Goal: Task Accomplishment & Management: Manage account settings

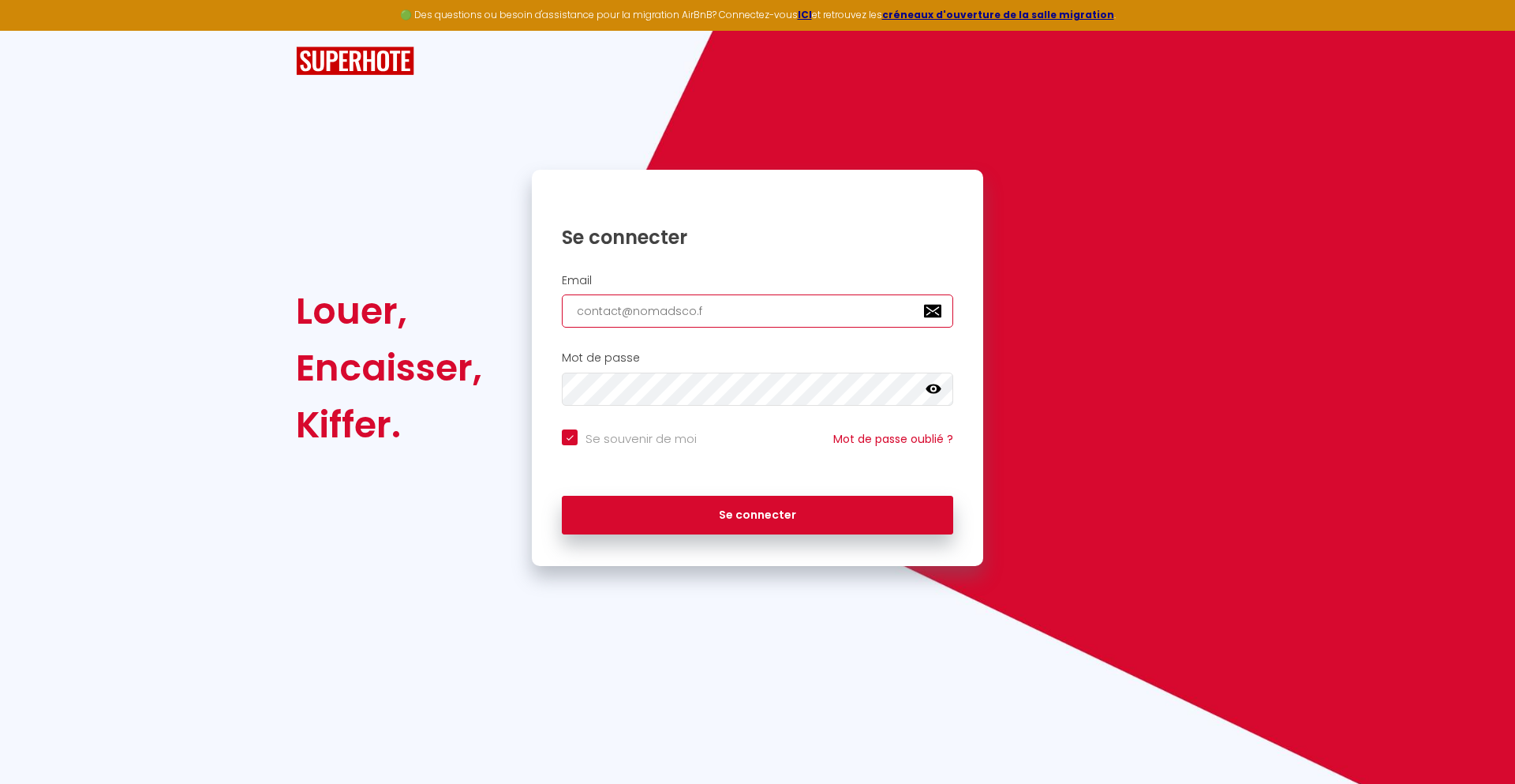
type input "[EMAIL_ADDRESS][DOMAIN_NAME]"
checkbox input "true"
type input "[EMAIL_ADDRESS][DOMAIN_NAME]"
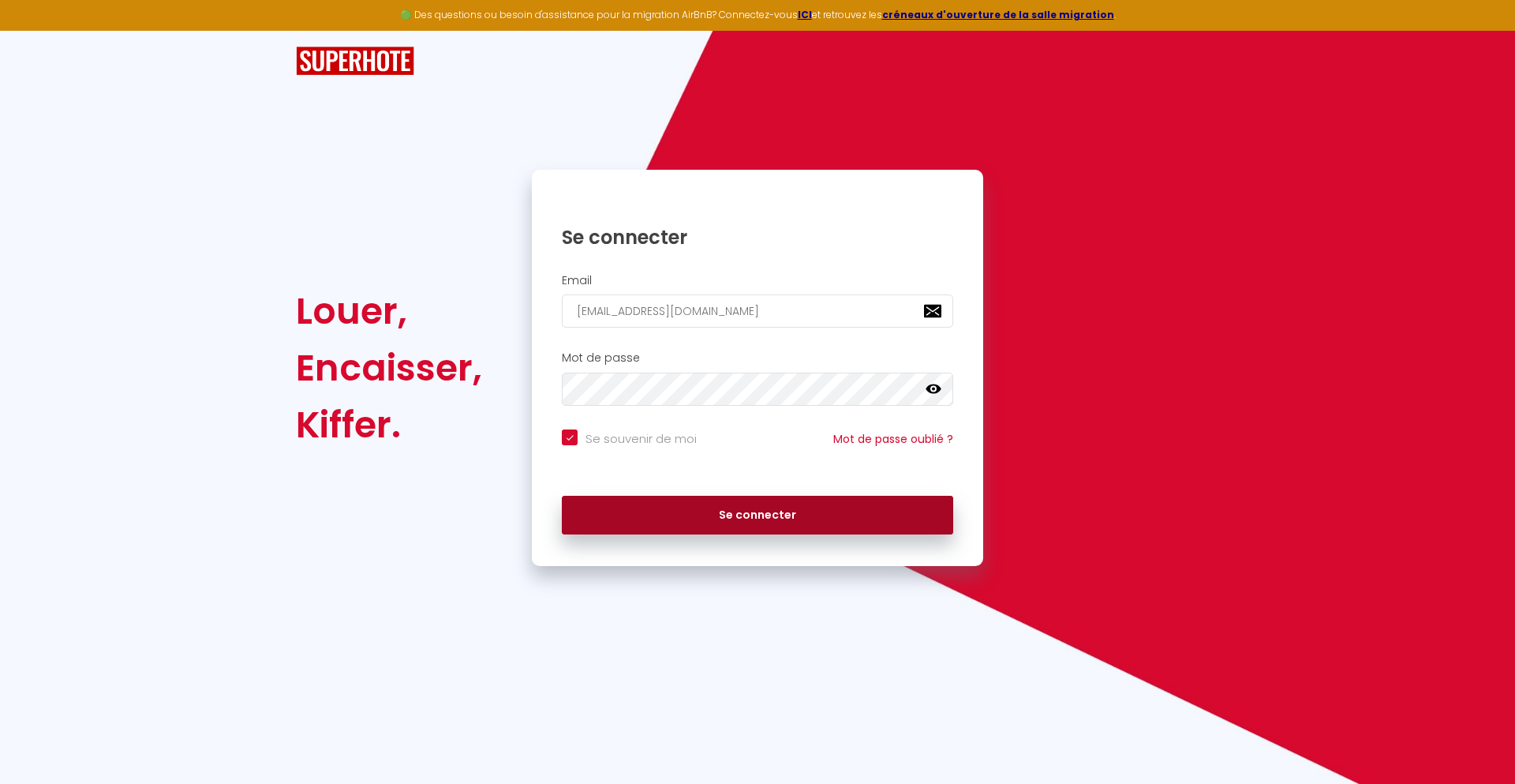
click at [758, 515] on button "Se connecter" at bounding box center [758, 515] width 391 height 40
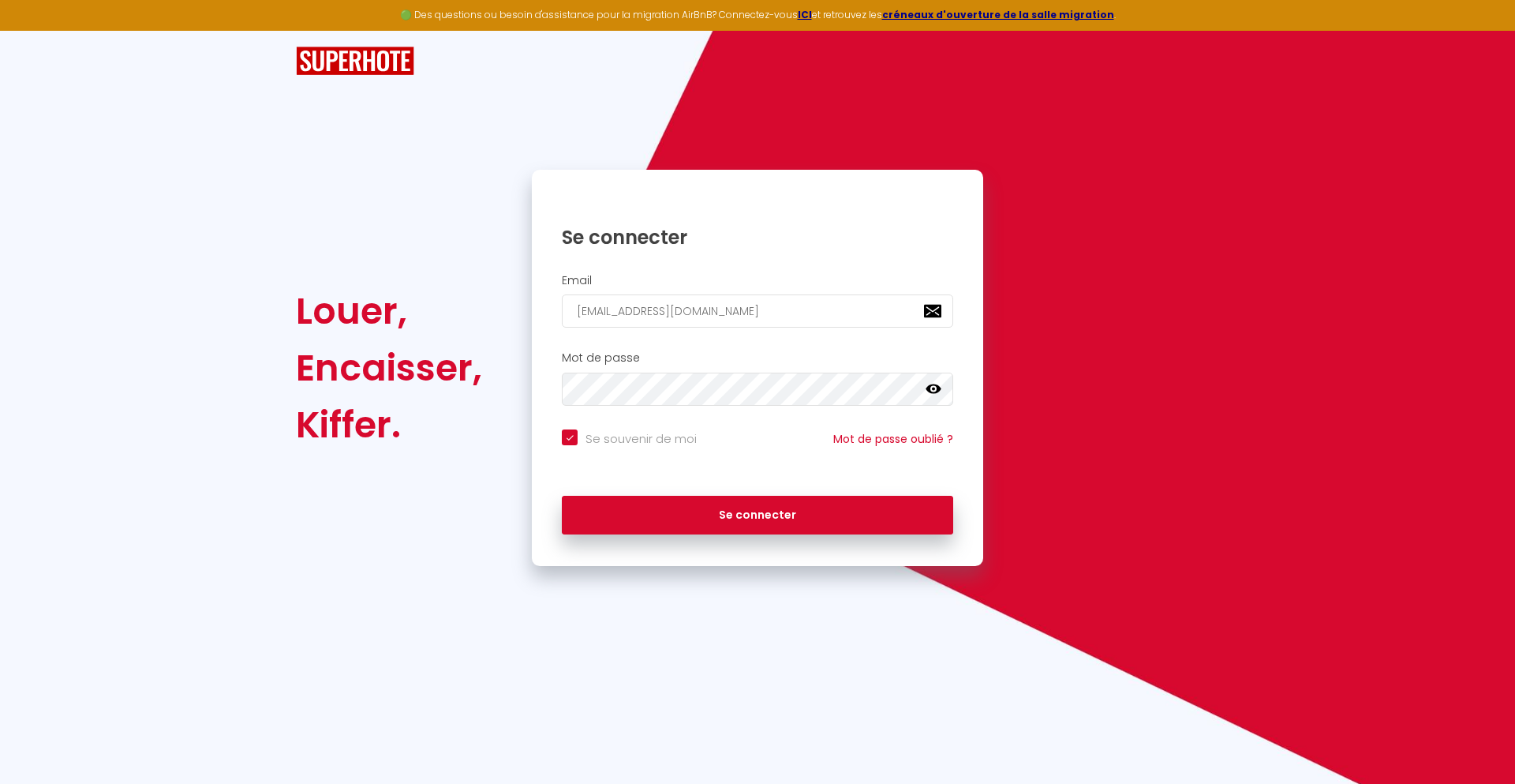
checkbox input "true"
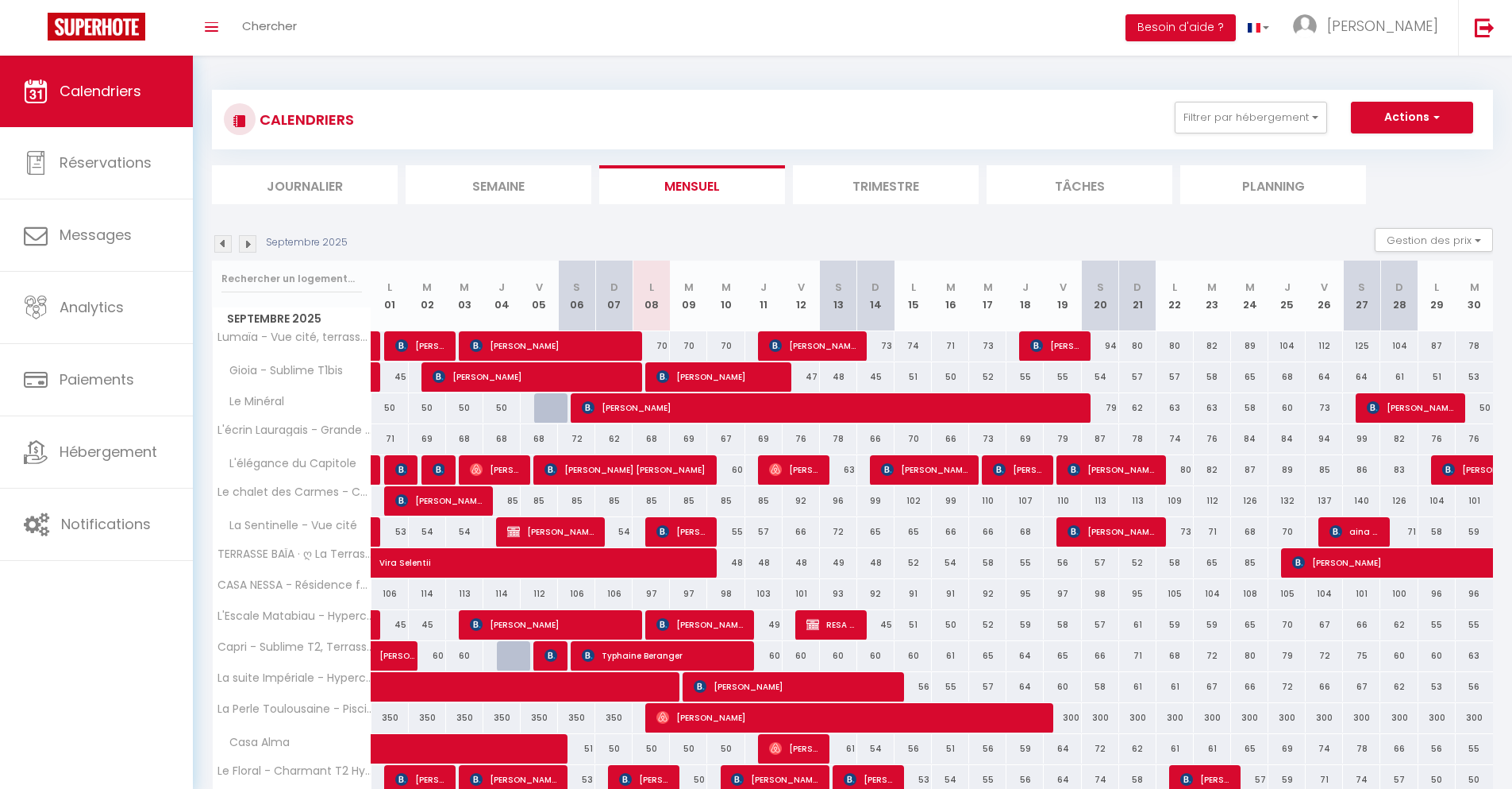
click at [305, 184] on li "Journalier" at bounding box center [305, 184] width 186 height 39
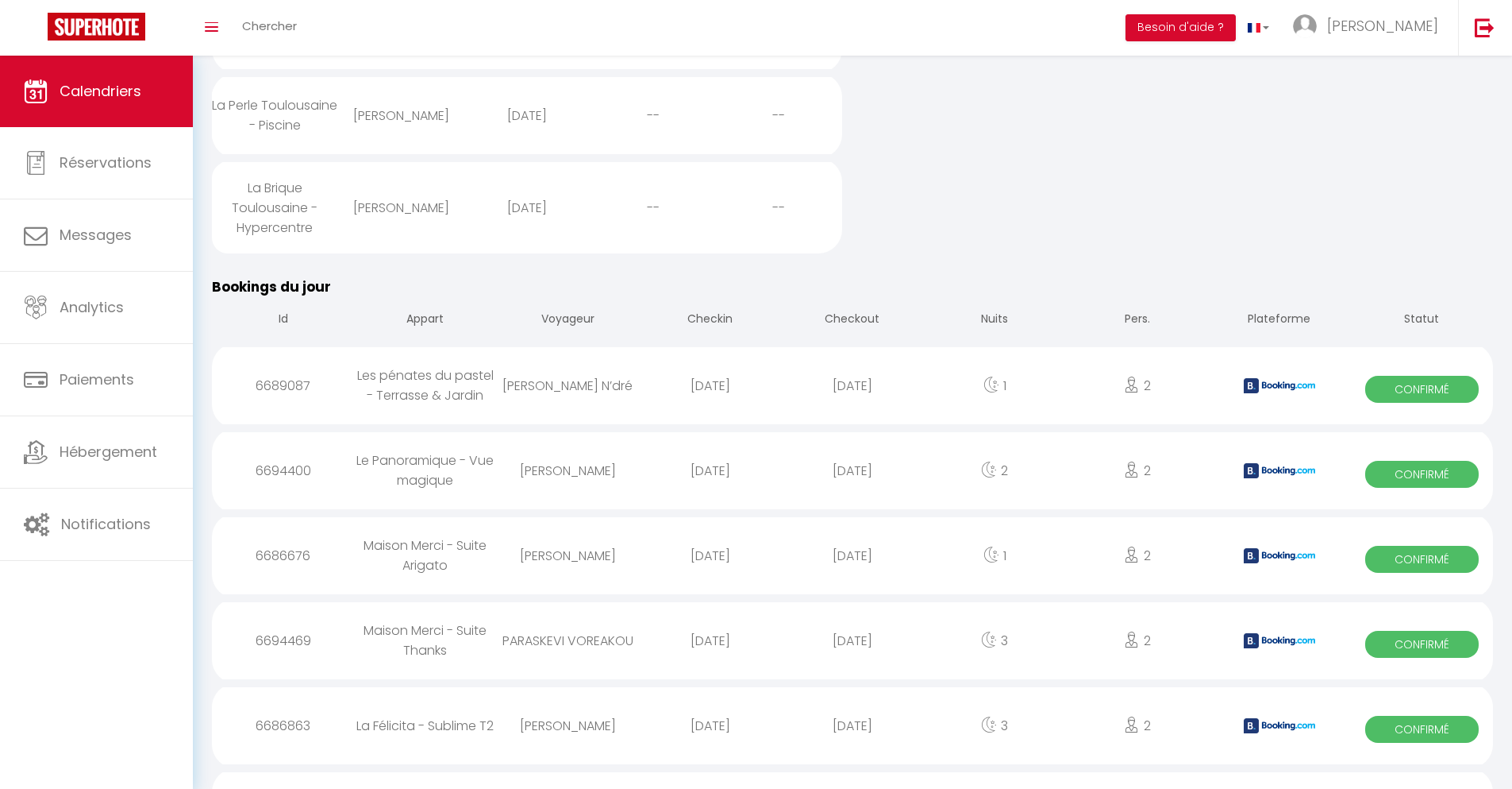
scroll to position [1166, 0]
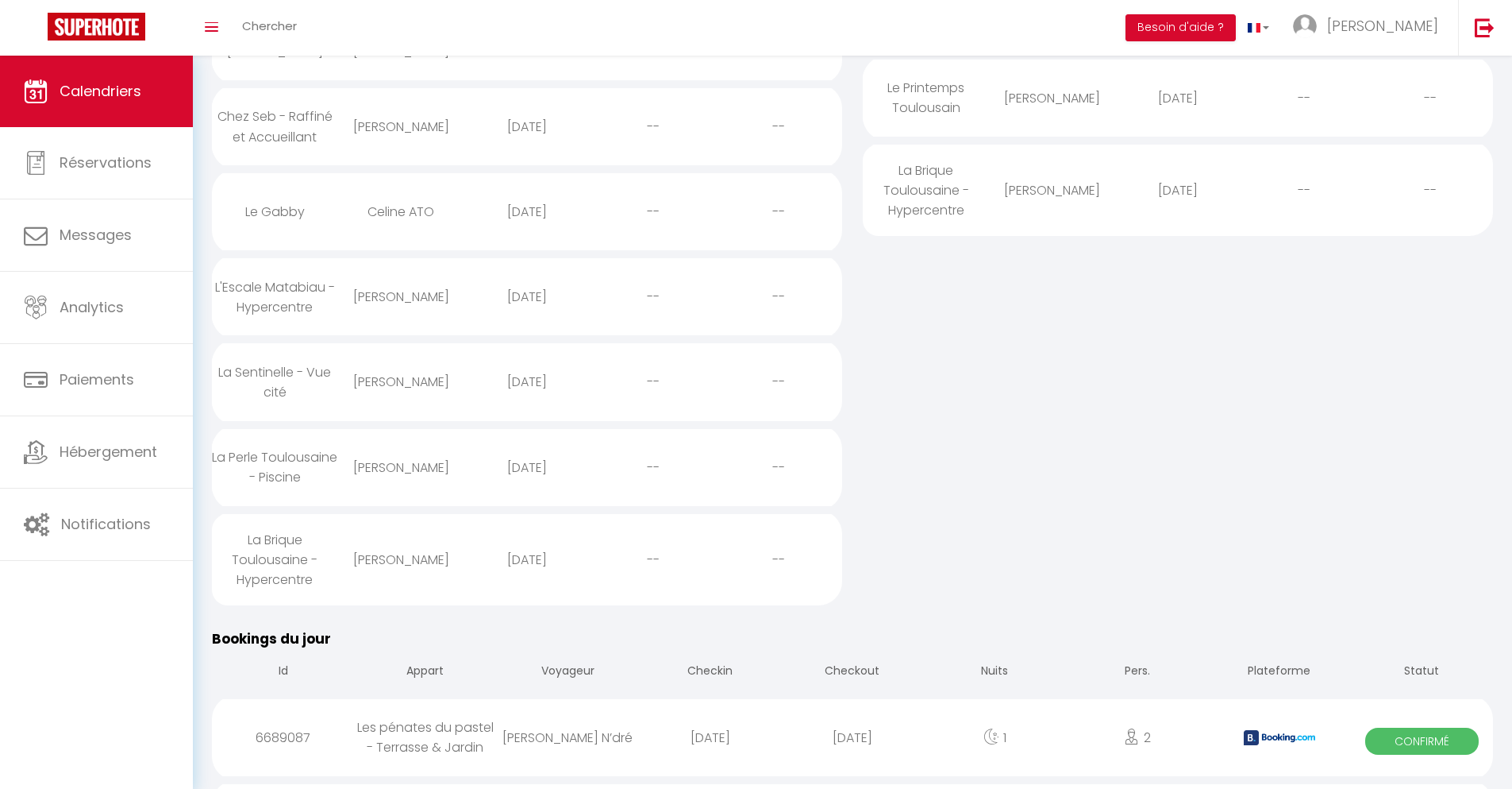
click at [853, 745] on div "[DATE]" at bounding box center [852, 737] width 142 height 52
select select "0"
select select "1"
select select
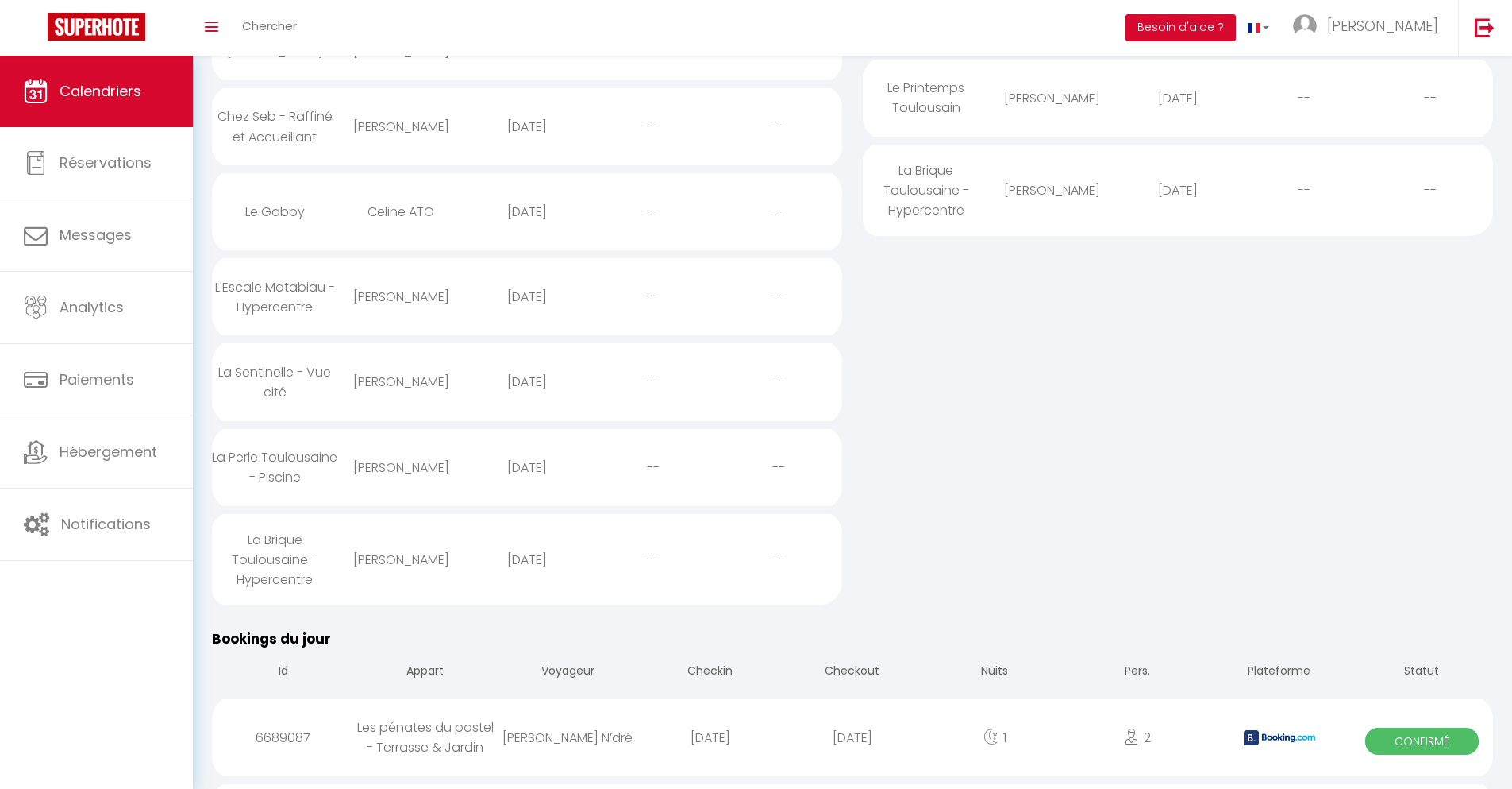
select select
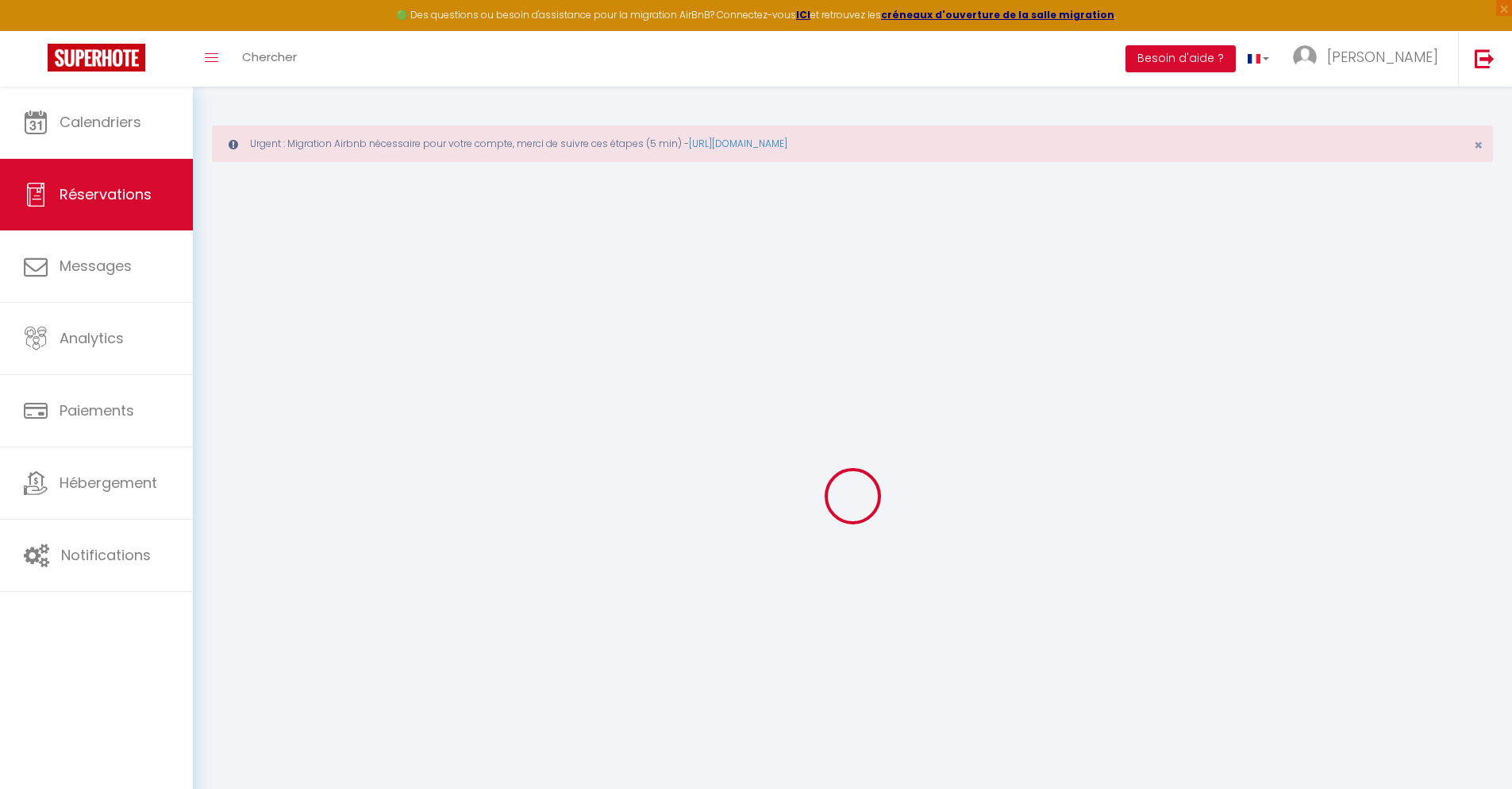
select select
checkbox input "false"
type textarea "** THIS RESERVATION HAS BEEN PRE-PAID ** Je voyage pour affaires et il est poss…"
type input "24"
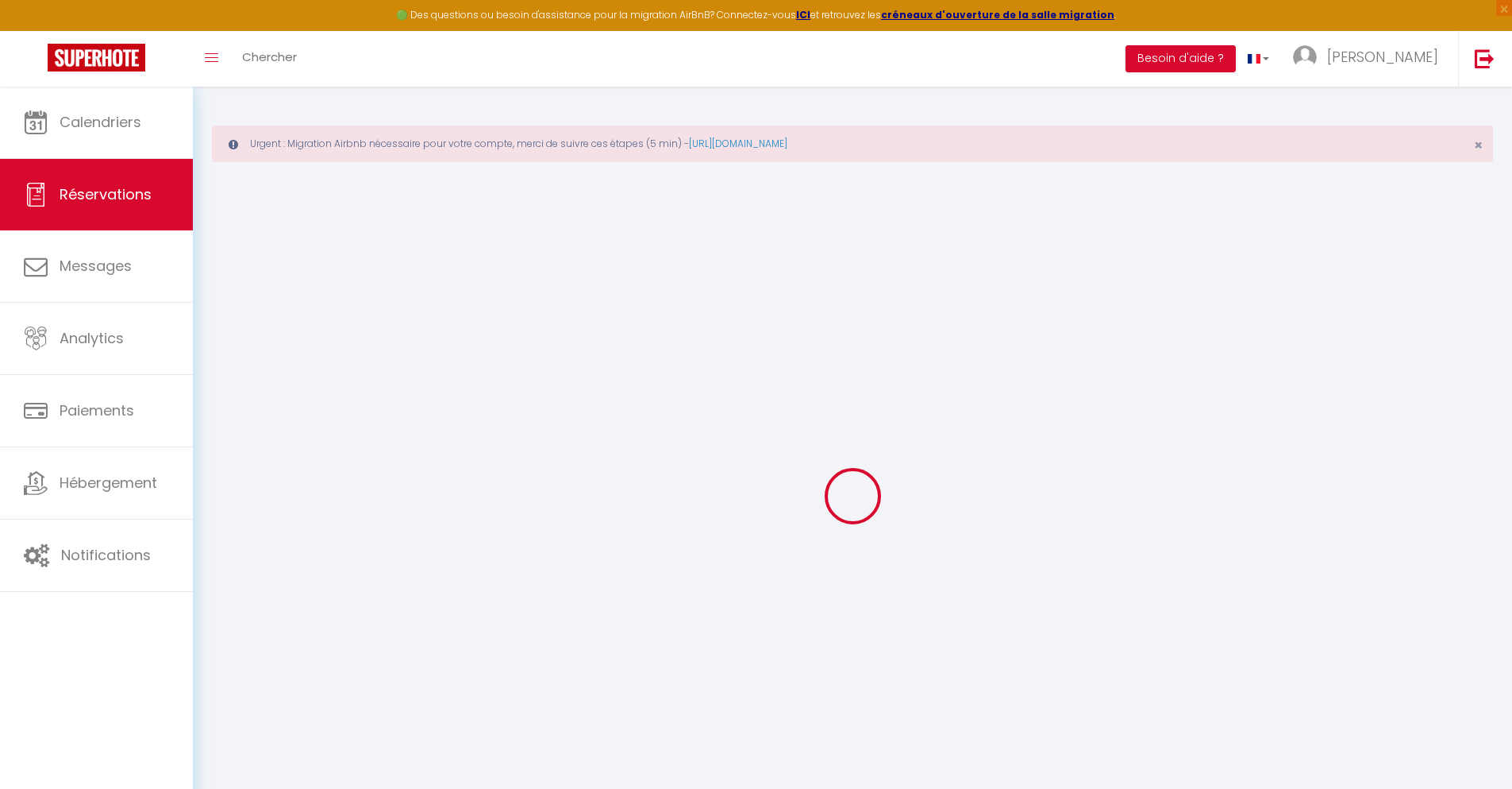
type input "2.38"
select select
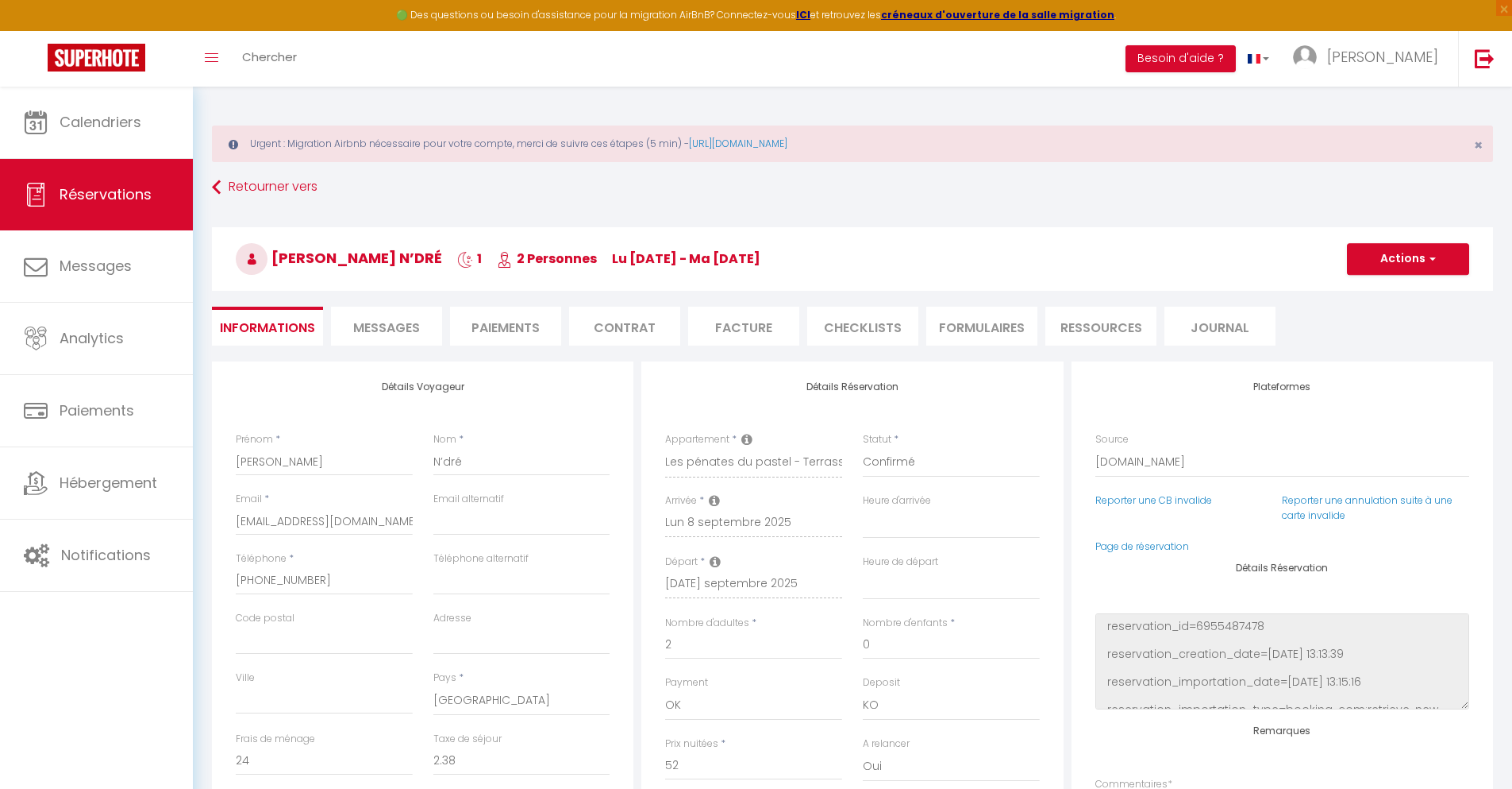
checkbox input "false"
select select
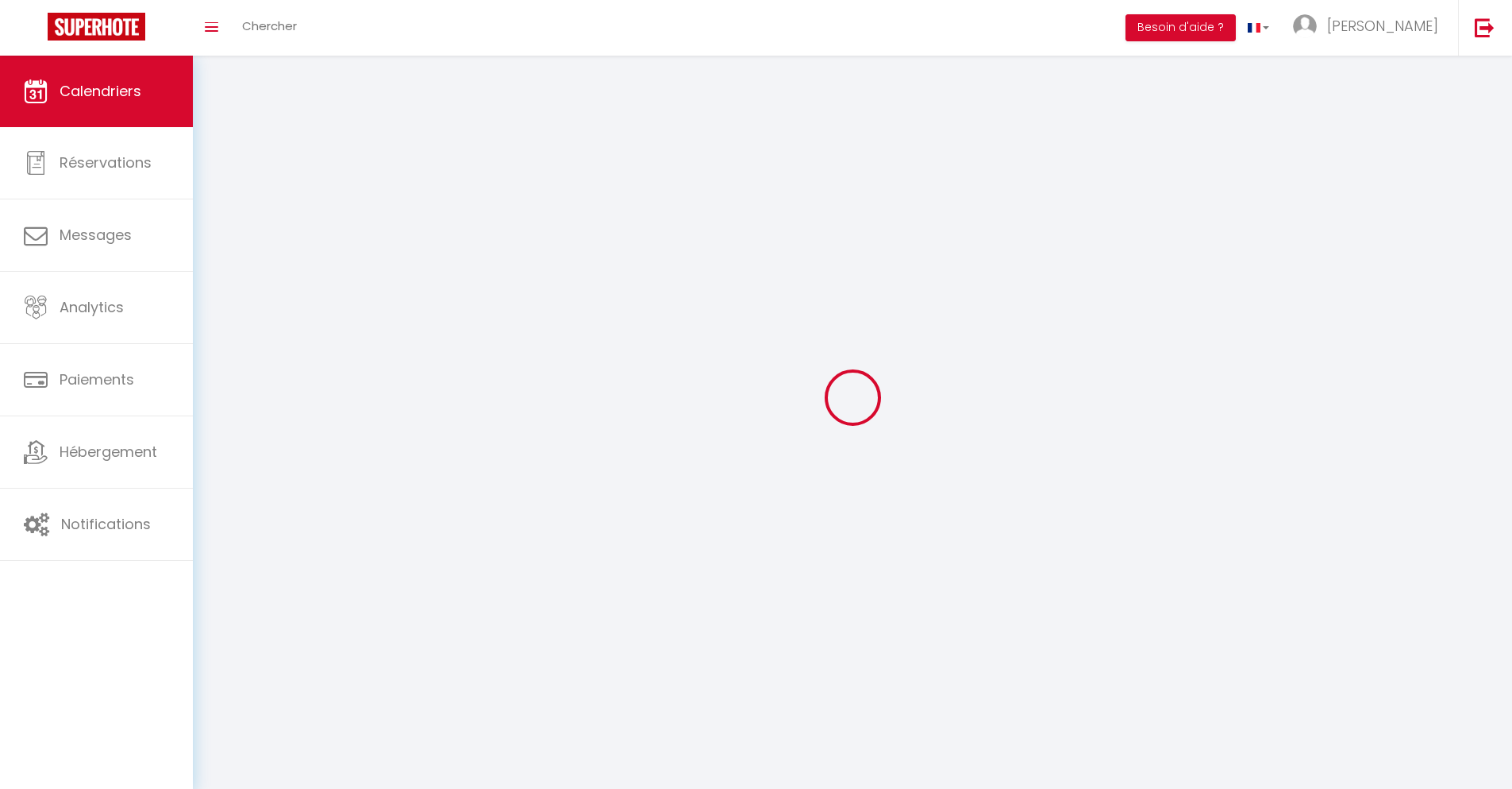
scroll to position [86, 0]
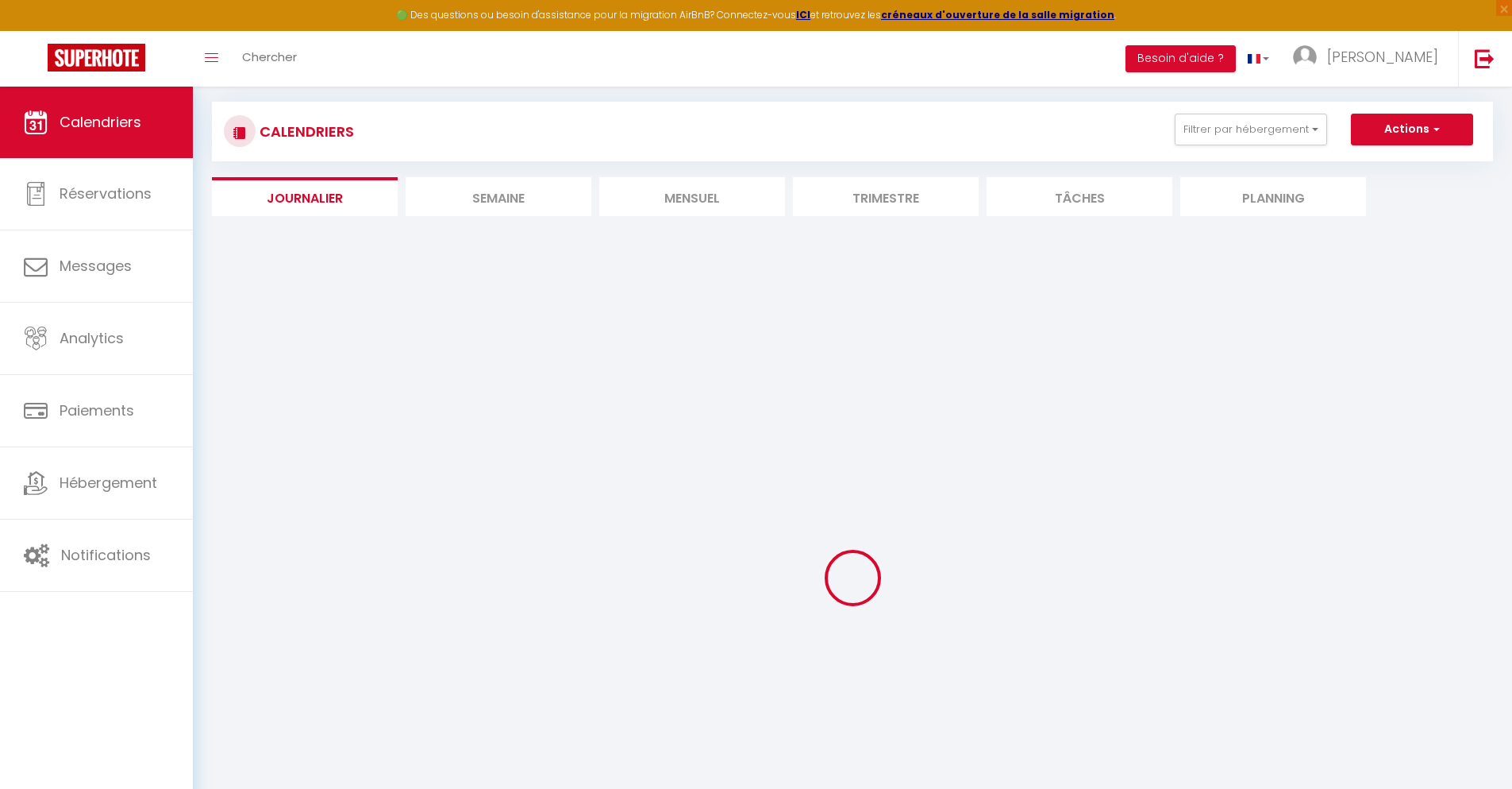
select select
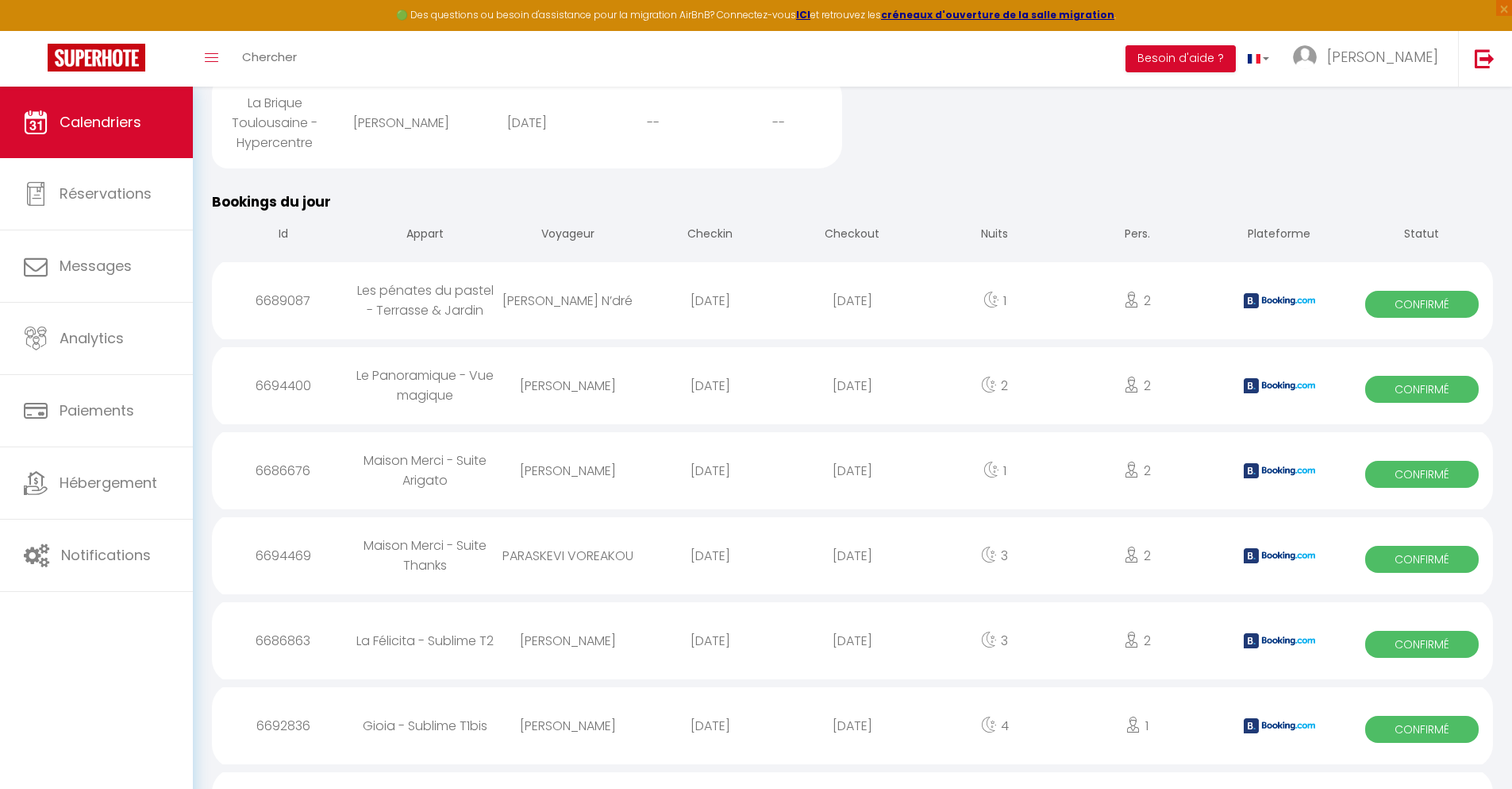
scroll to position [1349, 0]
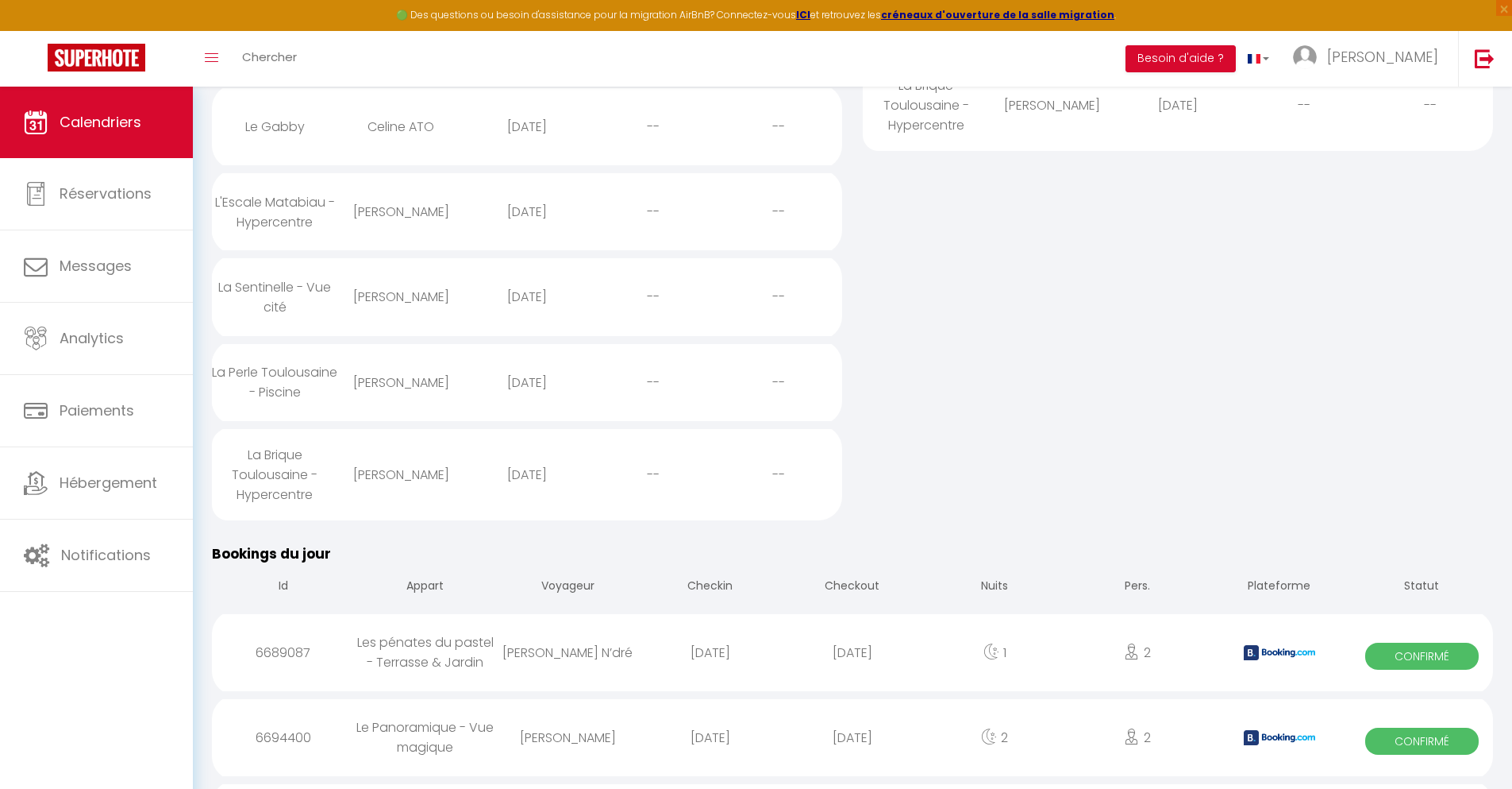
click at [853, 745] on div "[DATE]" at bounding box center [852, 737] width 142 height 52
select select "0"
select select "1"
select select
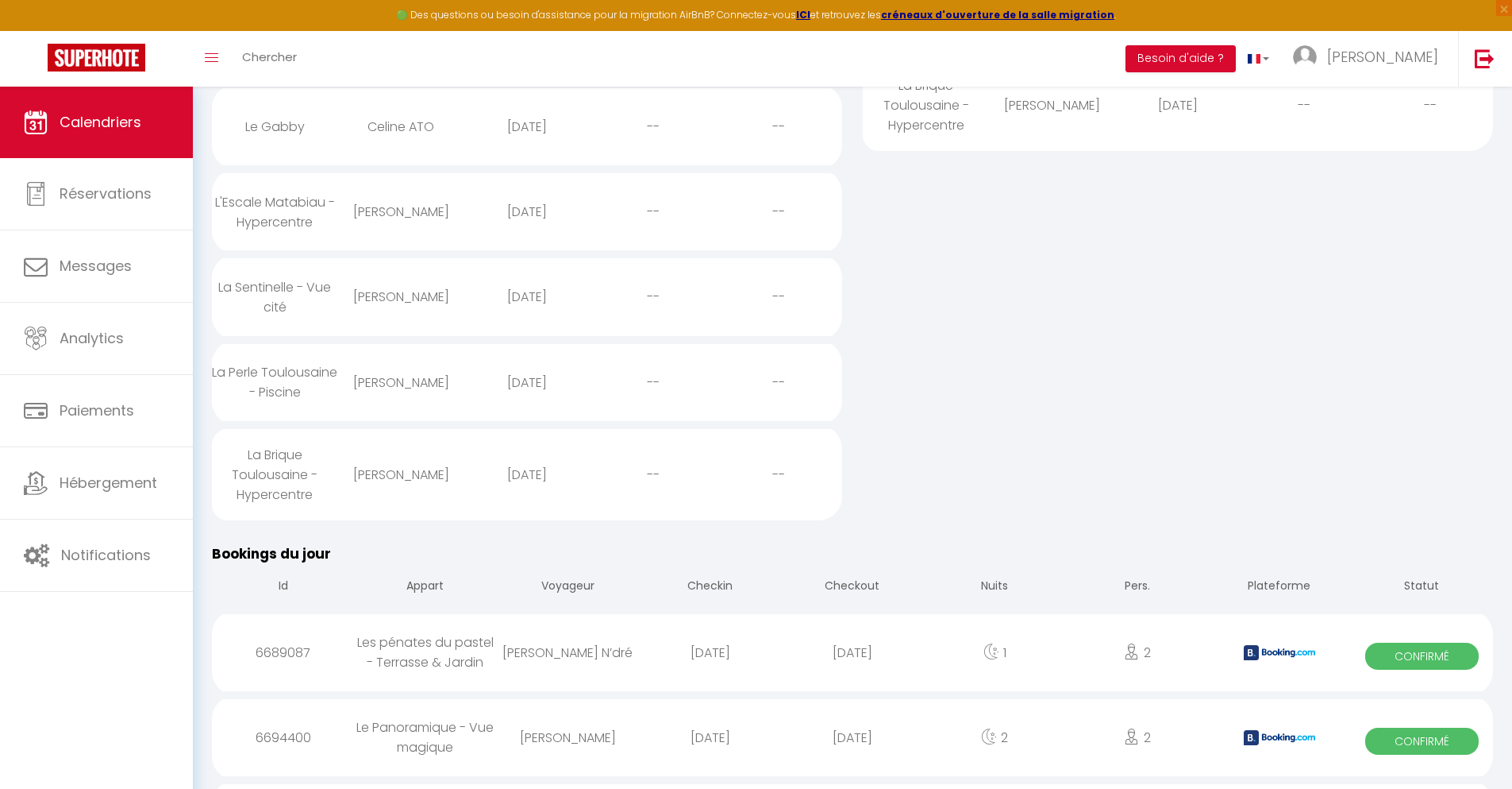
select select
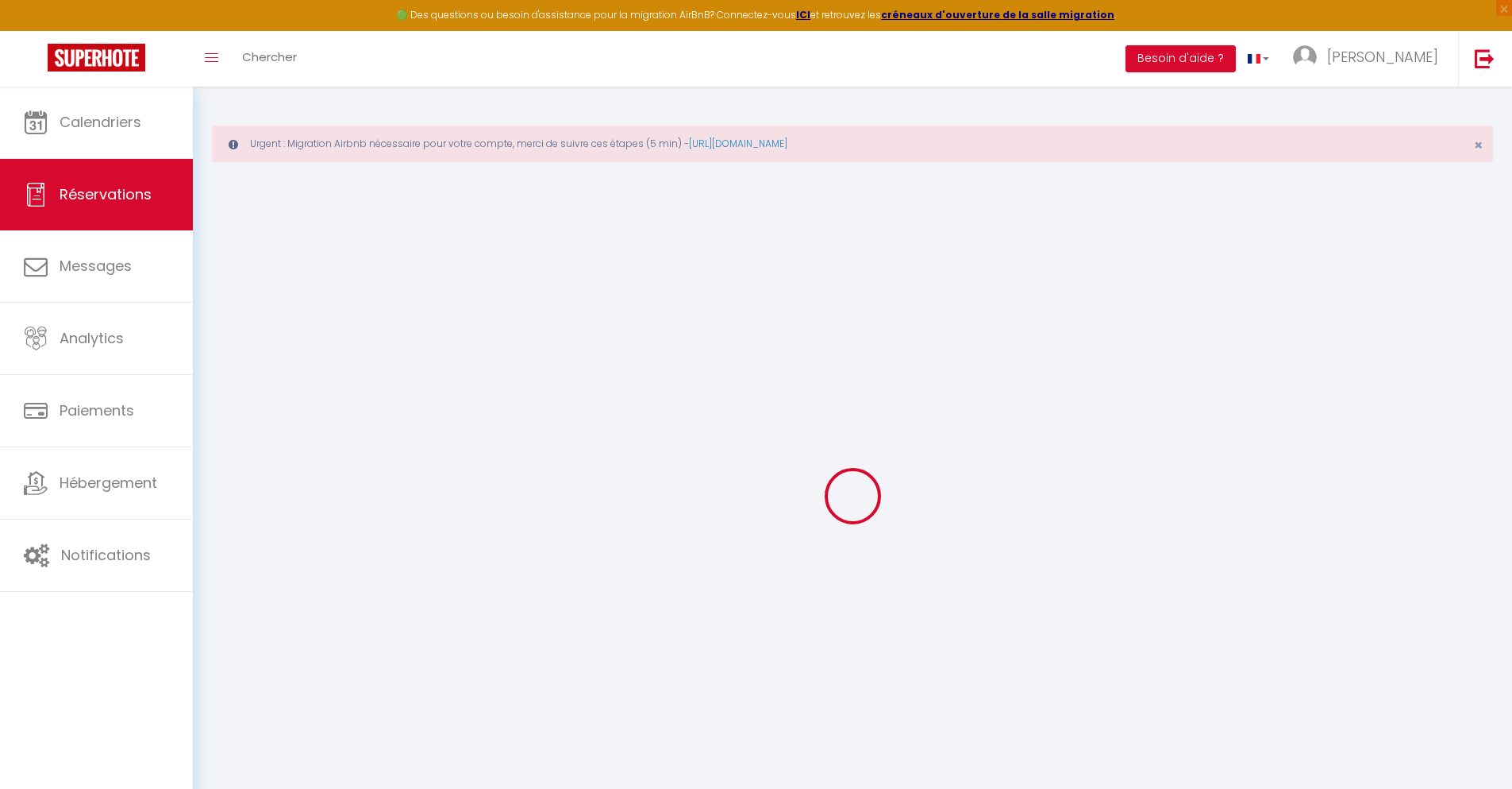
type input "Compain"
type input "[PERSON_NAME]"
type input "[EMAIL_ADDRESS][DOMAIN_NAME]"
type input "[PHONE_NUMBER]"
type input "."
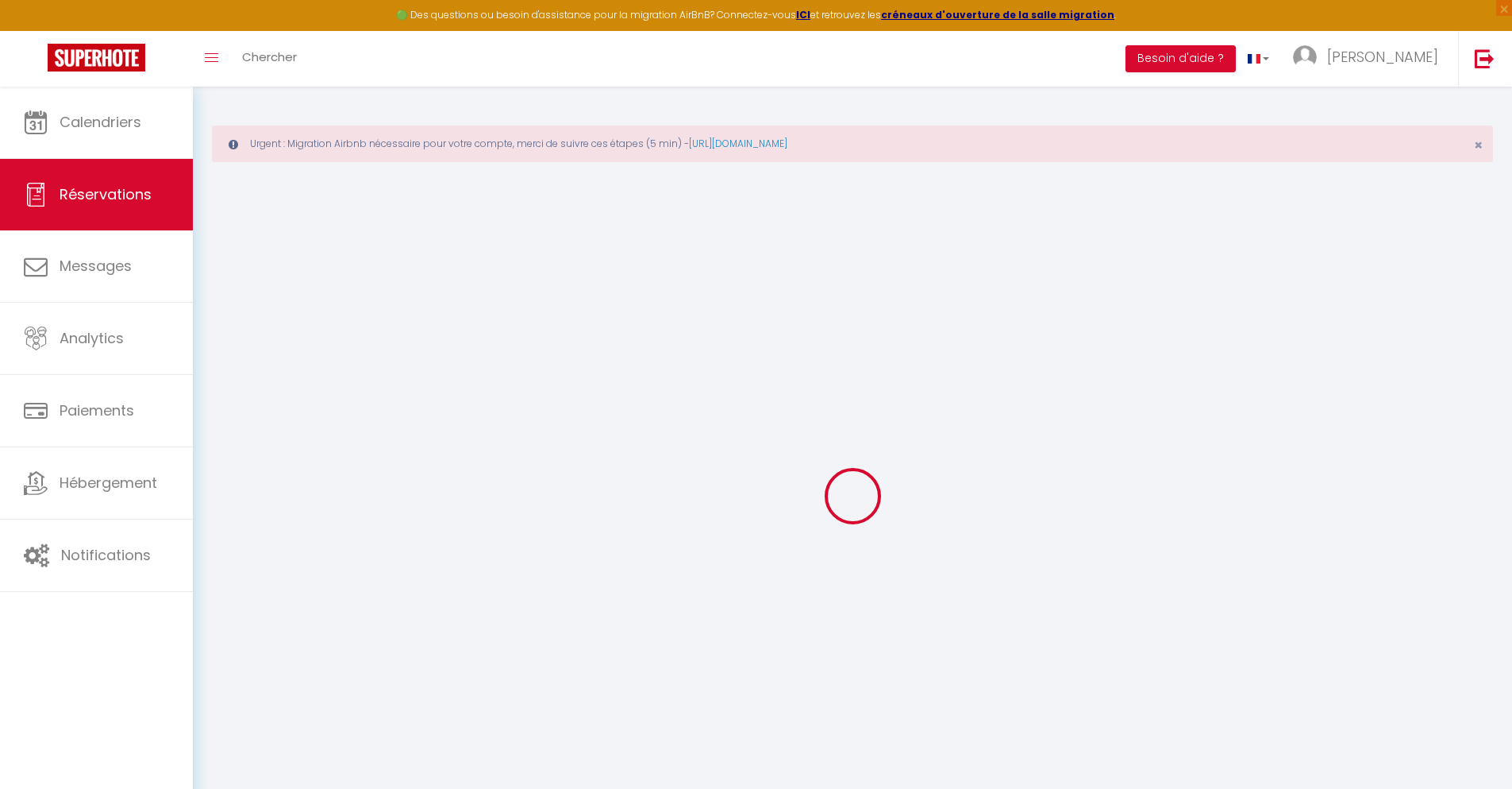
select select "FR"
type input "26.98"
type input "2.34"
select select "23165"
select select "1"
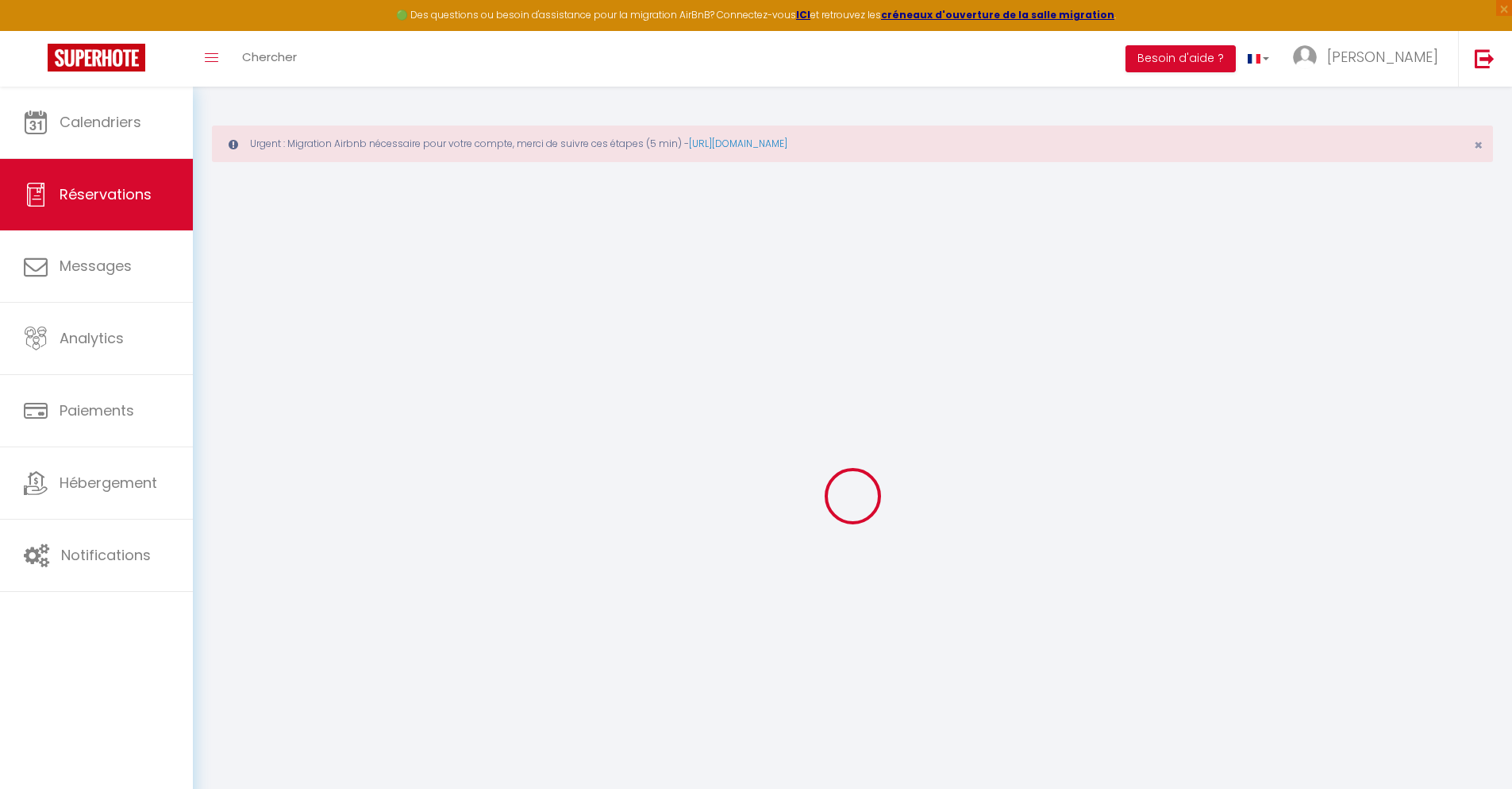
select select
type input "2"
select select "12"
select select
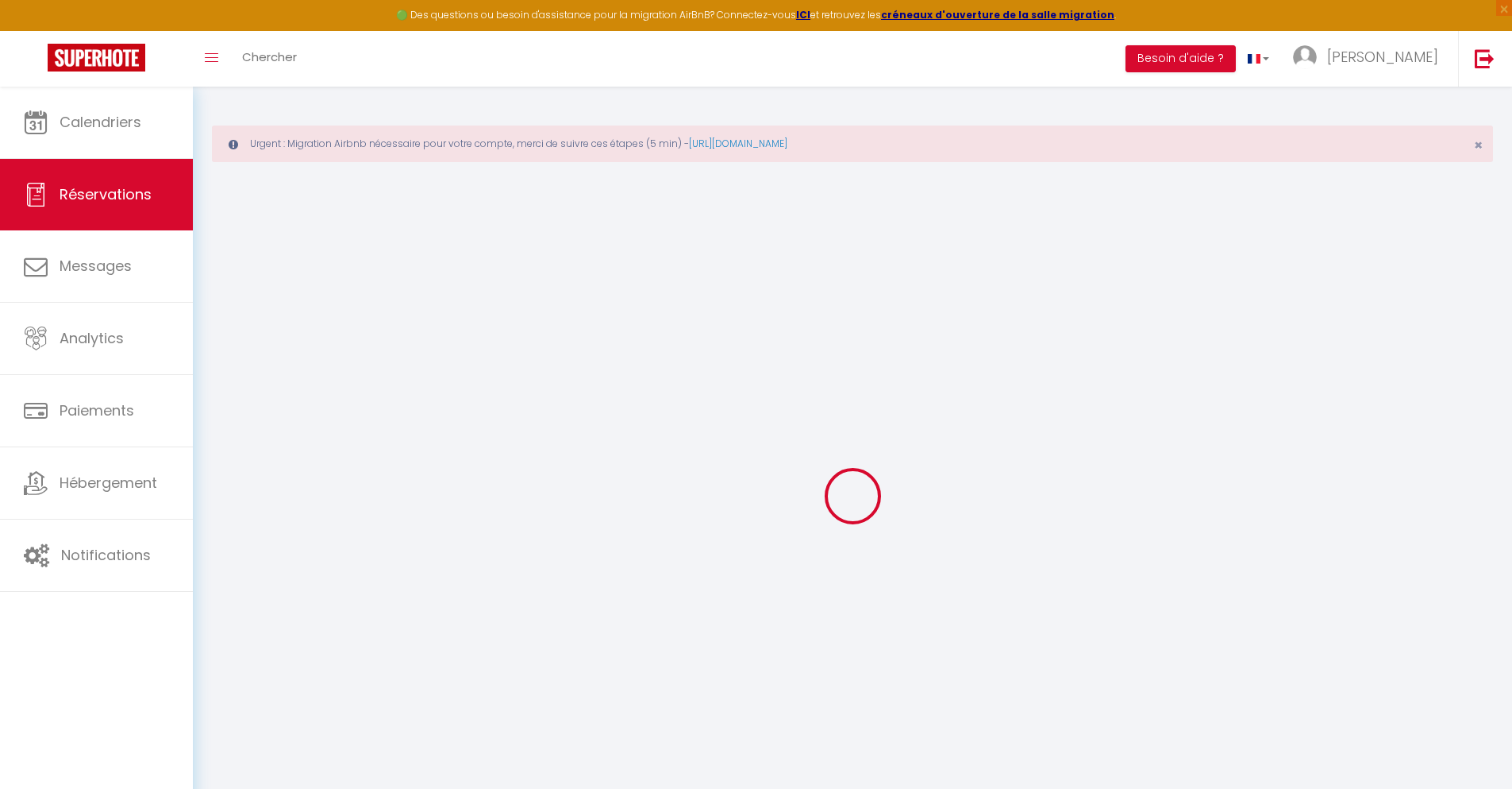
type input "128.7"
checkbox input "false"
type input "0"
select select "2"
type input "25"
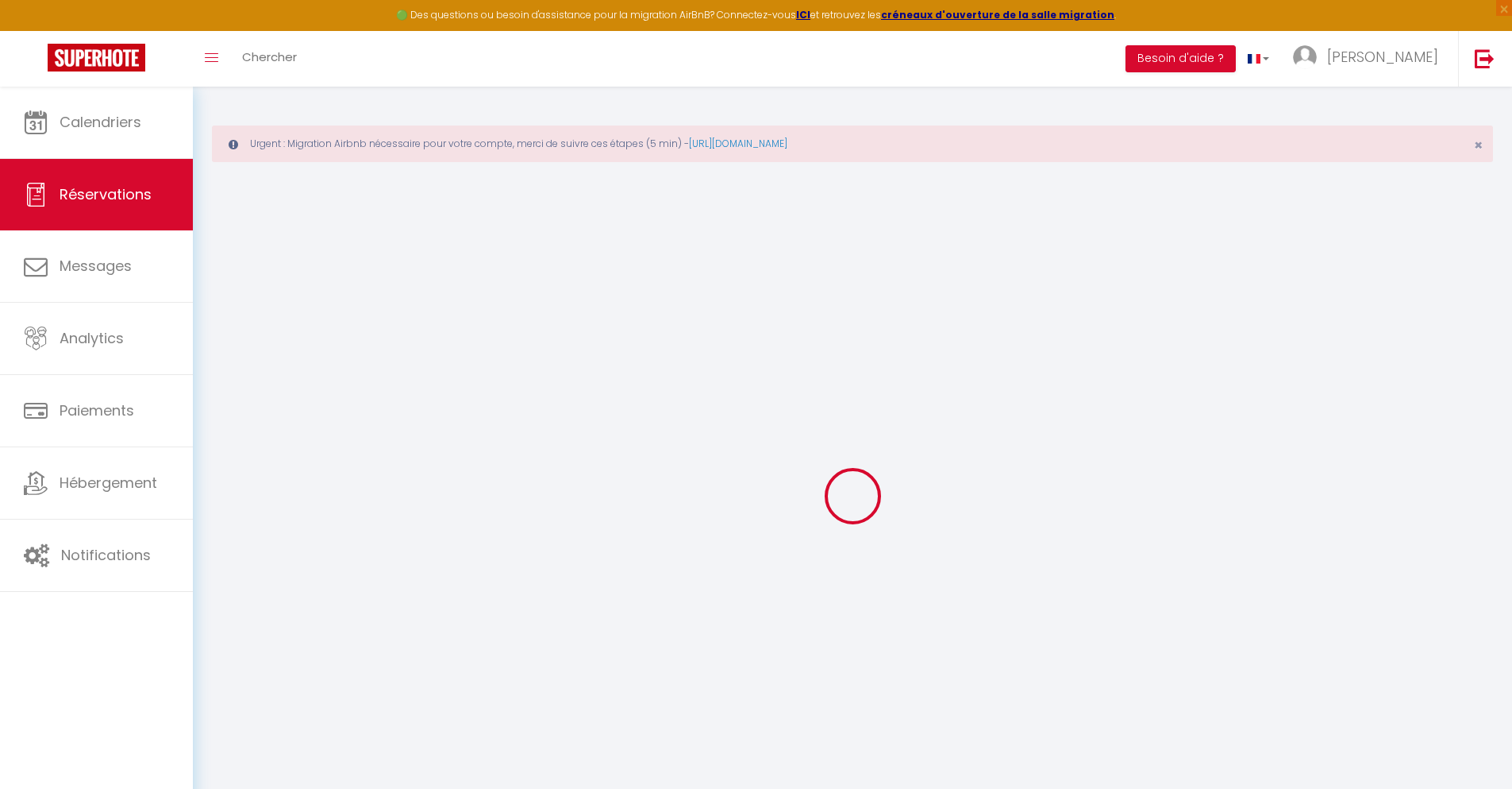
type input "0"
select select
select select "14"
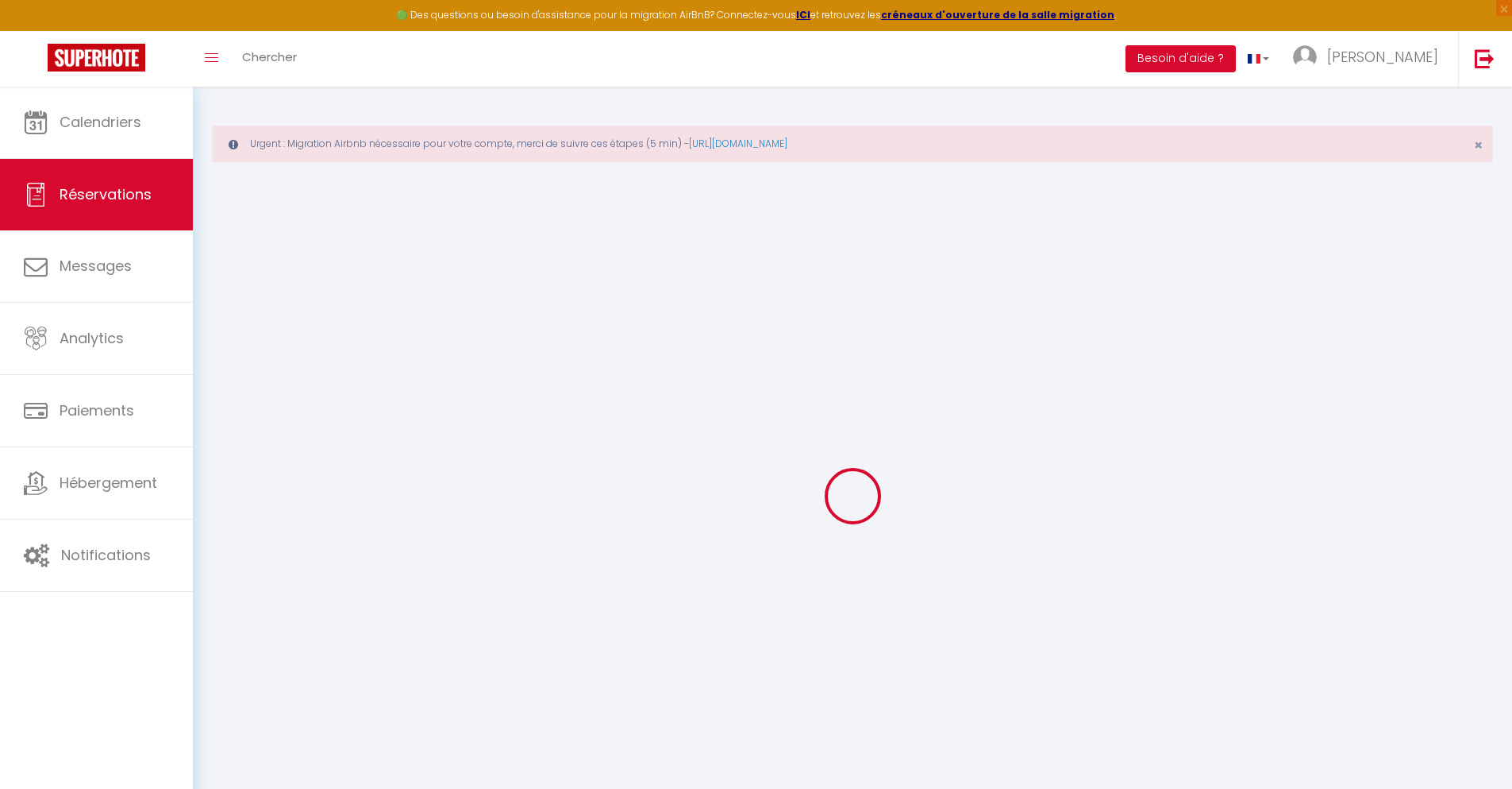
checkbox input "false"
select select
checkbox input "false"
select select
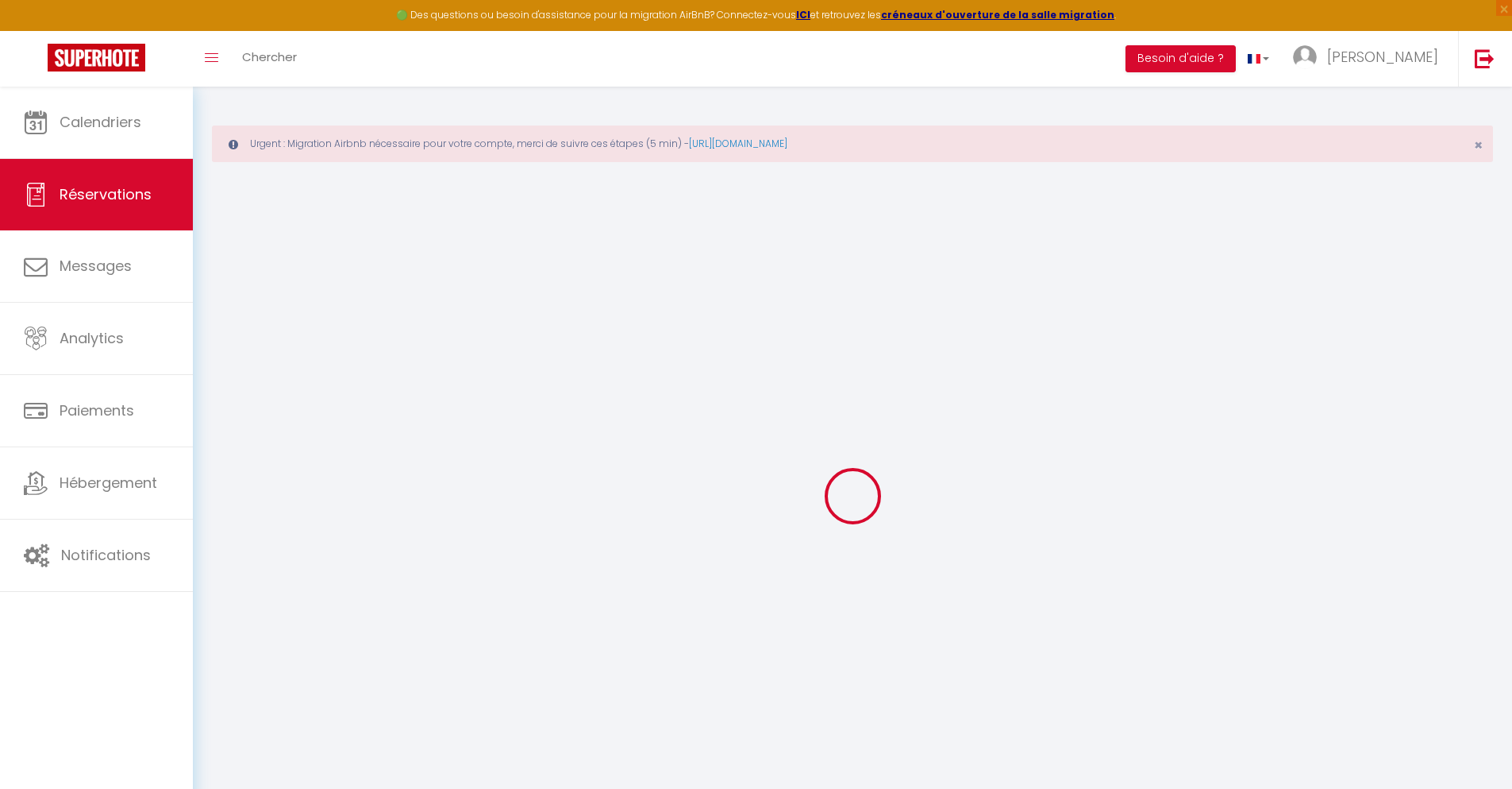
select select
checkbox input "false"
type textarea "** THIS RESERVATION HAS BEEN PRE-PAID ** Reservation has a cancellation grace p…"
type input "30"
type input "8.42"
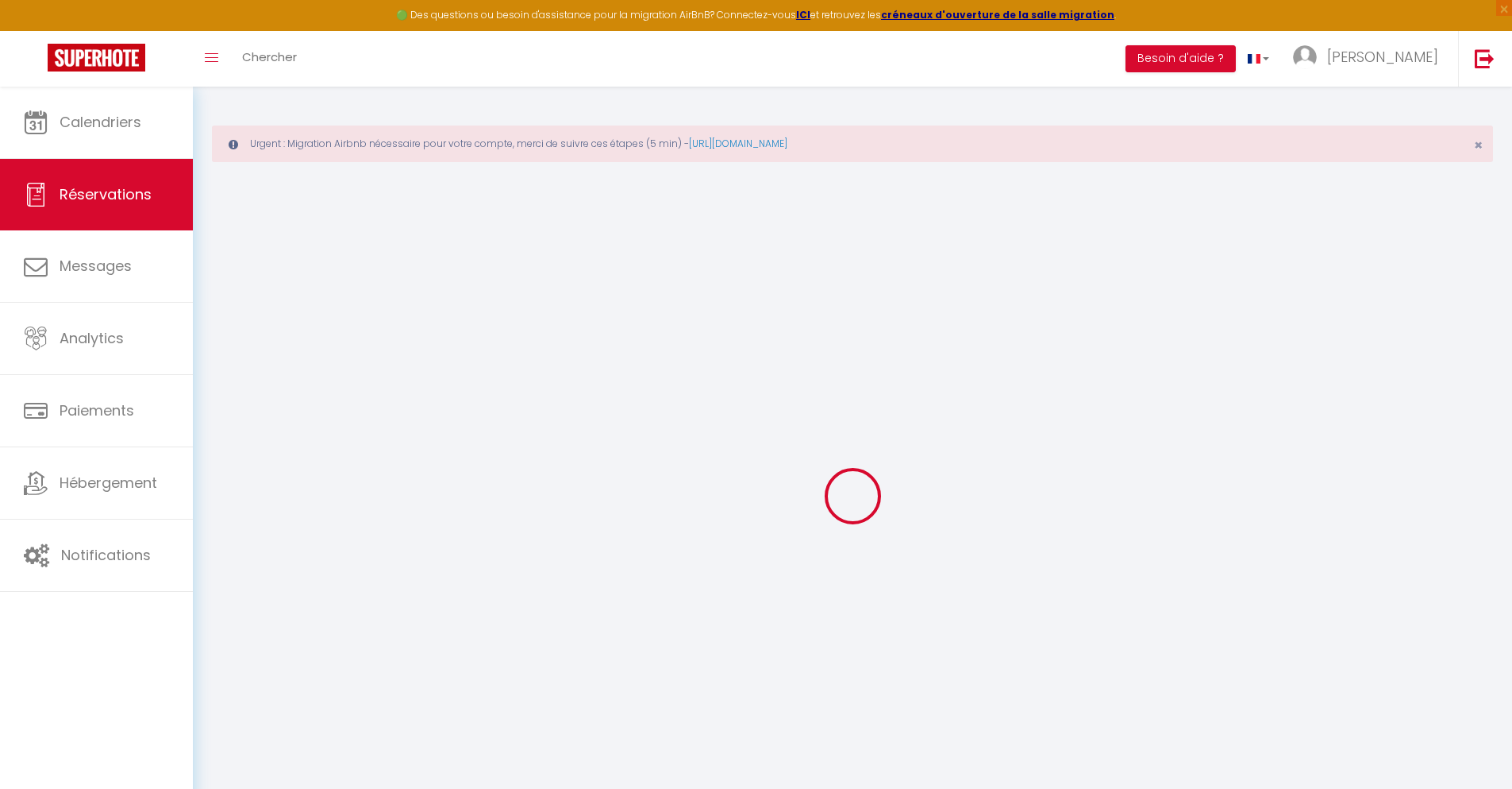
select select
checkbox input "false"
select select
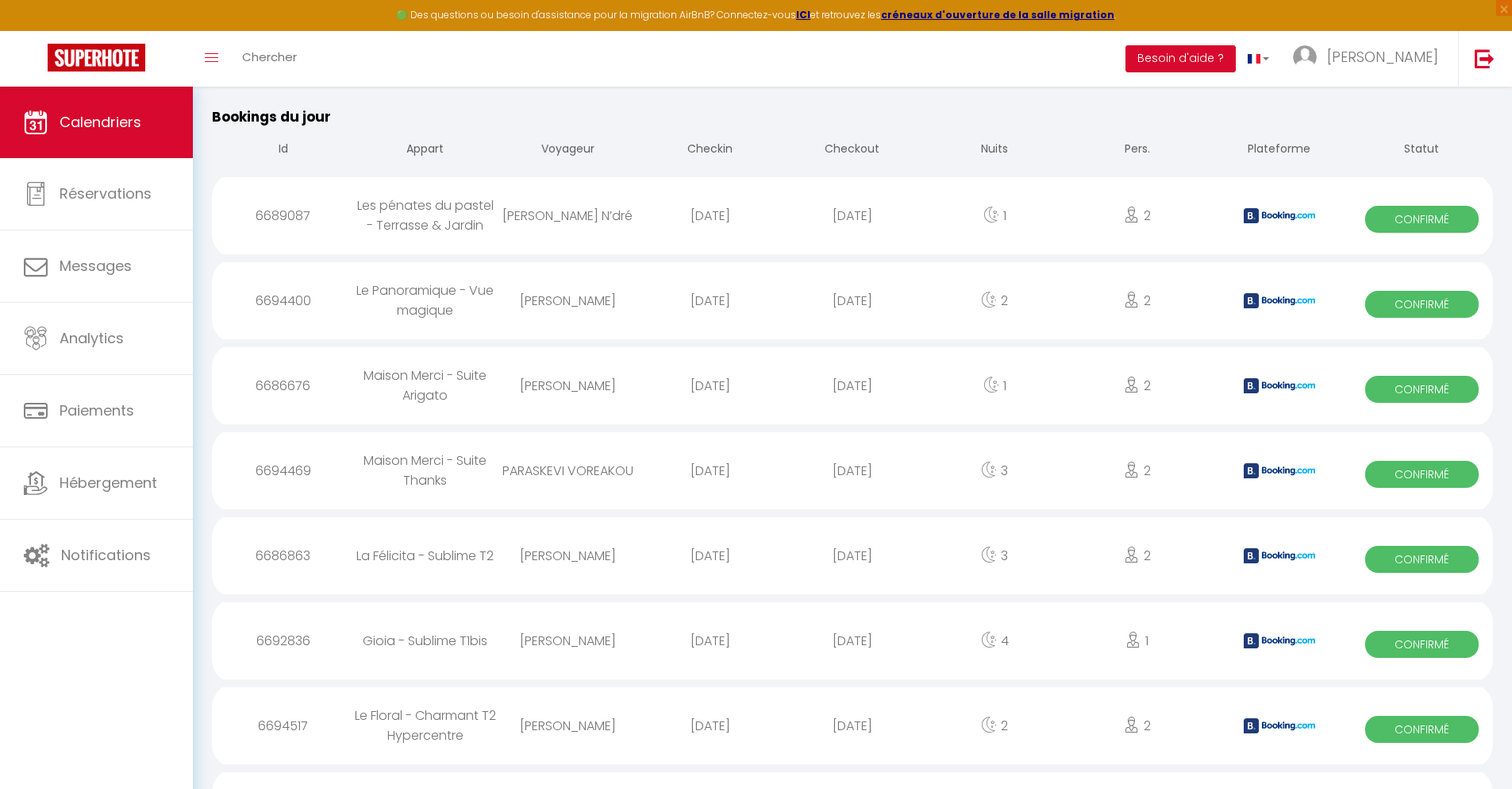
scroll to position [1435, 0]
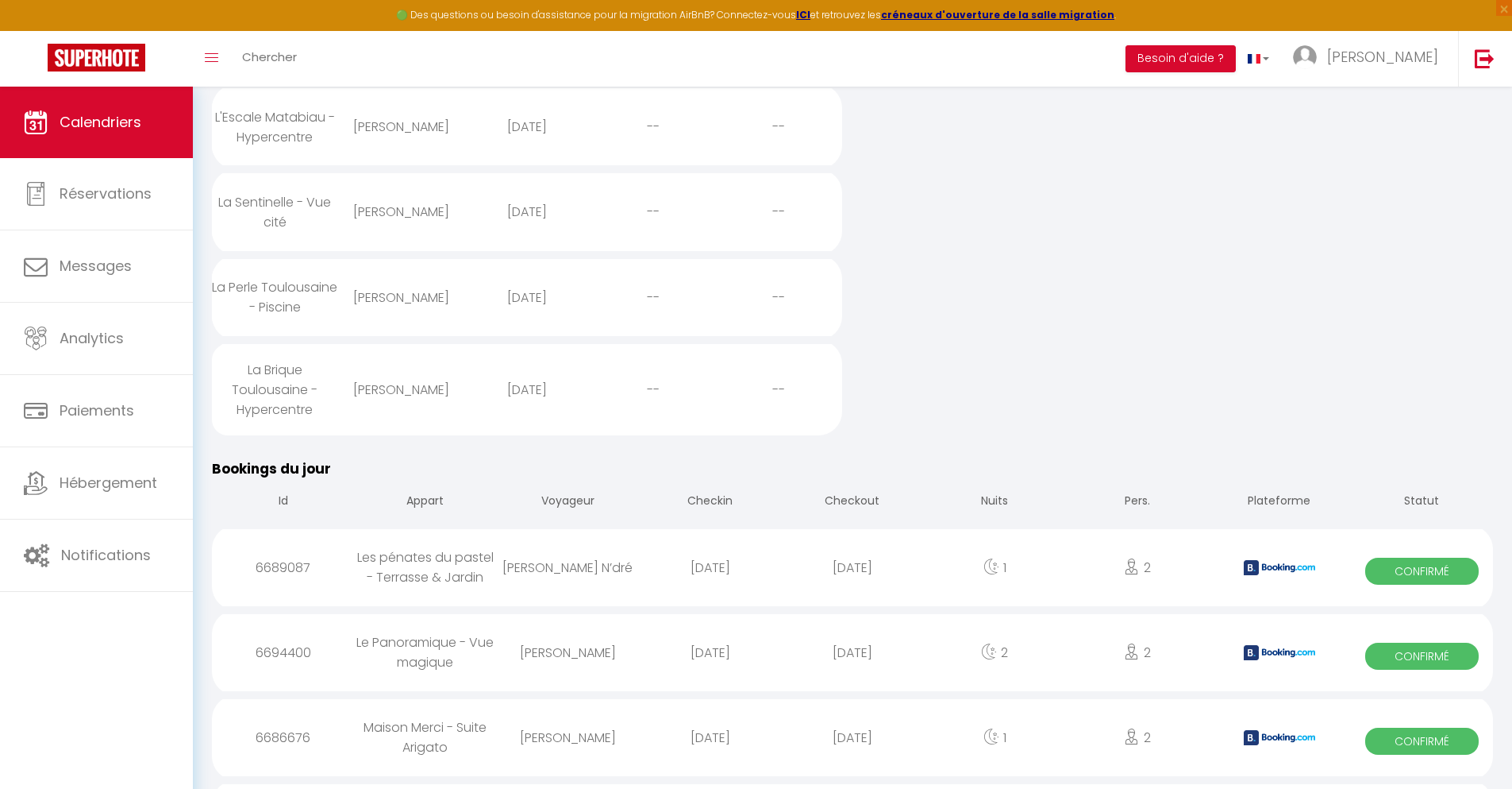
click at [853, 745] on div "[DATE]" at bounding box center [852, 737] width 142 height 52
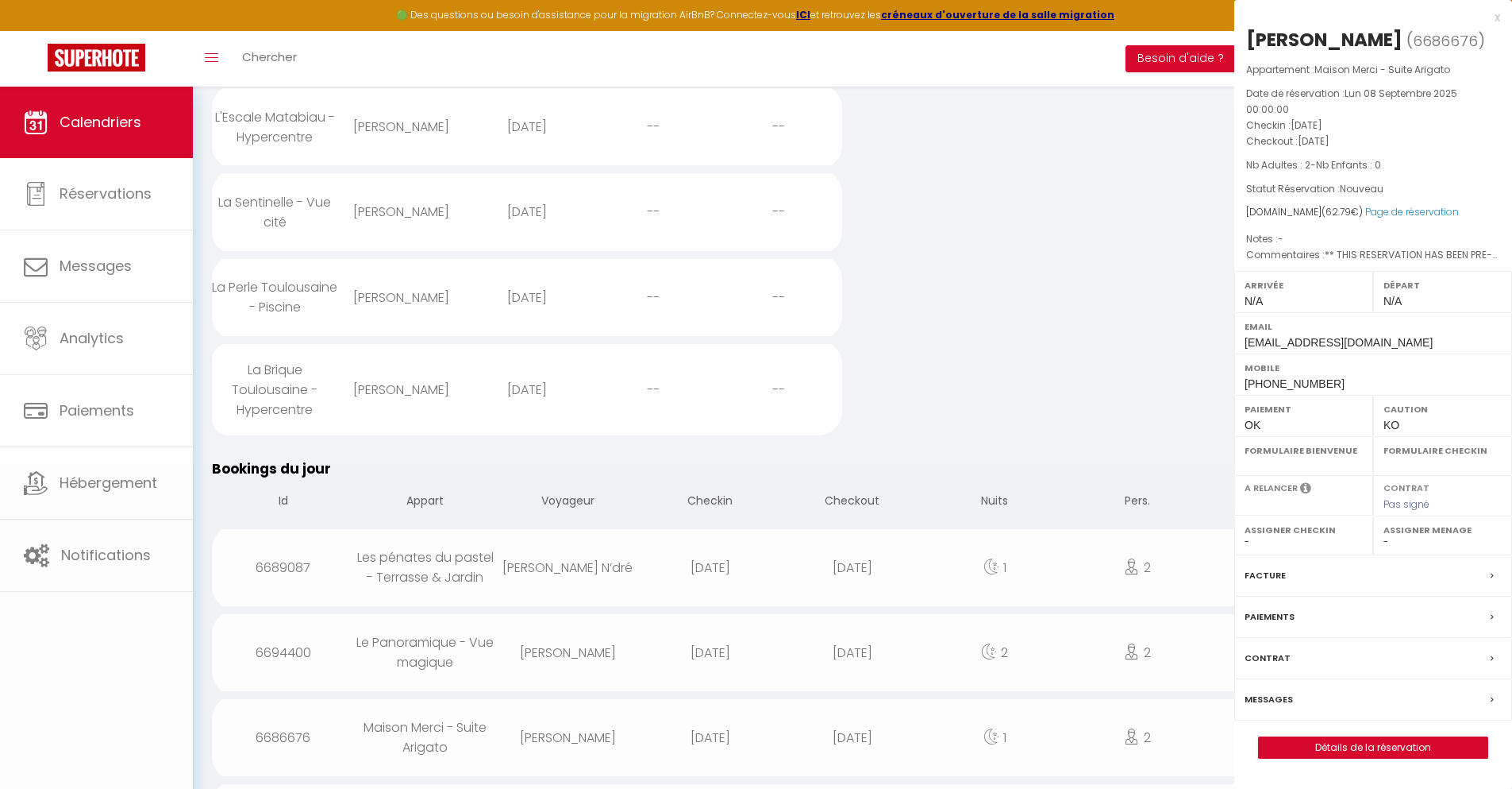
select select "0"
select select "1"
select select
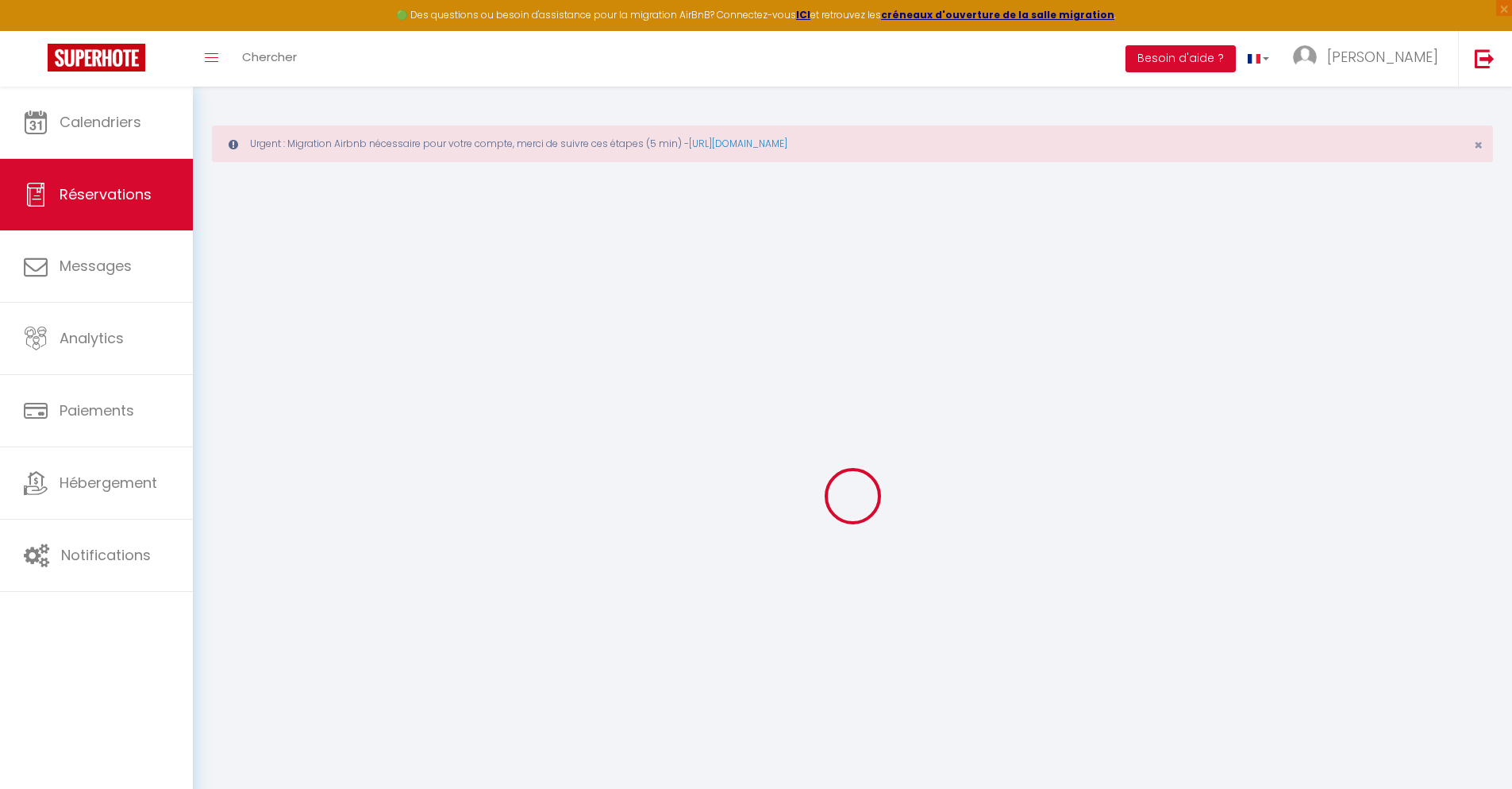
select select
checkbox input "false"
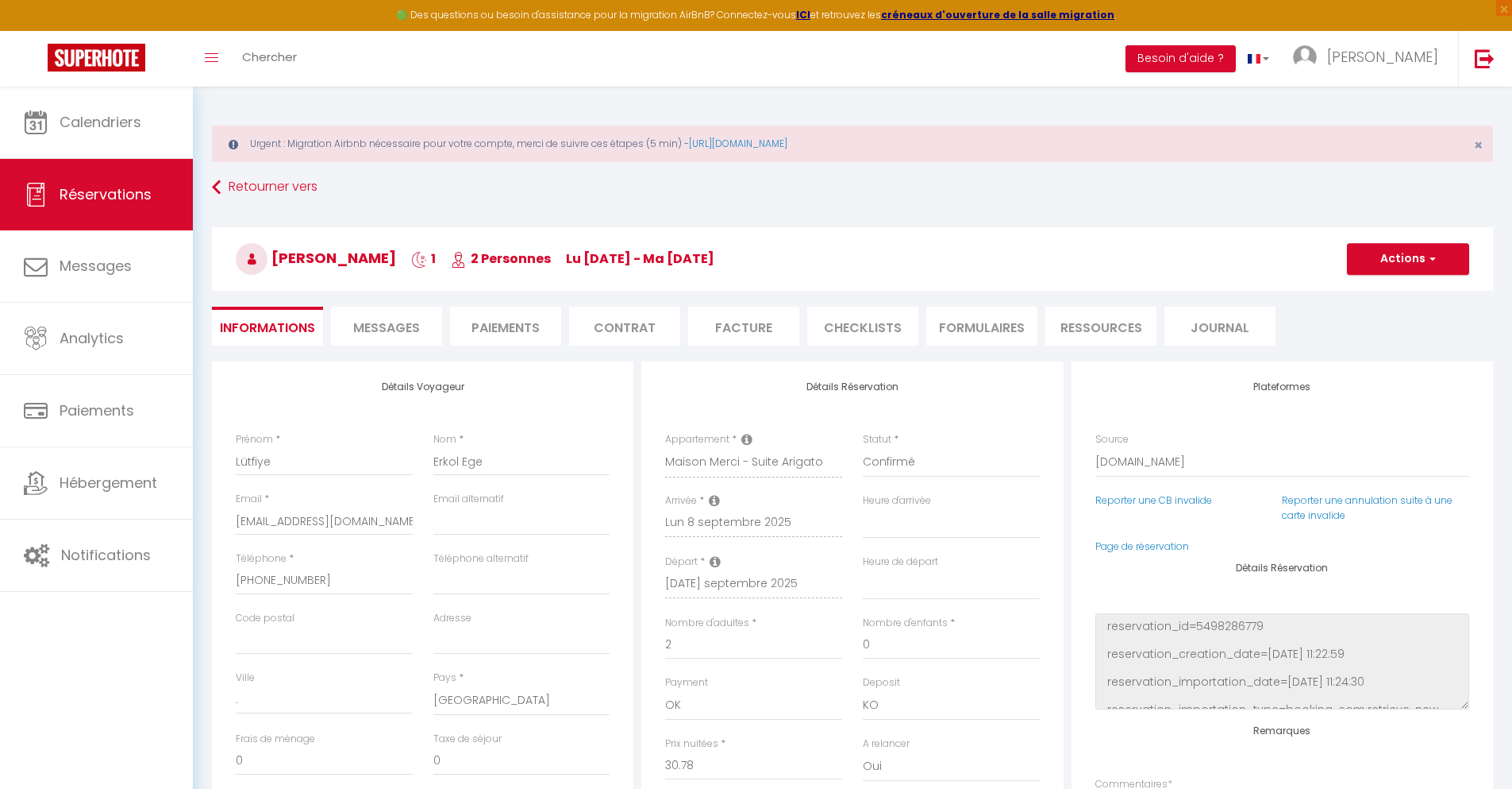
select select
checkbox input "false"
type textarea "** THIS RESERVATION HAS BEEN PRE-PAID ** BOOKING NOTE : Payment charge is EUR 0…"
type input "30"
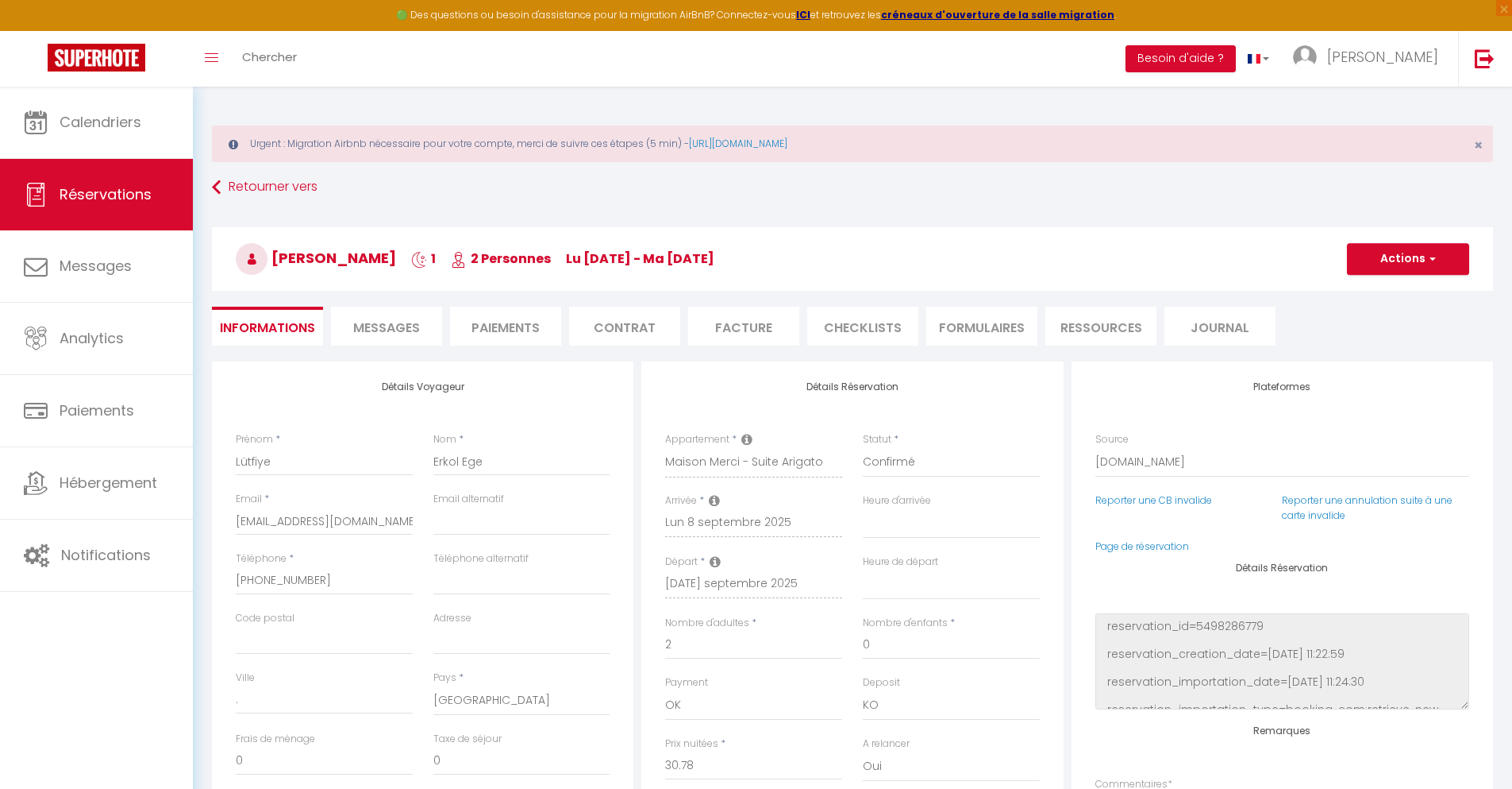
type input "2.01"
select select
checkbox input "false"
select select
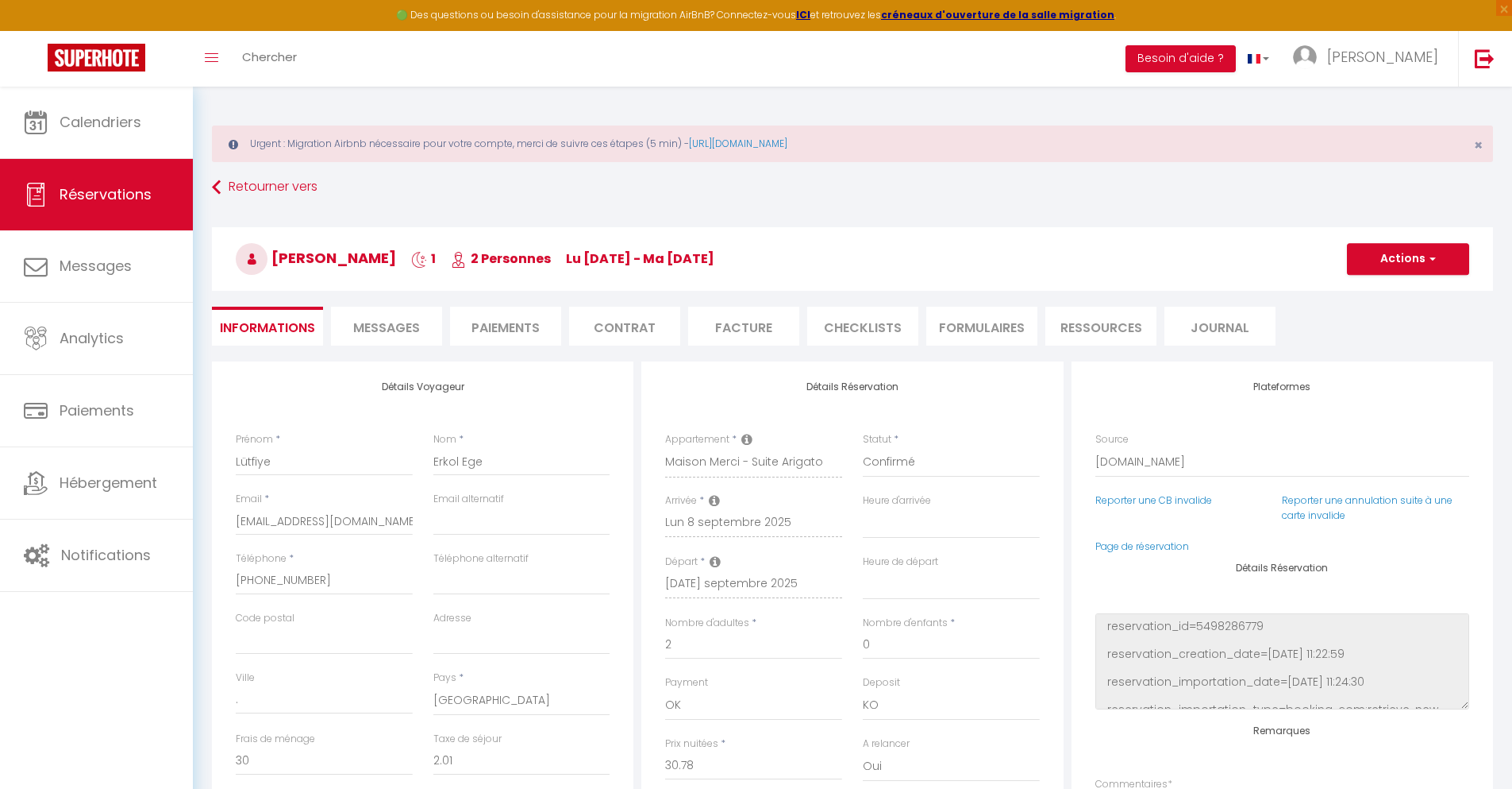
select select
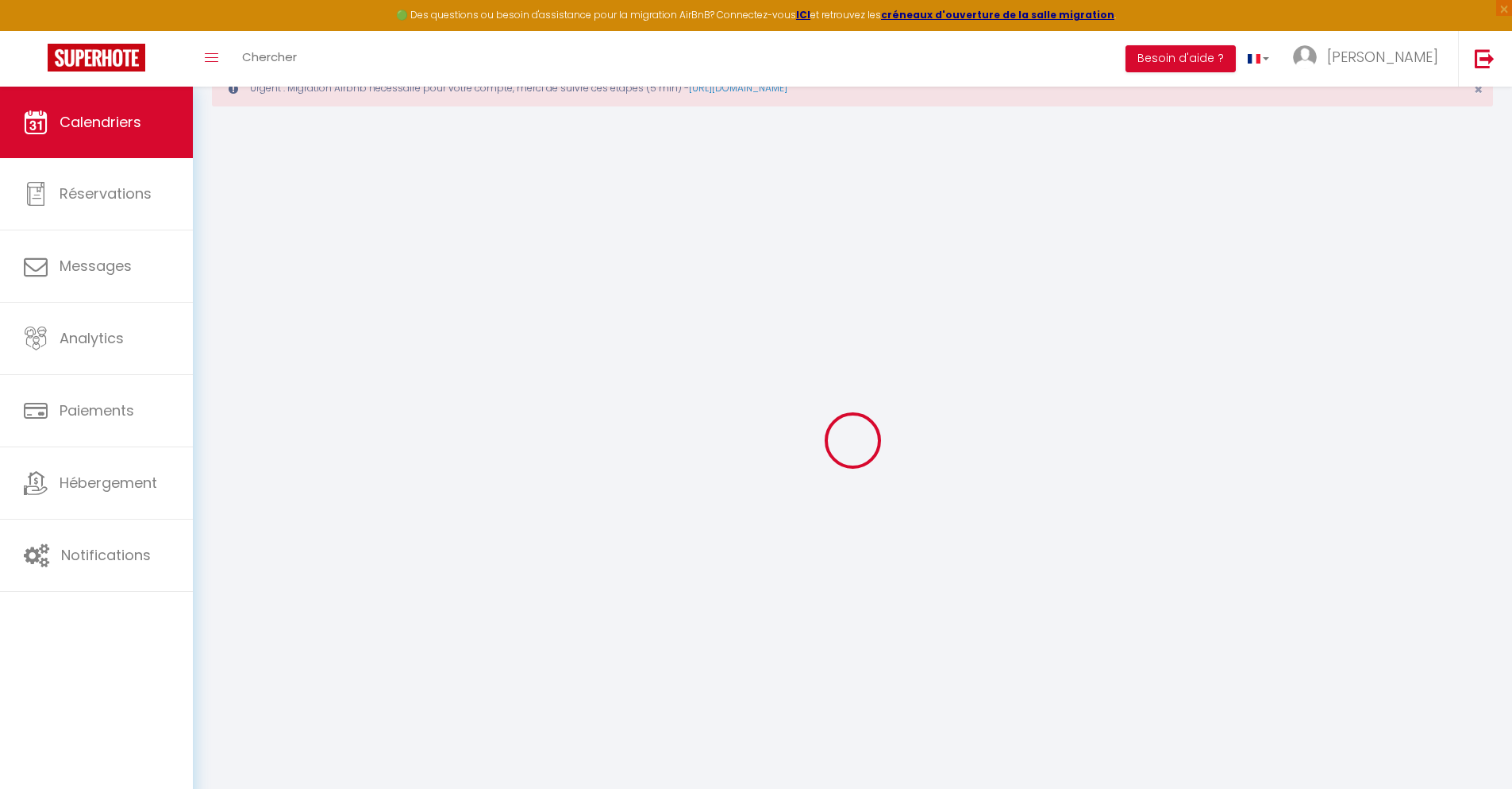
scroll to position [86, 0]
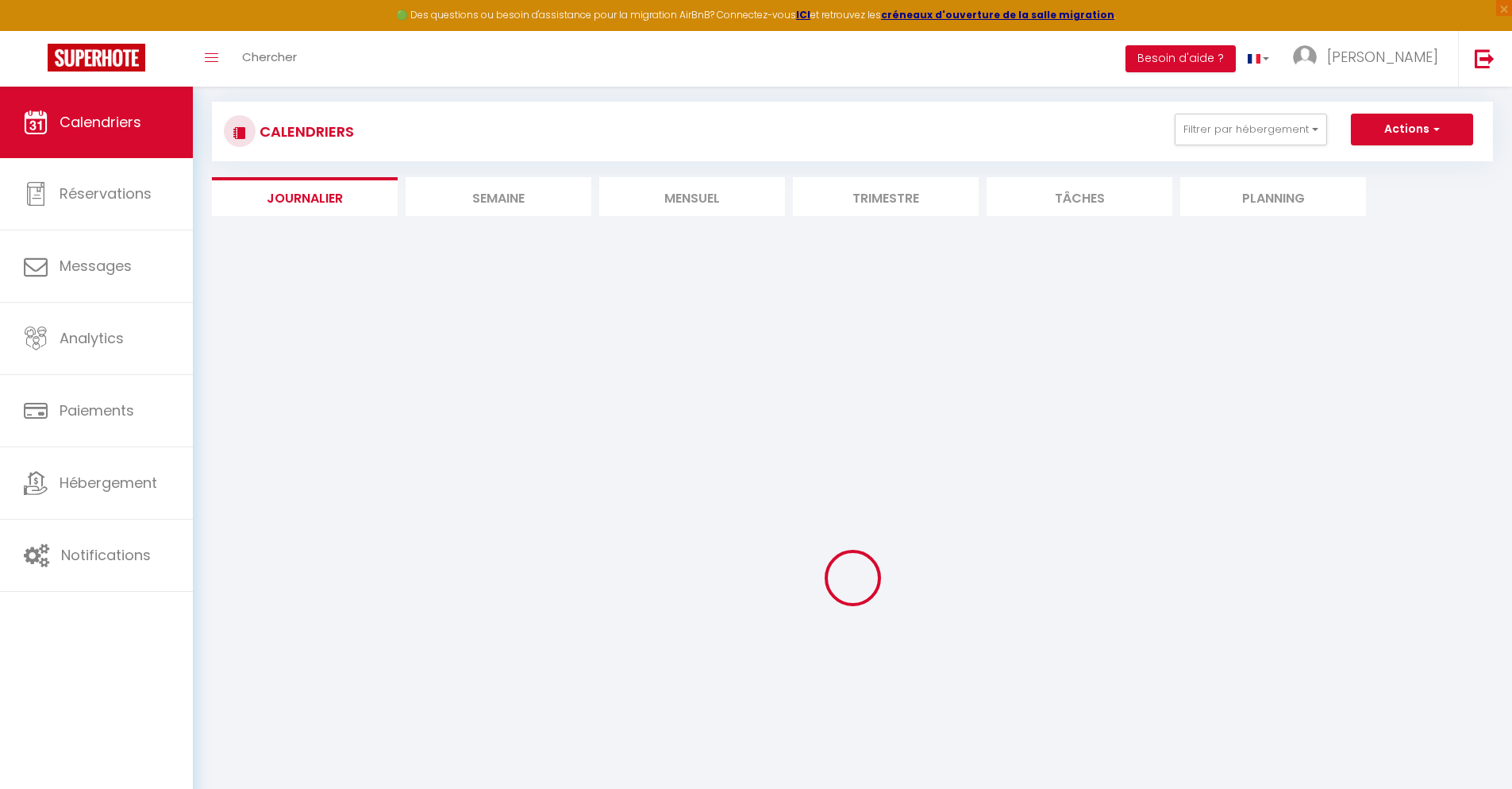
select select
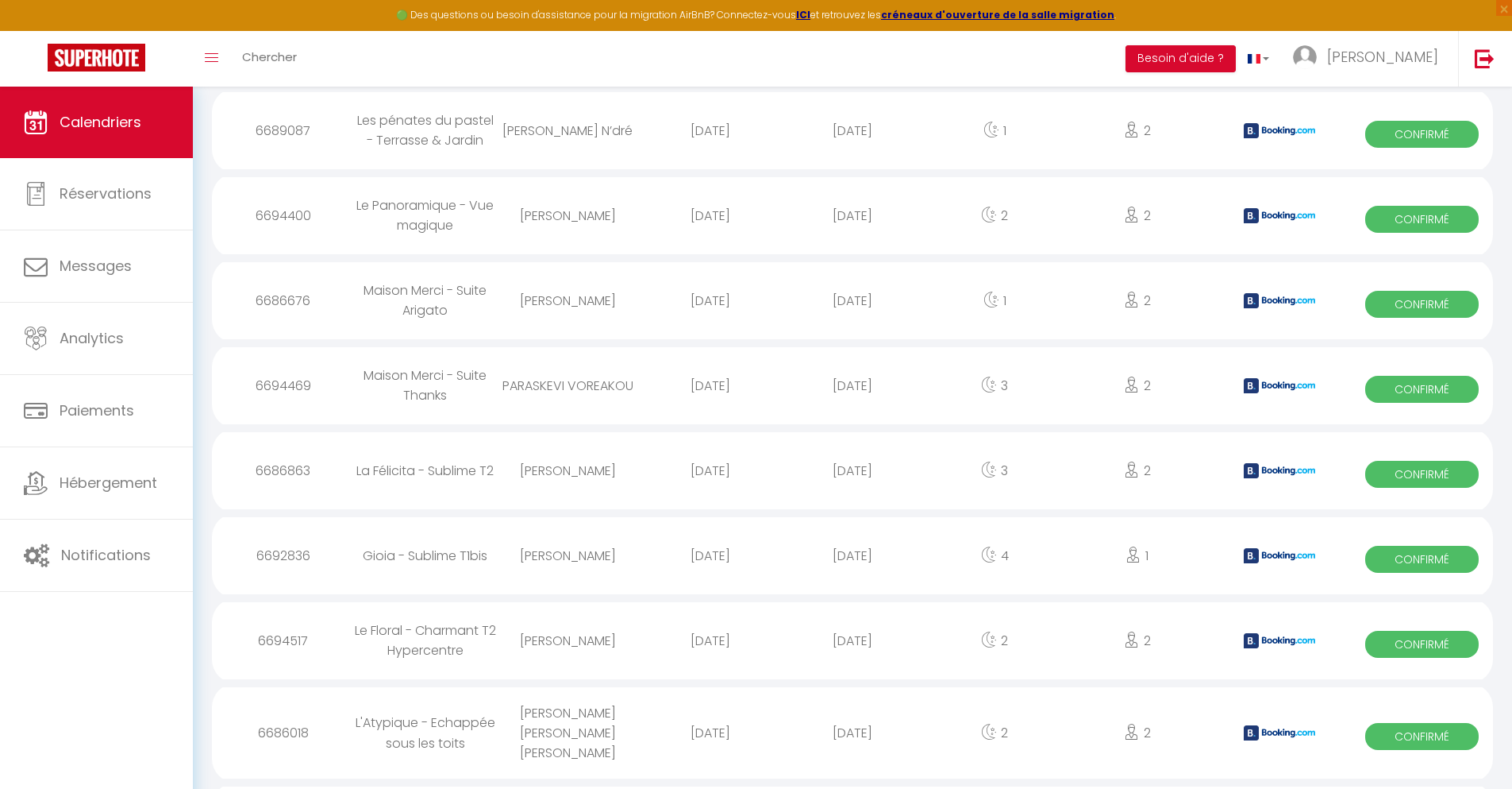
scroll to position [1519, 0]
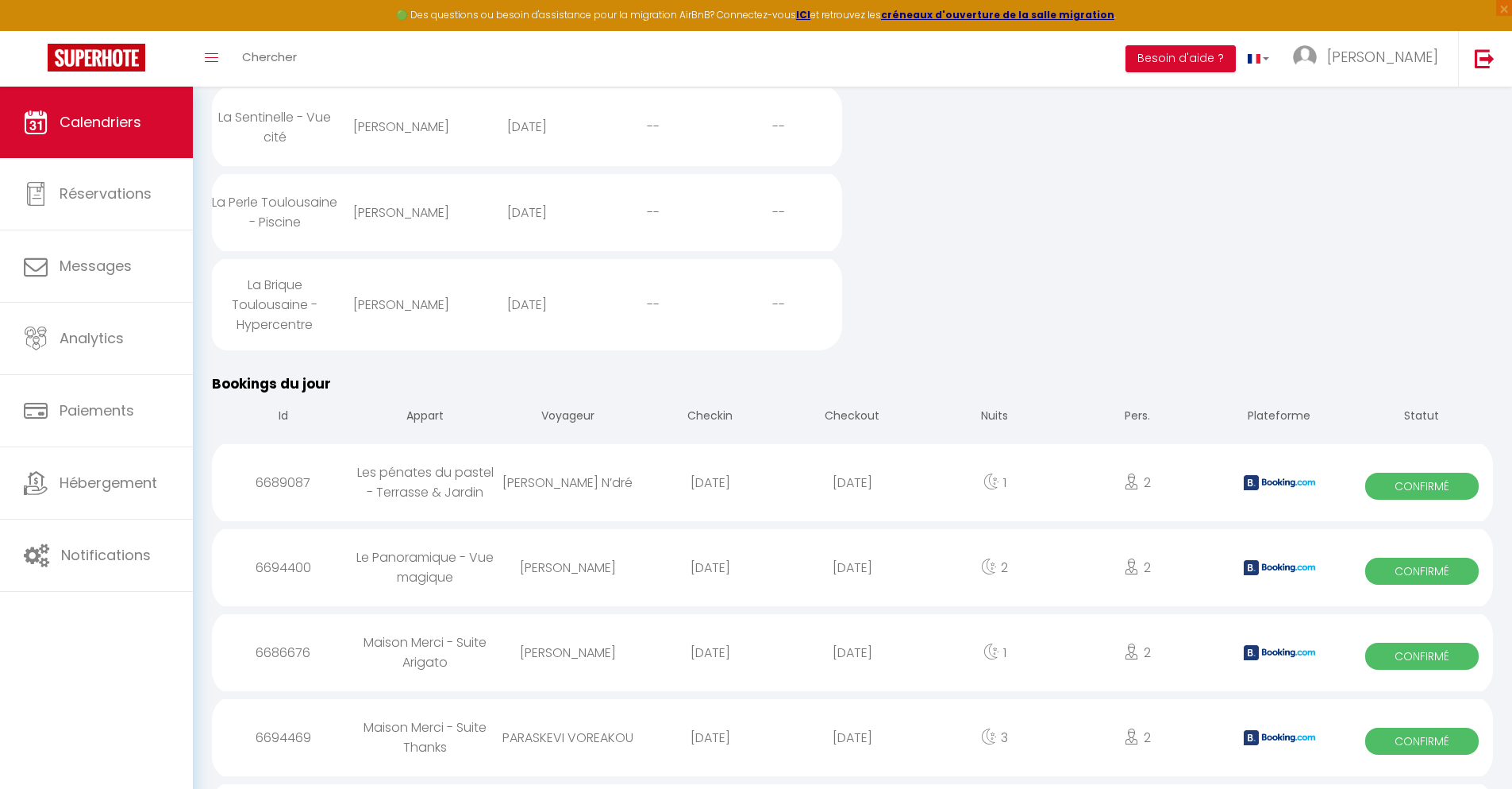
click at [853, 745] on div "[DATE]" at bounding box center [852, 737] width 142 height 52
select select "0"
select select "1"
select select
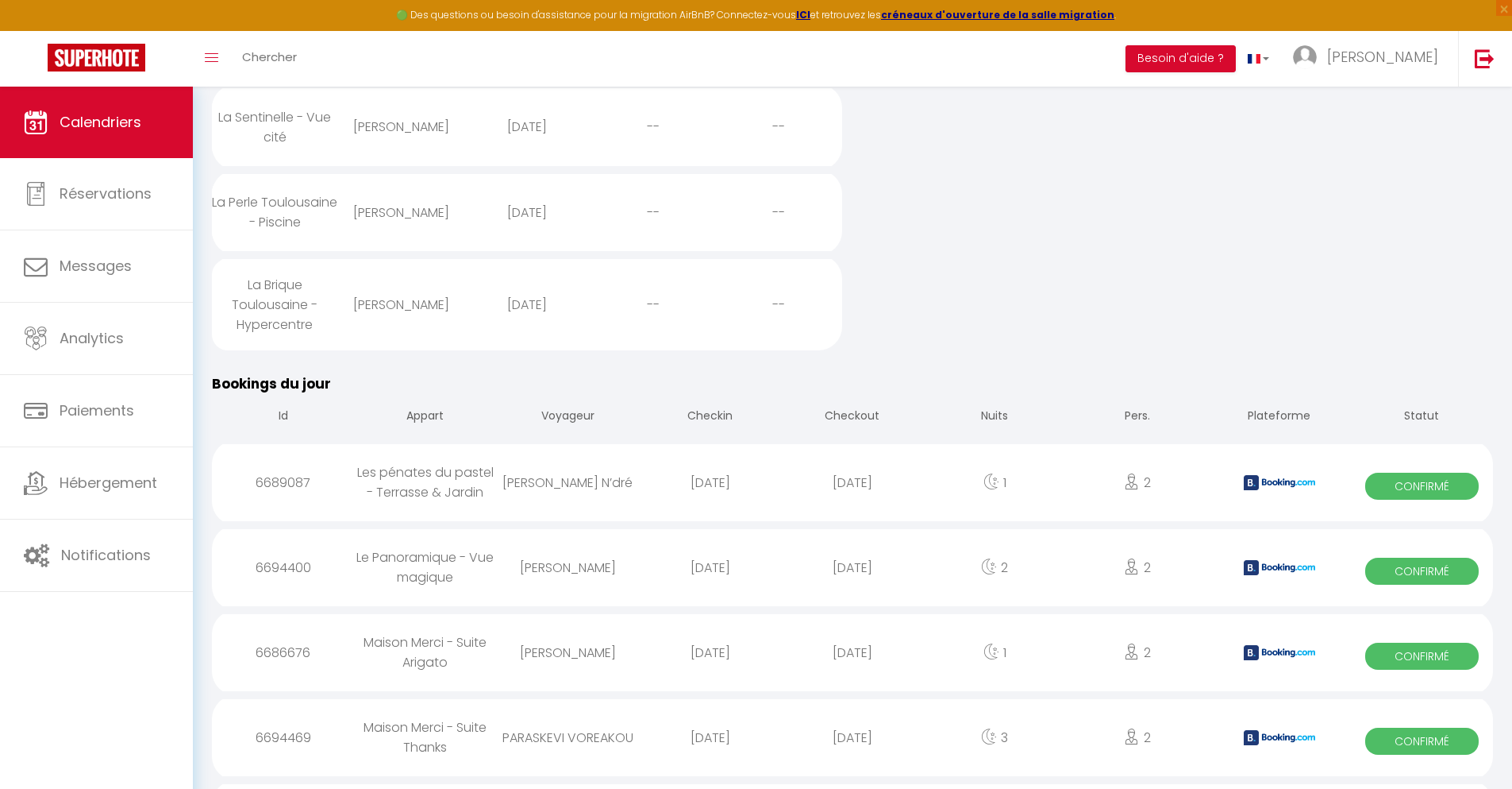
select select
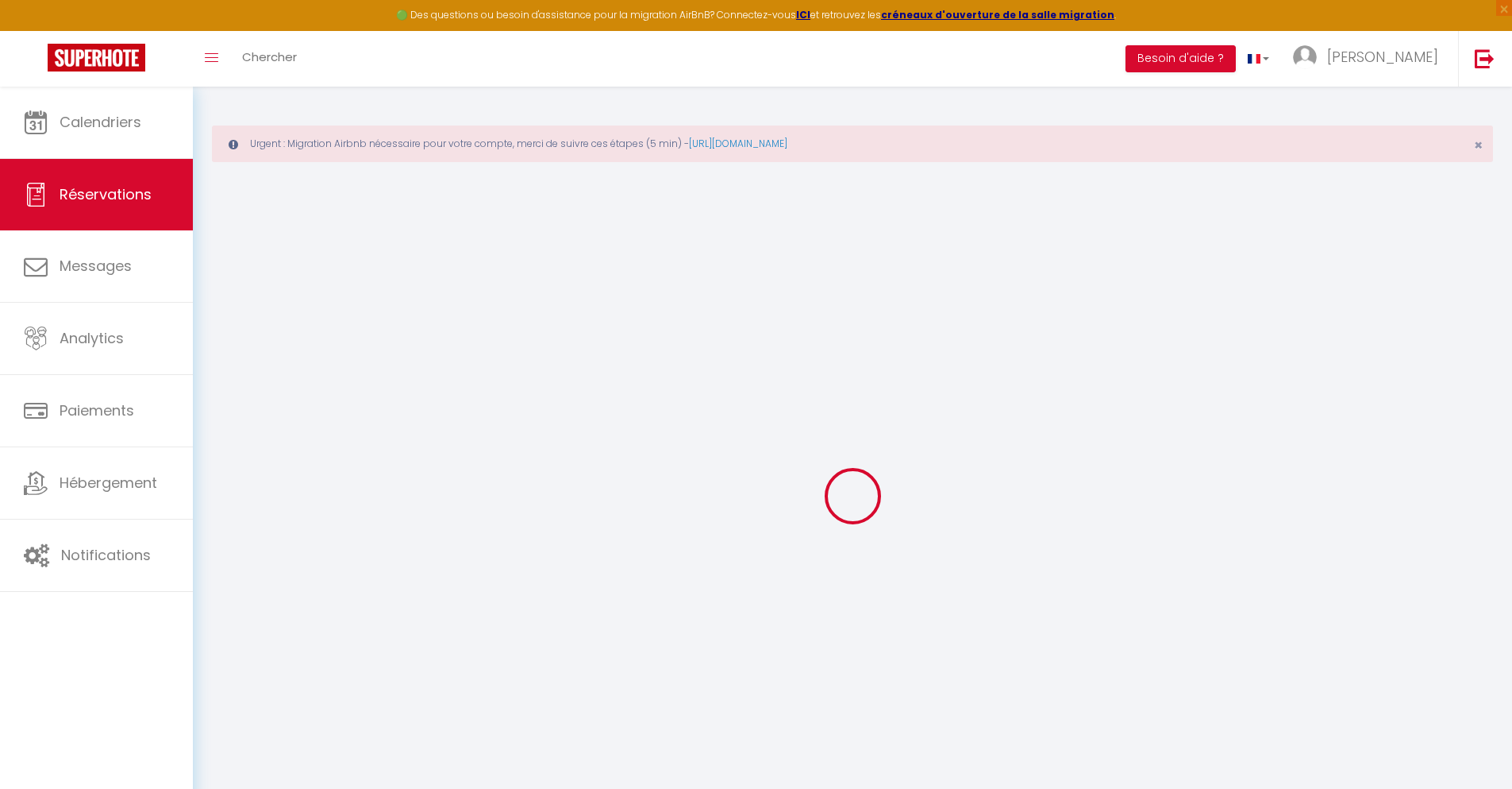
type input "PARASKEVI"
type input "VOREAKOU"
type input "[EMAIL_ADDRESS][DOMAIN_NAME]"
type input "[PHONE_NUMBER]"
select select "GR"
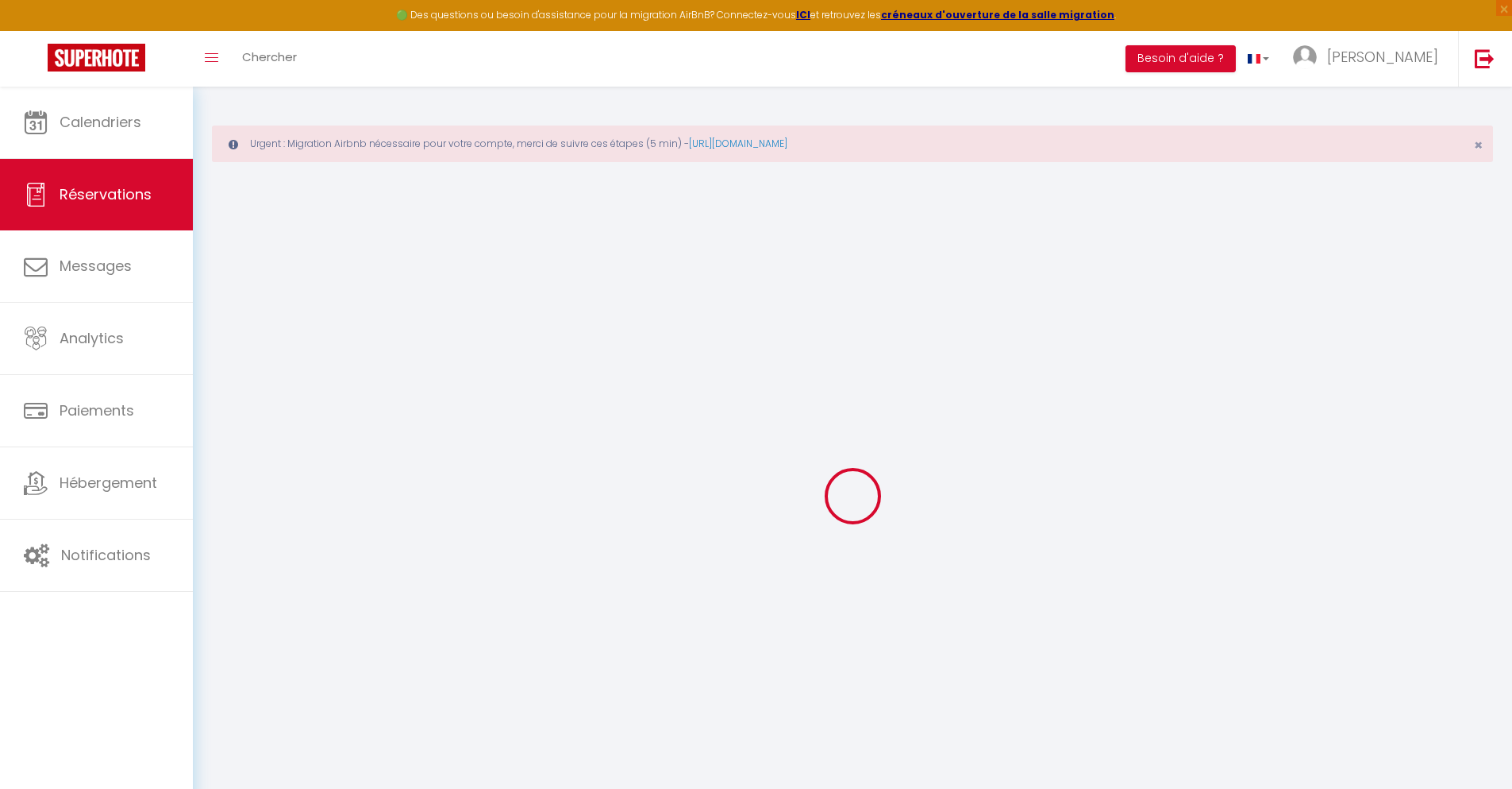
type input "25.89"
type input "2.24"
select select "36910"
select select "1"
select select
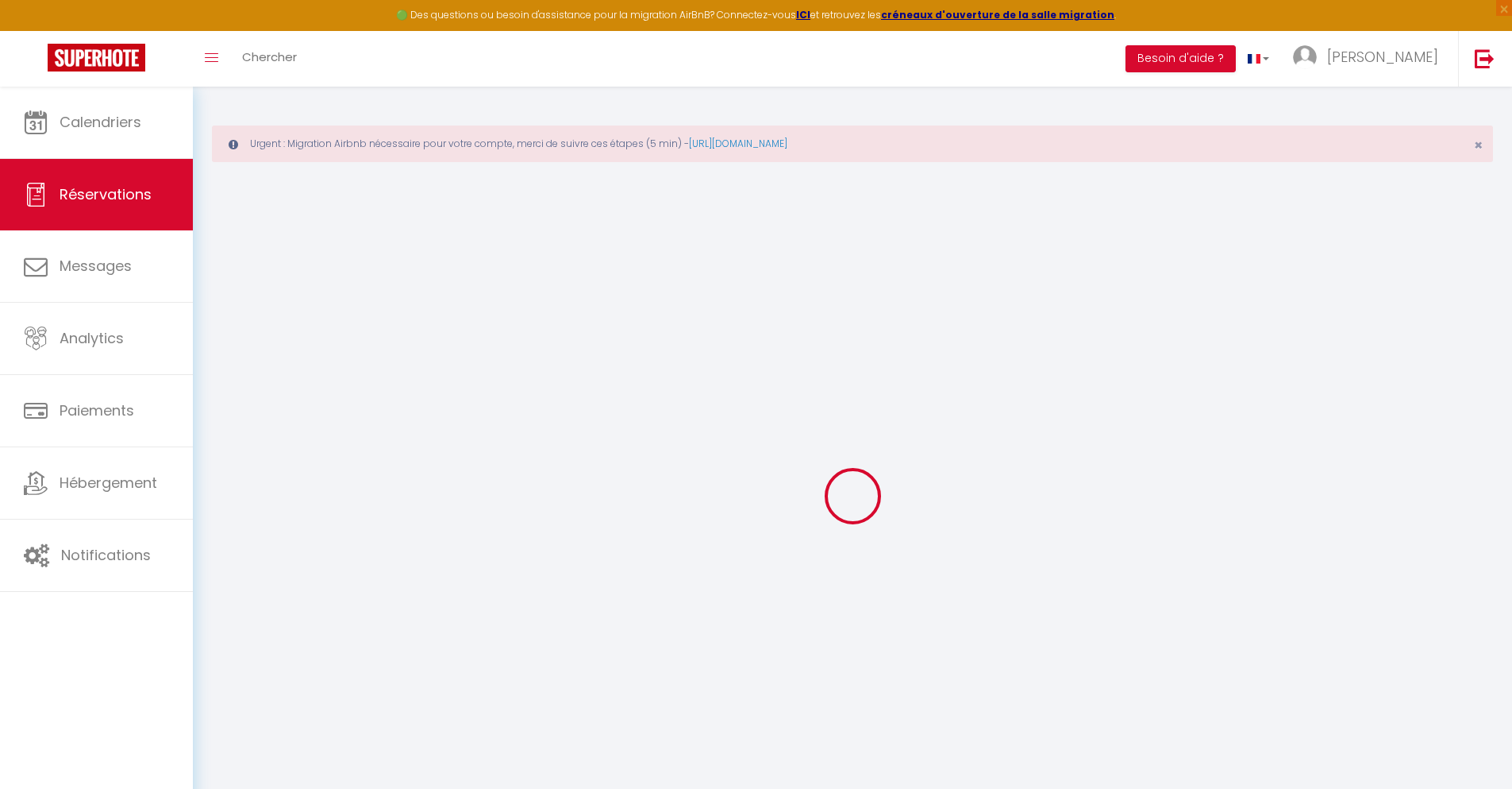
select select
type input "2"
select select "12"
select select
type input "122.31"
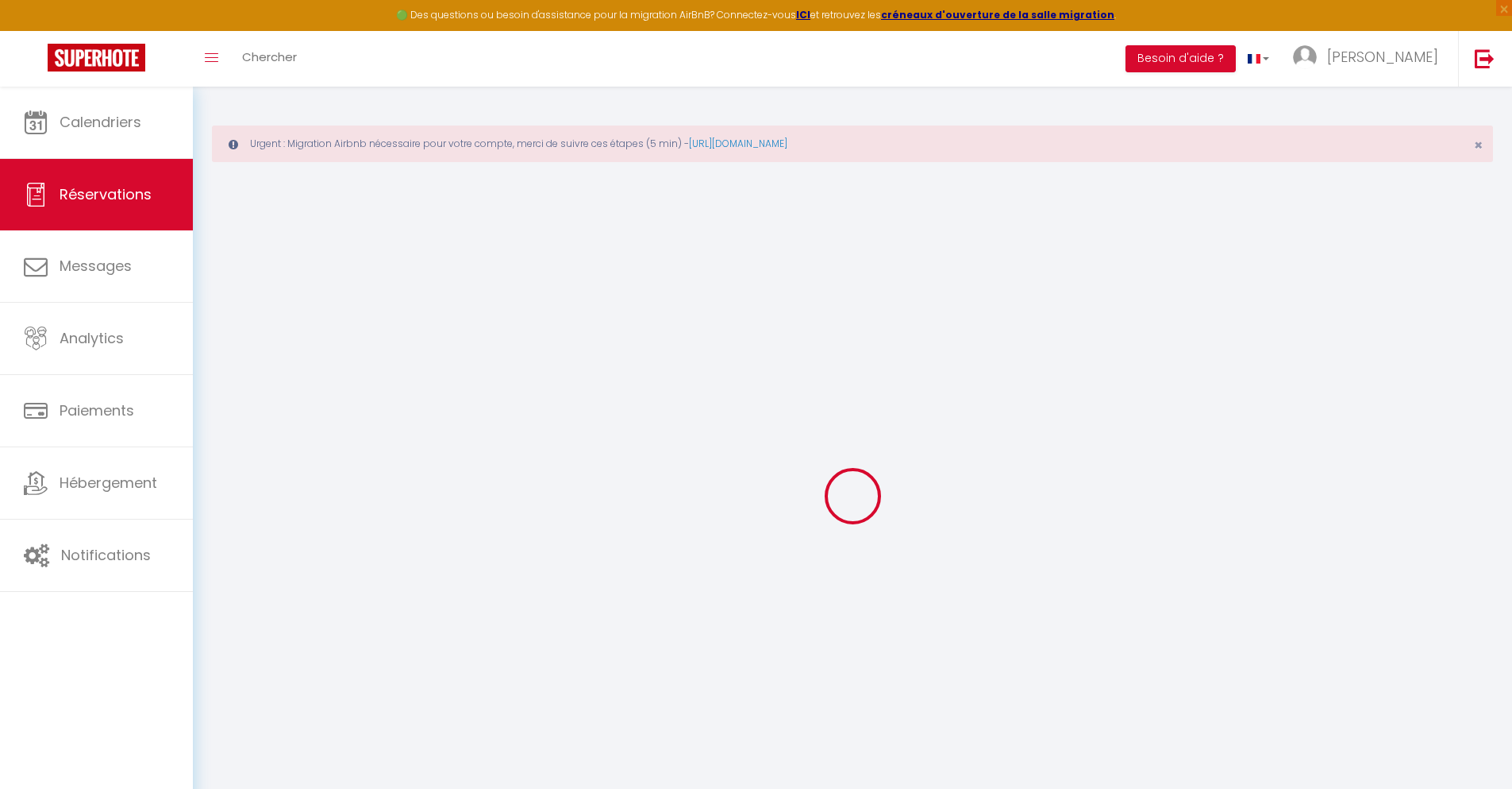
checkbox input "false"
type input "0"
select select "2"
type input "0"
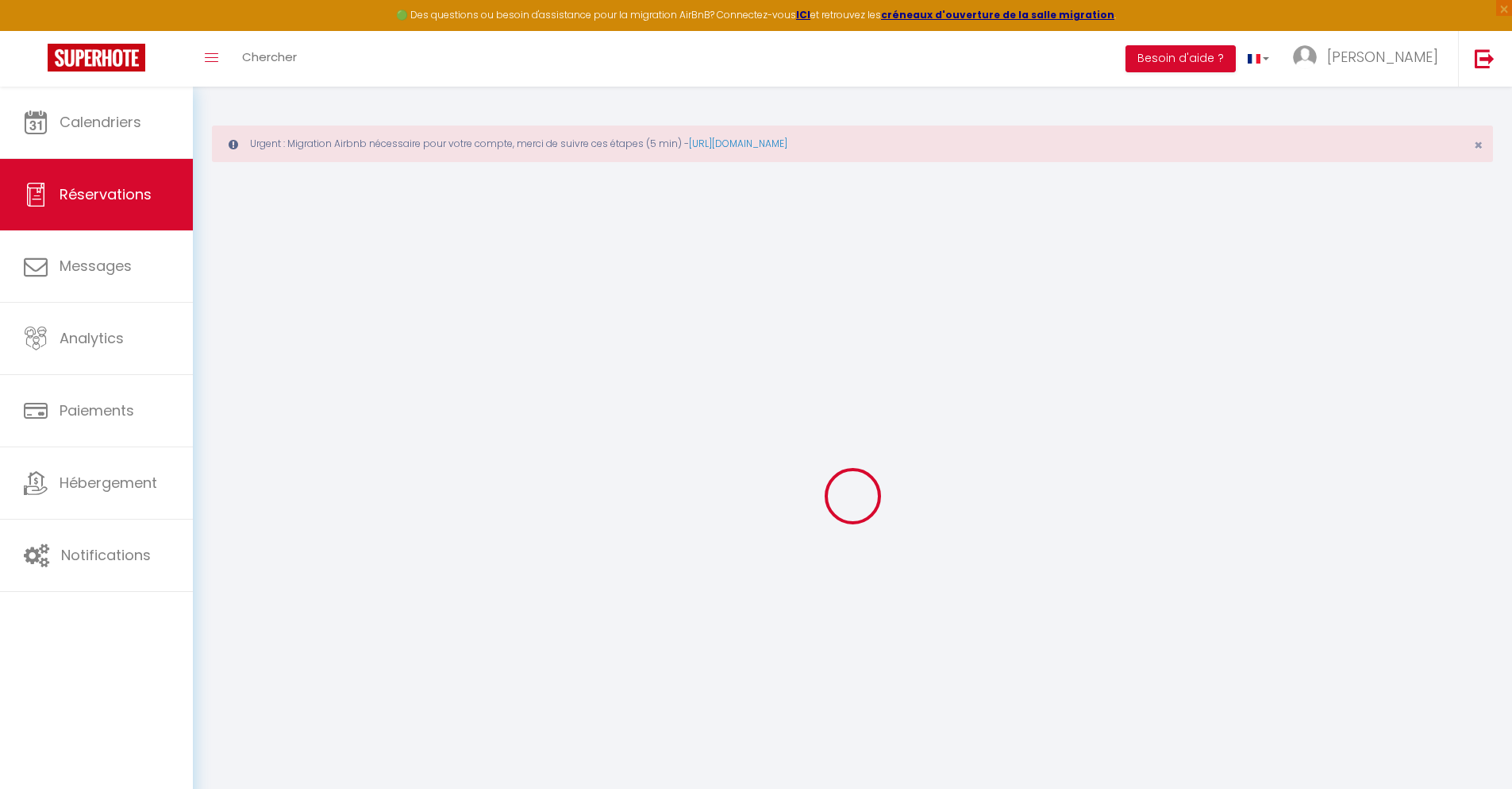
type input "0"
select select
select select "14"
checkbox input "false"
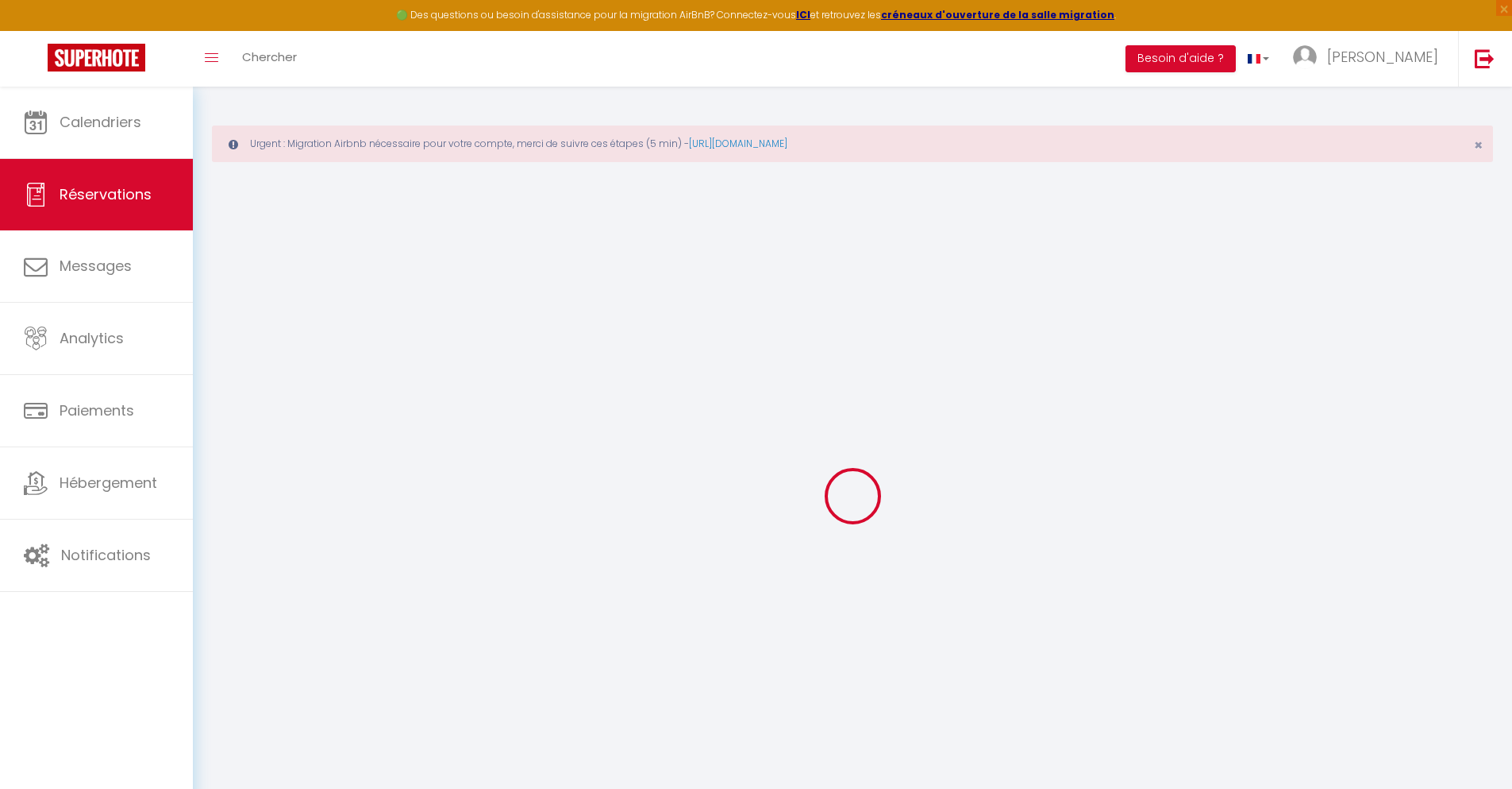
select select
checkbox input "false"
select select
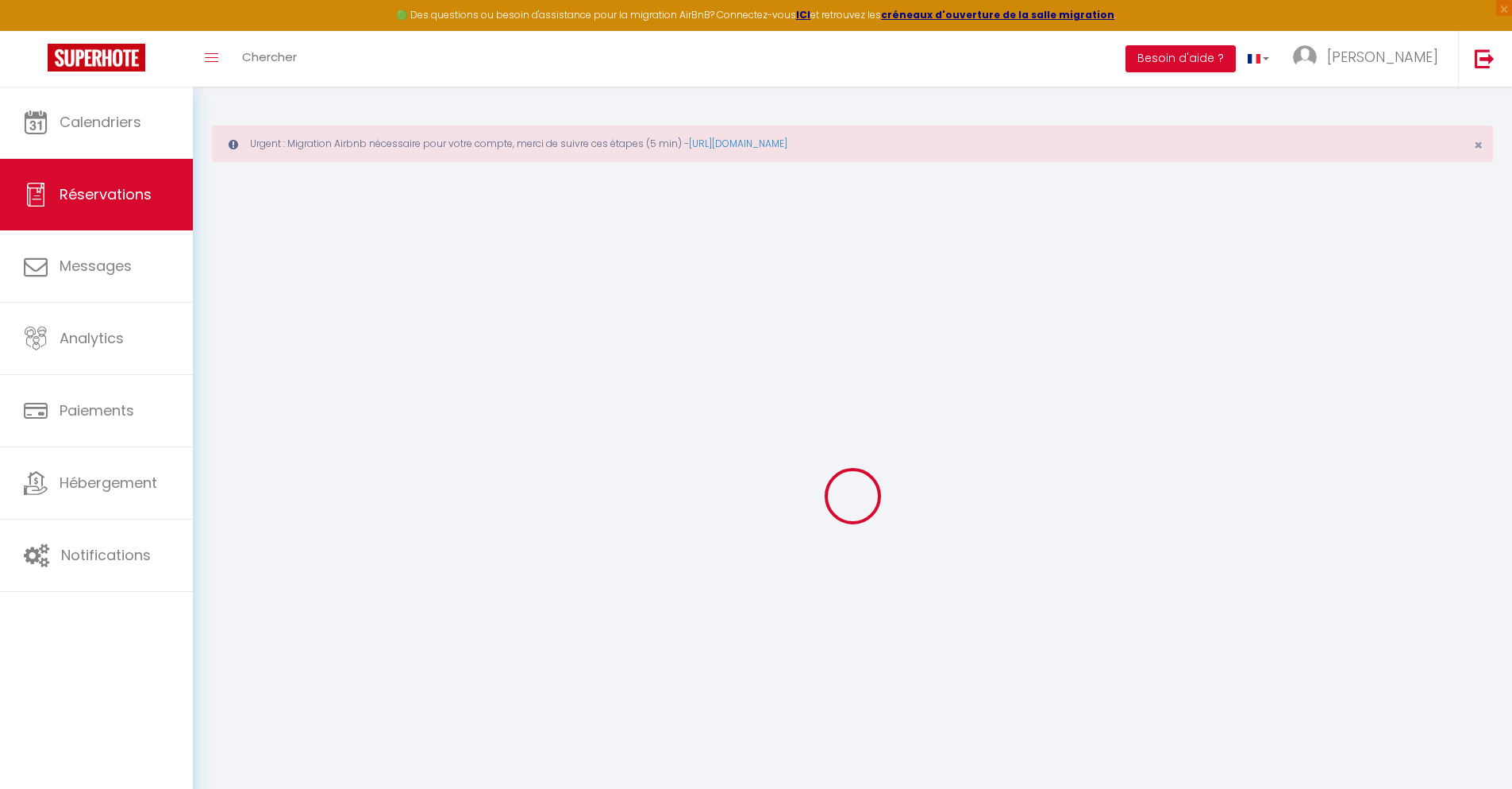
checkbox input "false"
type textarea "** THIS RESERVATION HAS BEEN PRE-PAID ** Reservation has a cancellation grace p…"
type input "30"
type input "8.01"
select select
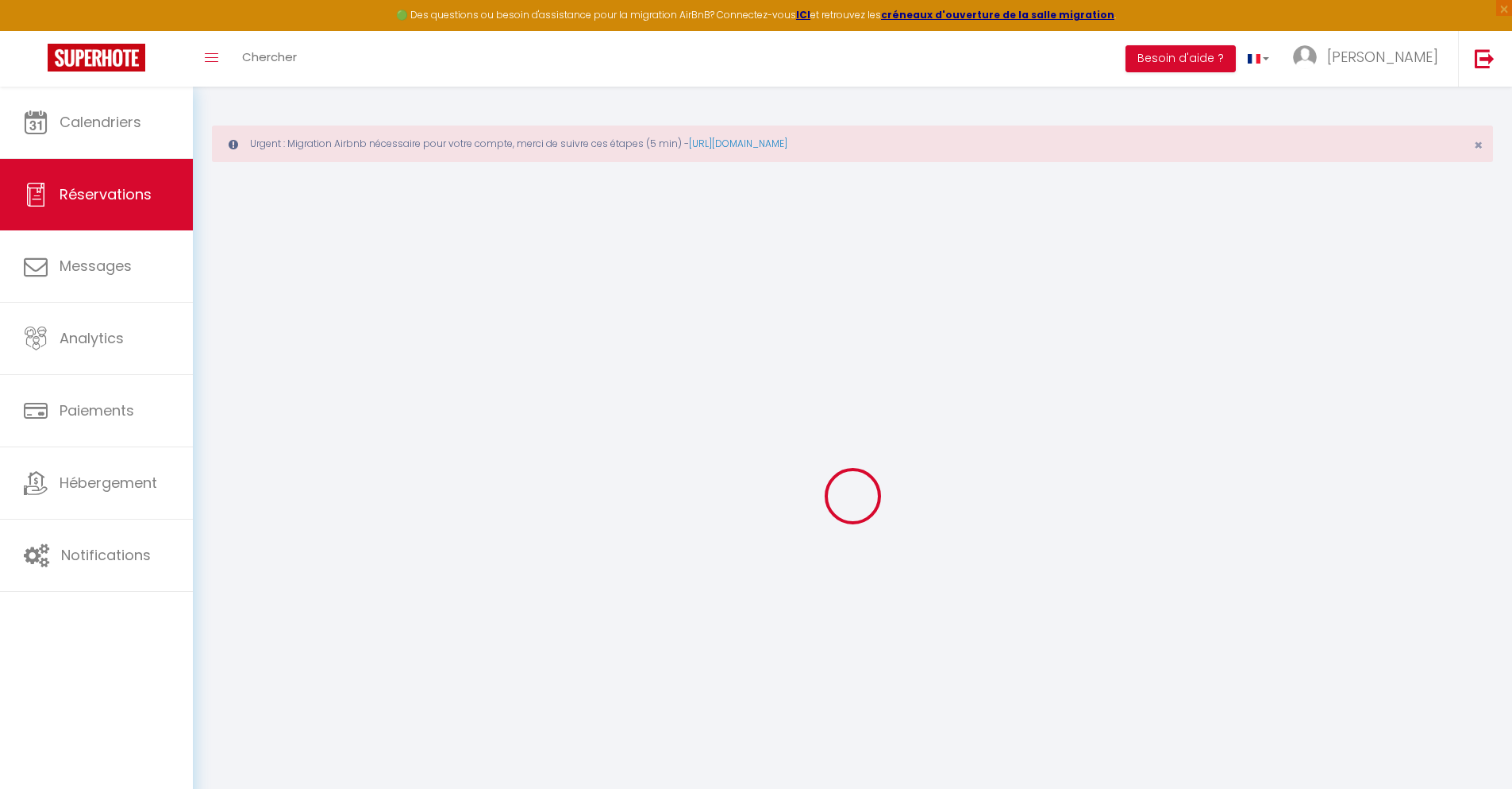
select select
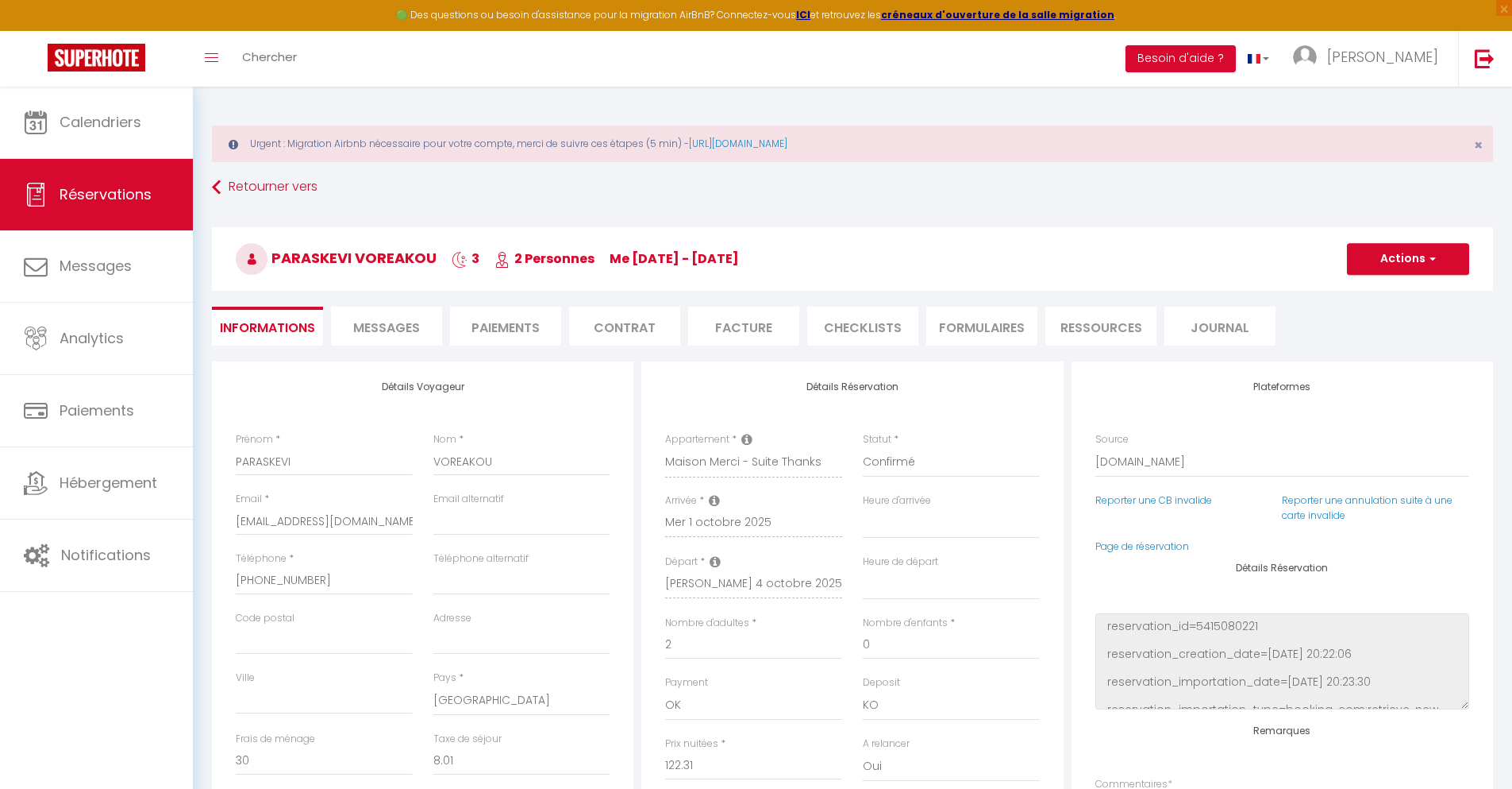
checkbox input "false"
select select
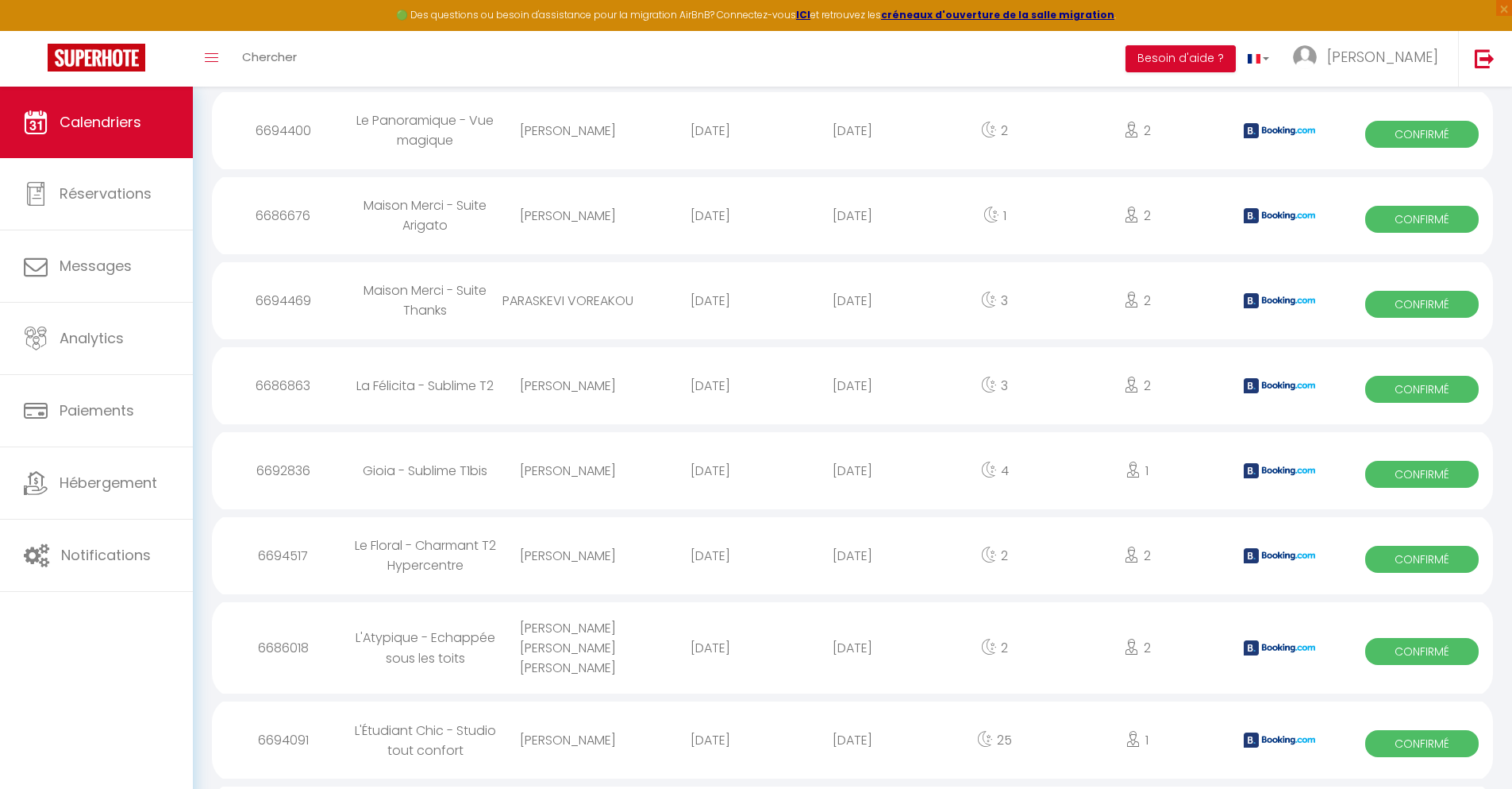
scroll to position [1604, 0]
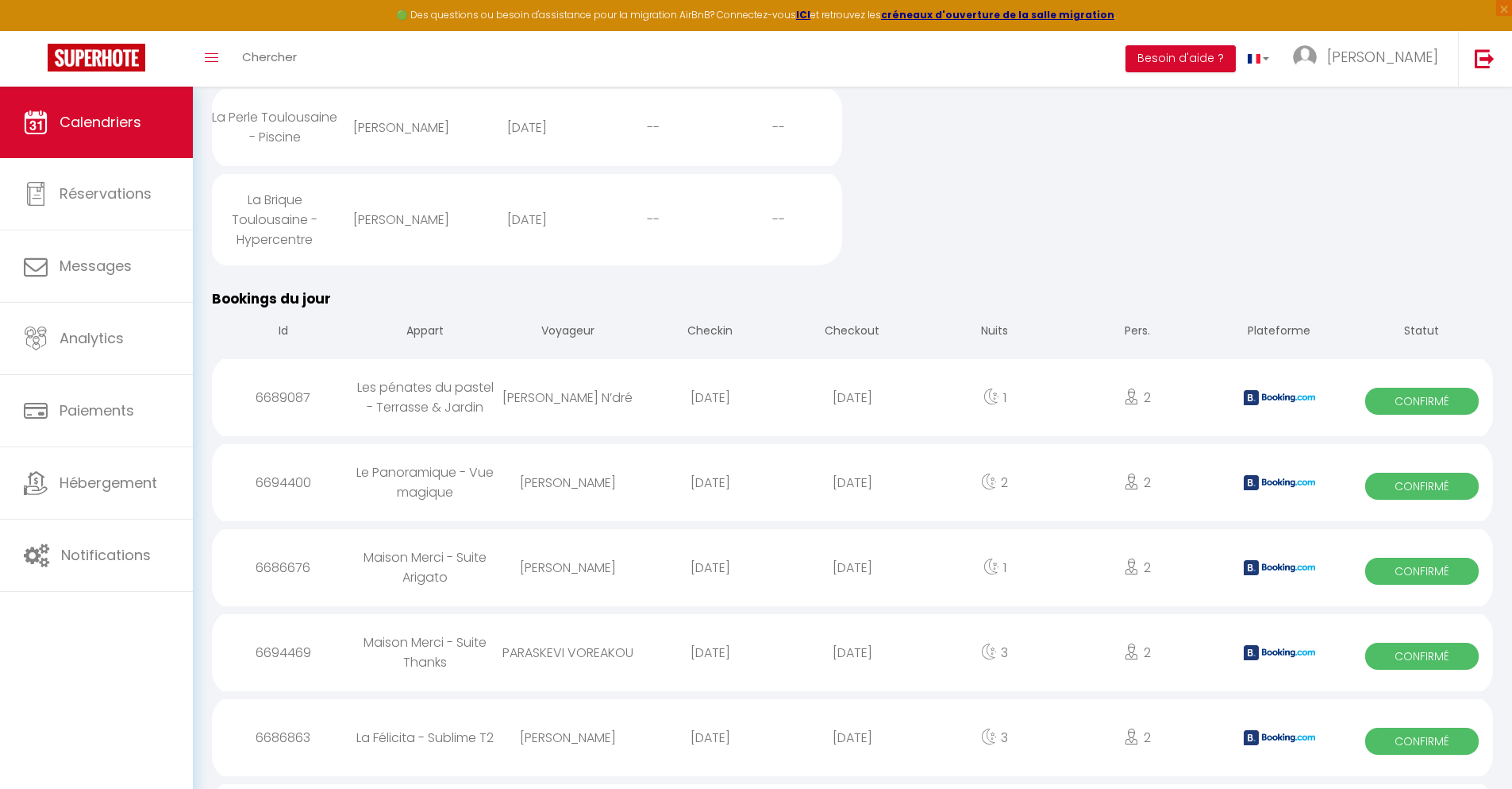
click at [853, 745] on div "[DATE]" at bounding box center [852, 737] width 142 height 52
select select "0"
select select "1"
select select
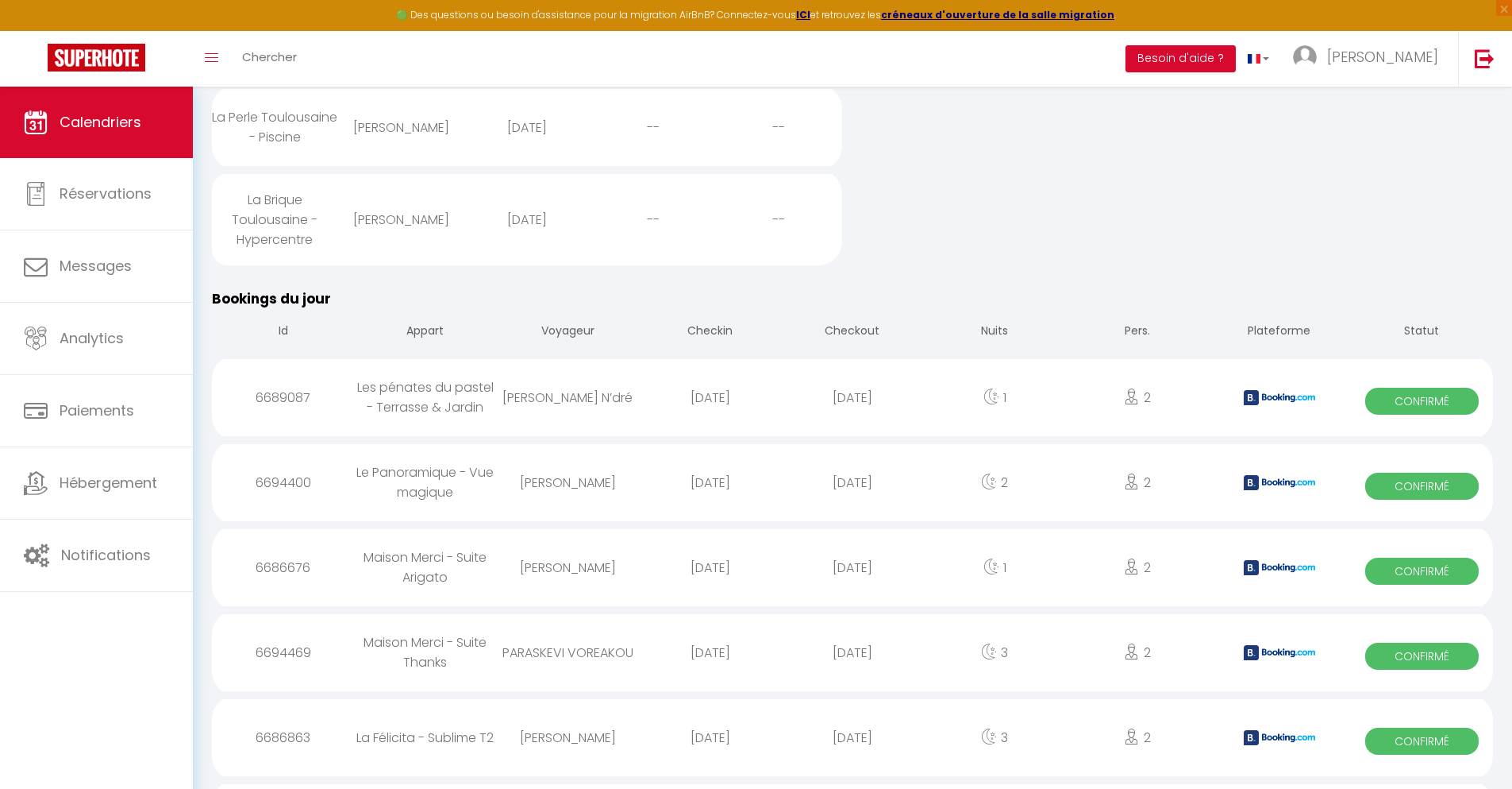
select select
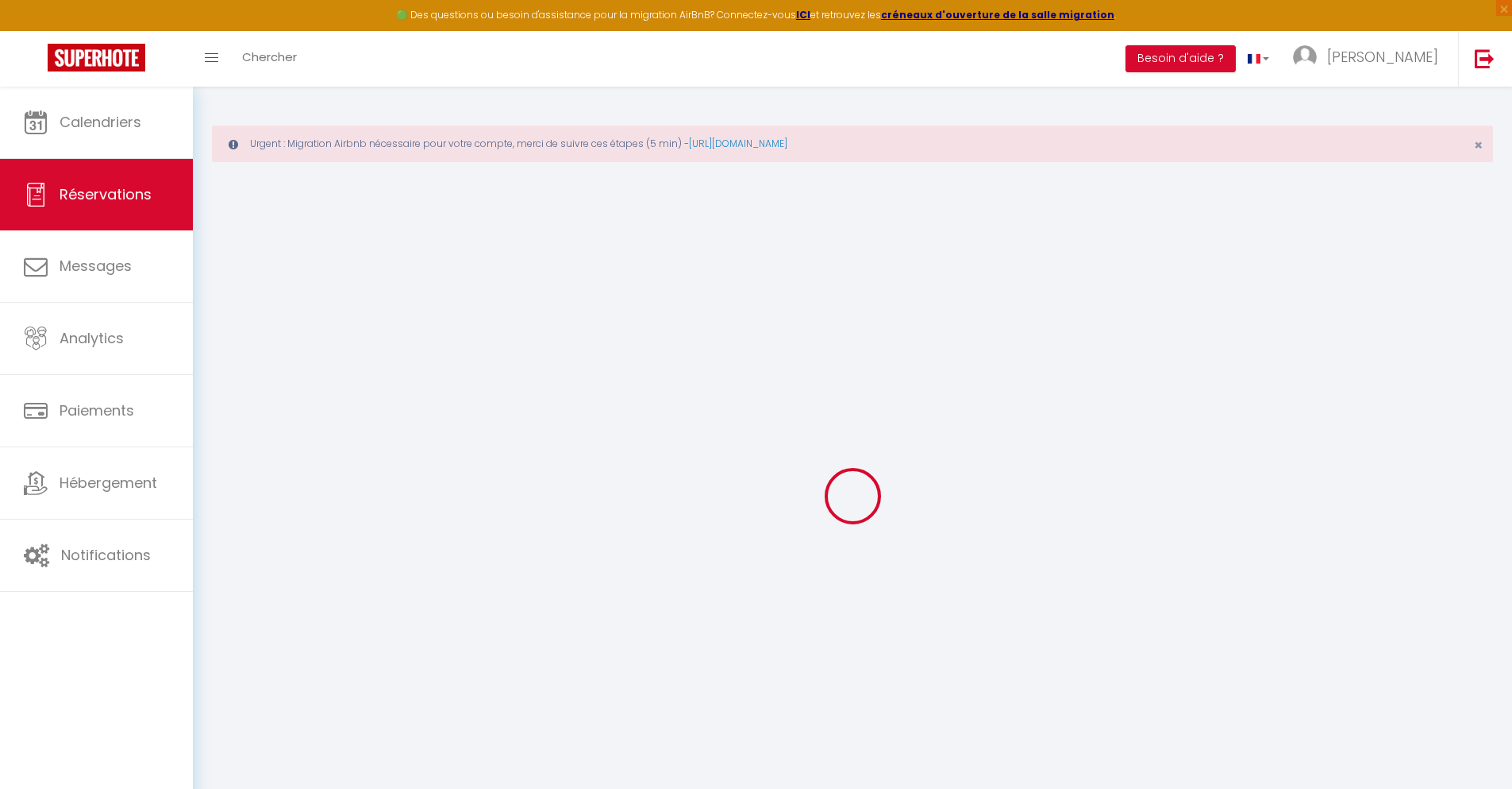
select select
checkbox input "false"
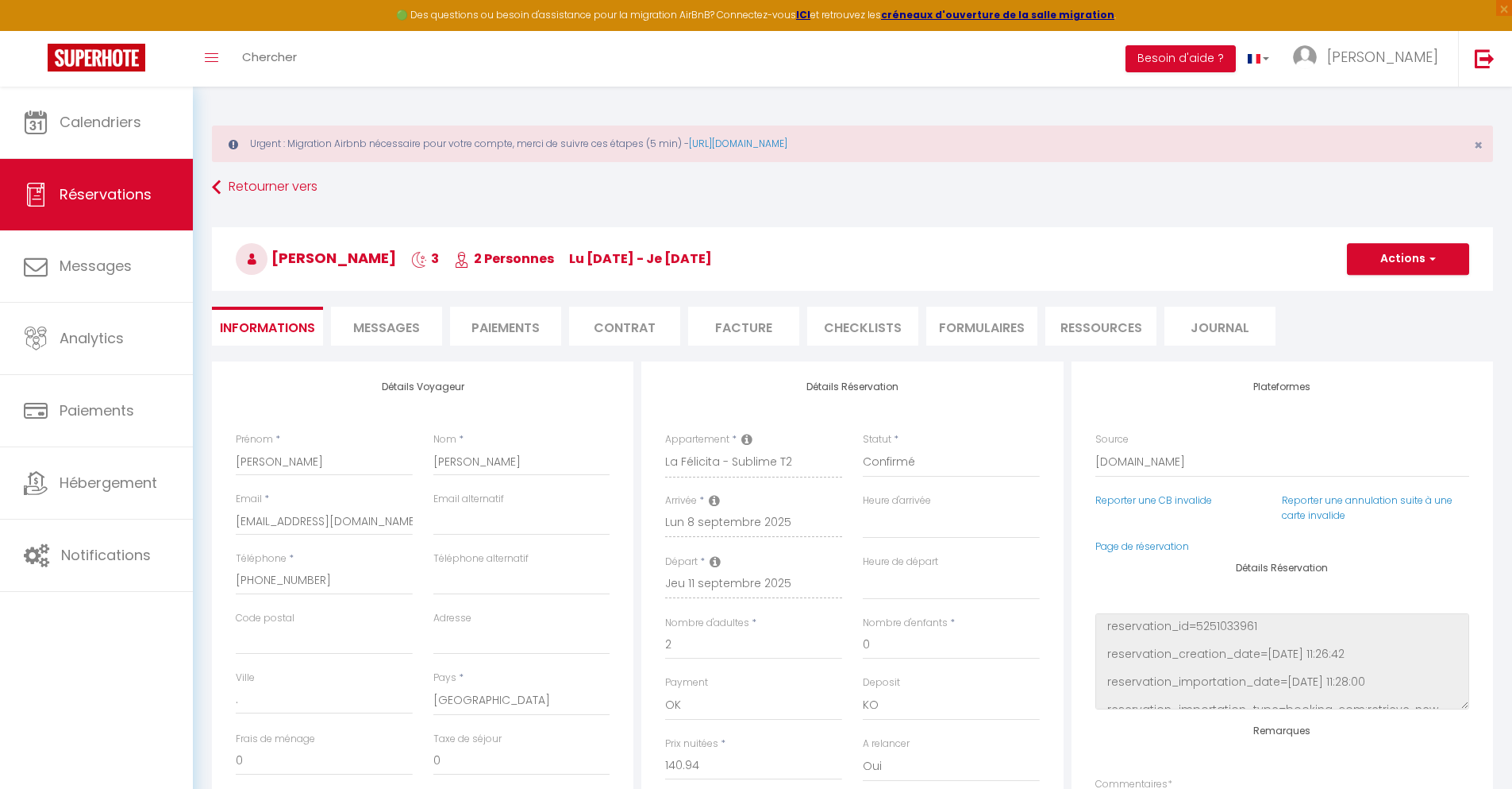
select select
checkbox input "false"
type textarea "** THIS RESERVATION HAS BEEN PRE-PAID ** BOOKING NOTE : Payment charge is EUR 2…"
type input "40"
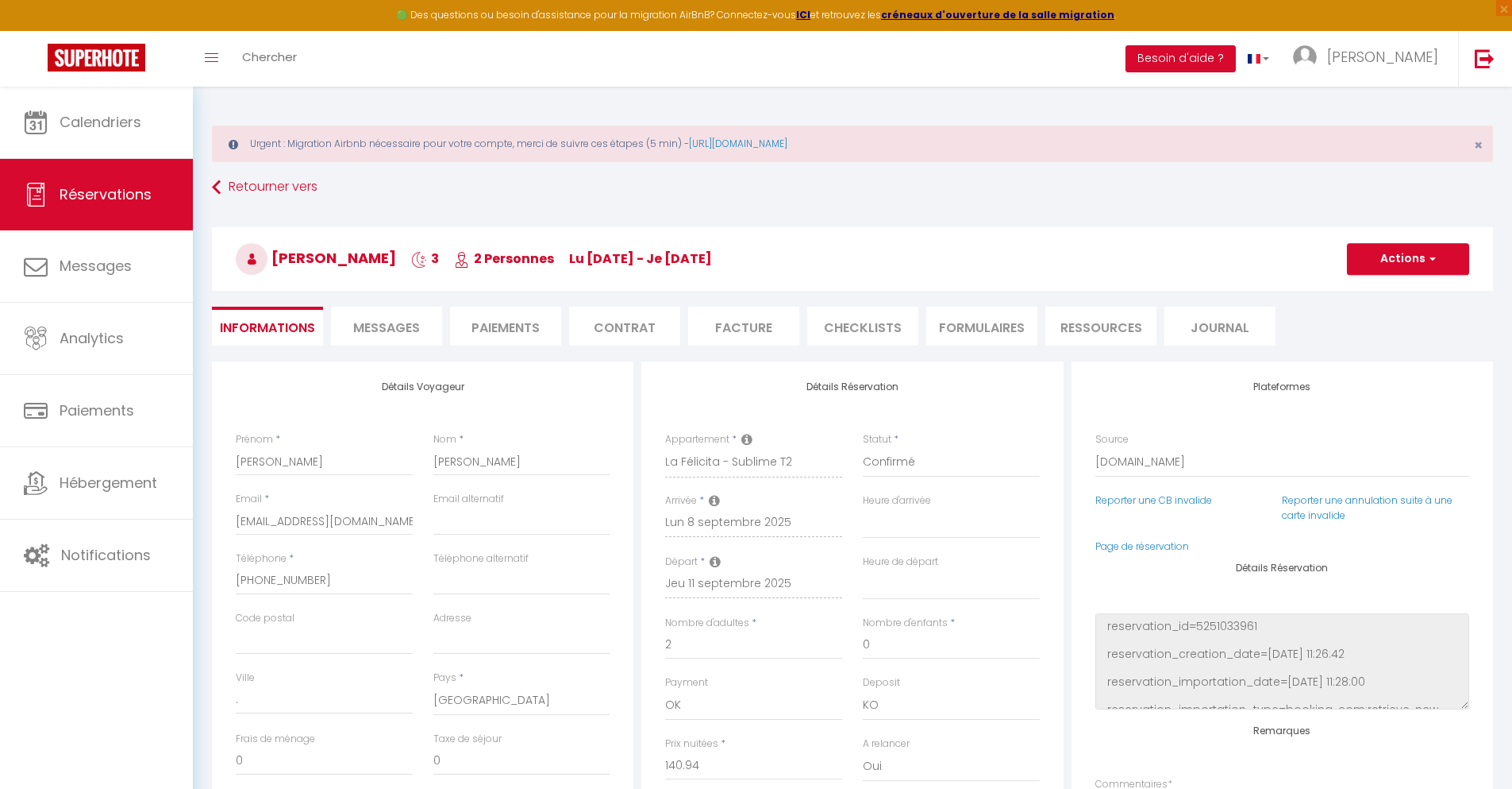
type input "9.23"
select select
checkbox input "false"
select select
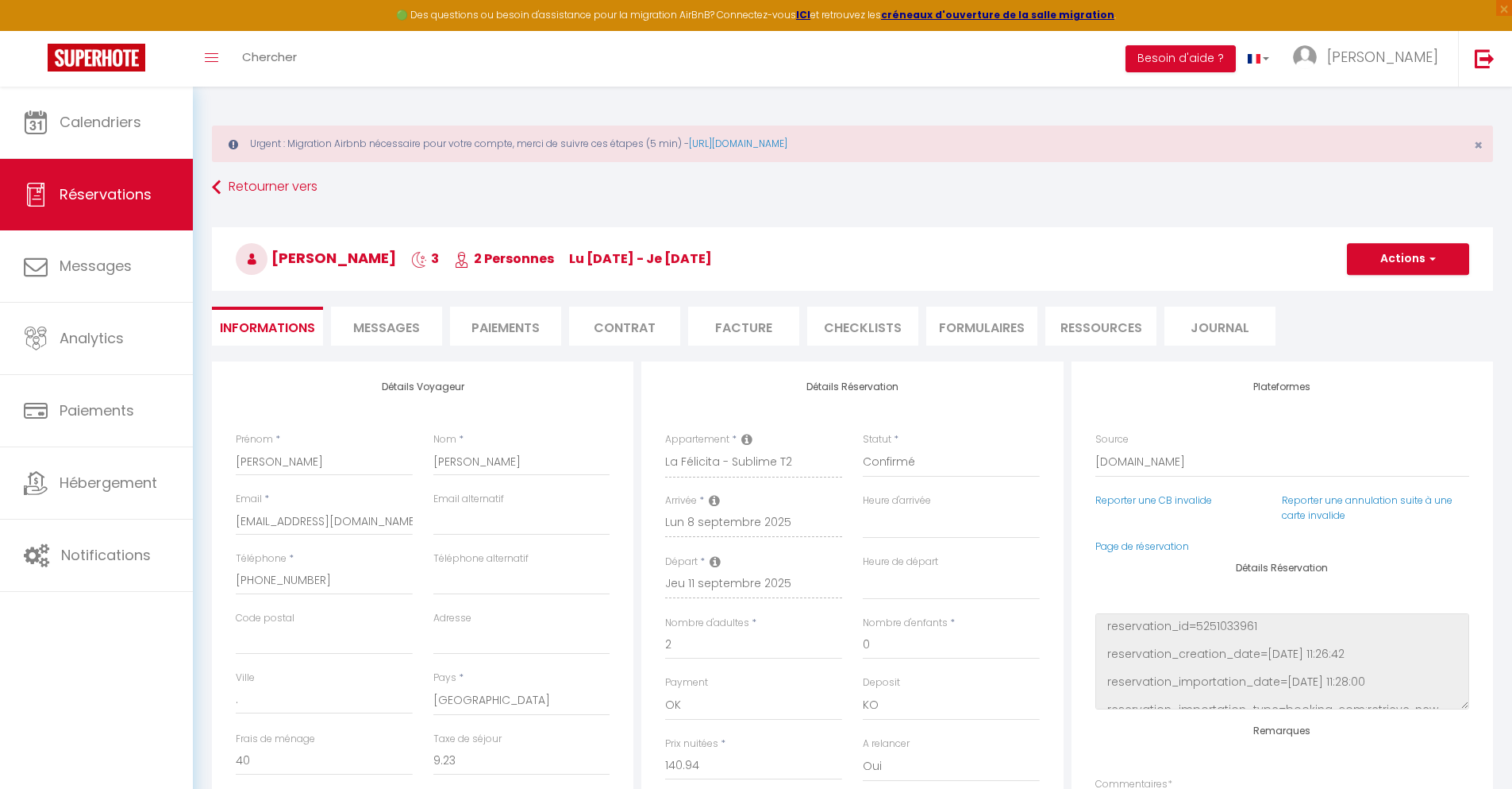
select select
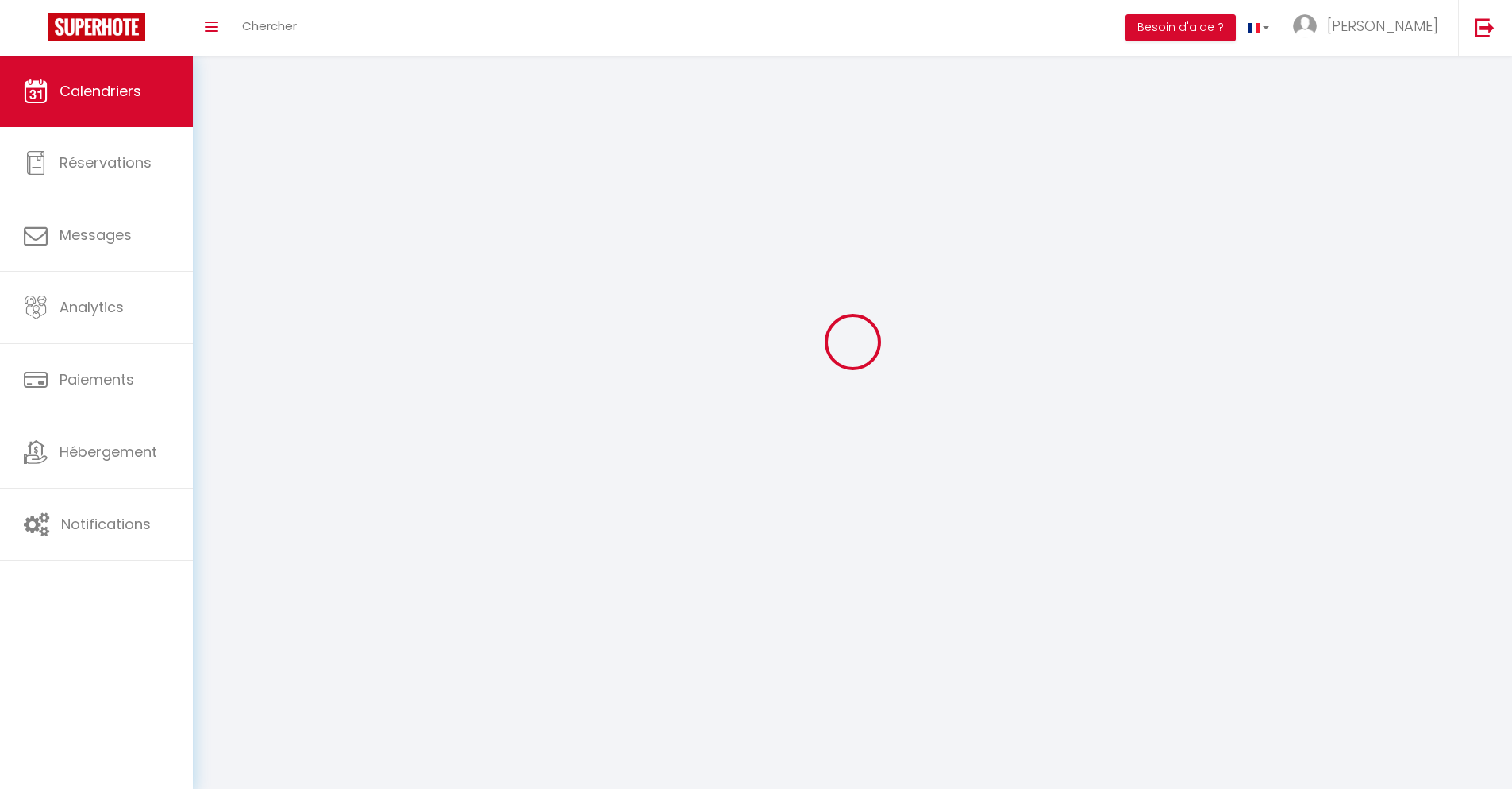
scroll to position [86, 0]
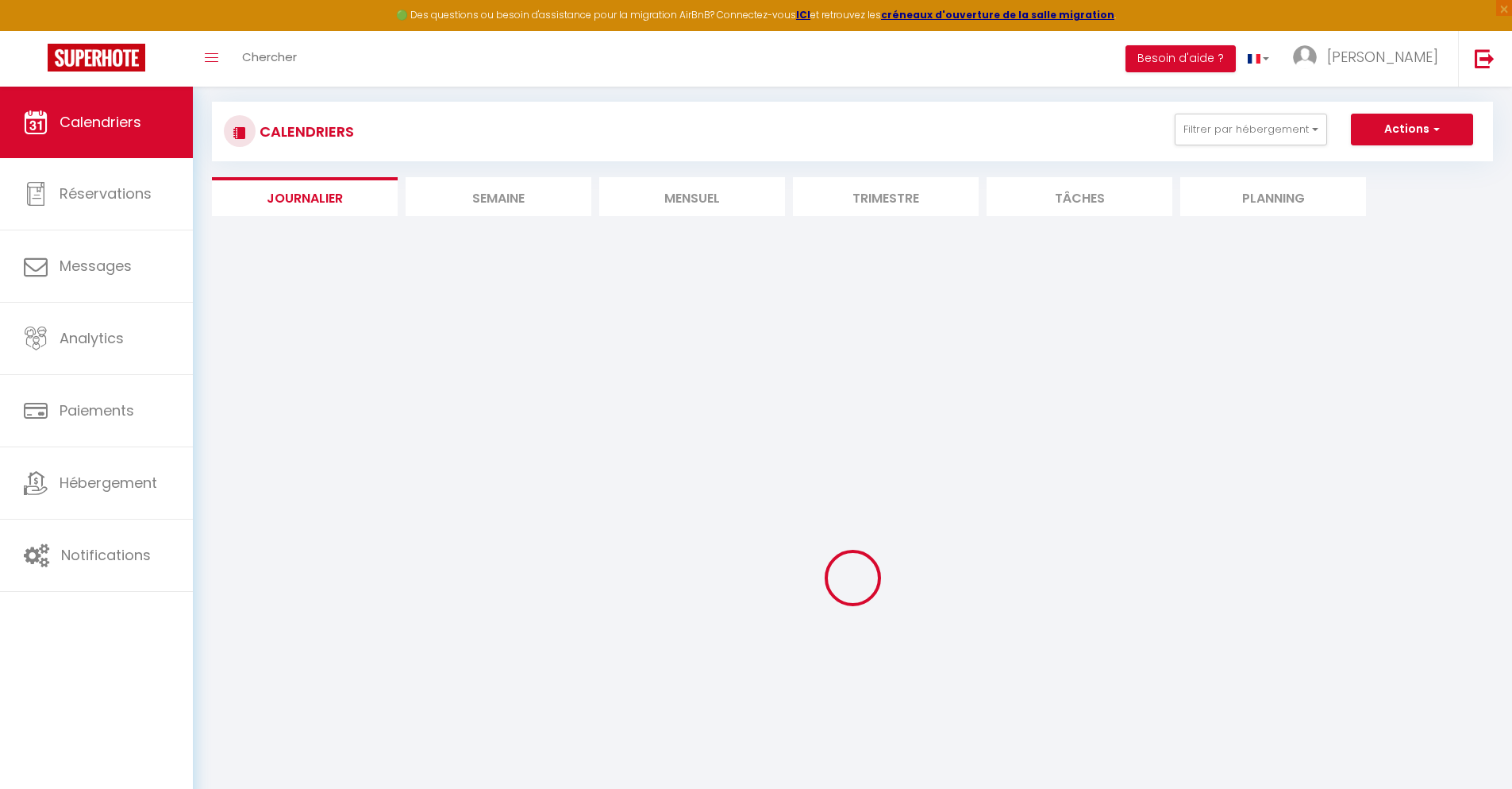
select select
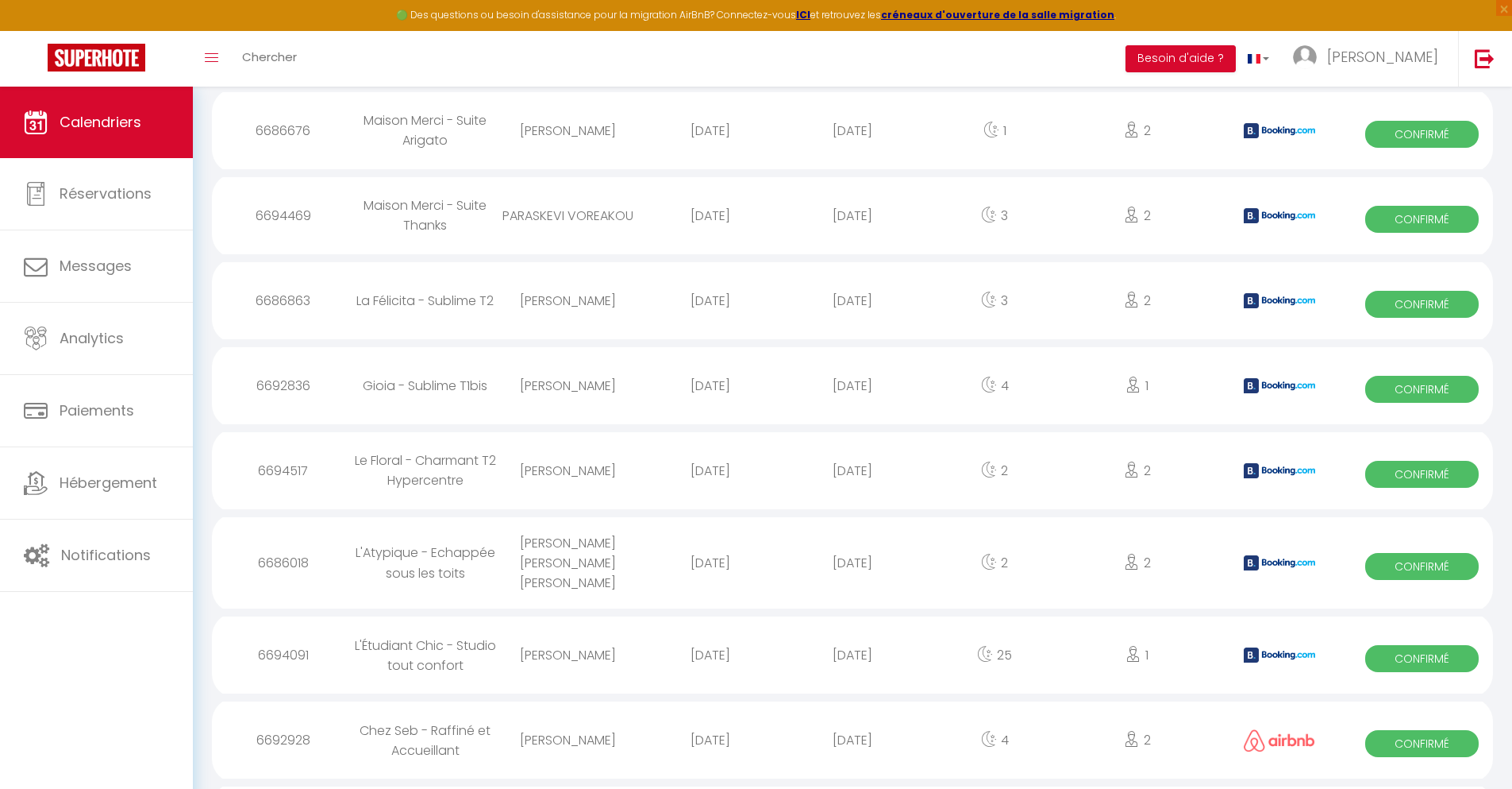
scroll to position [1690, 0]
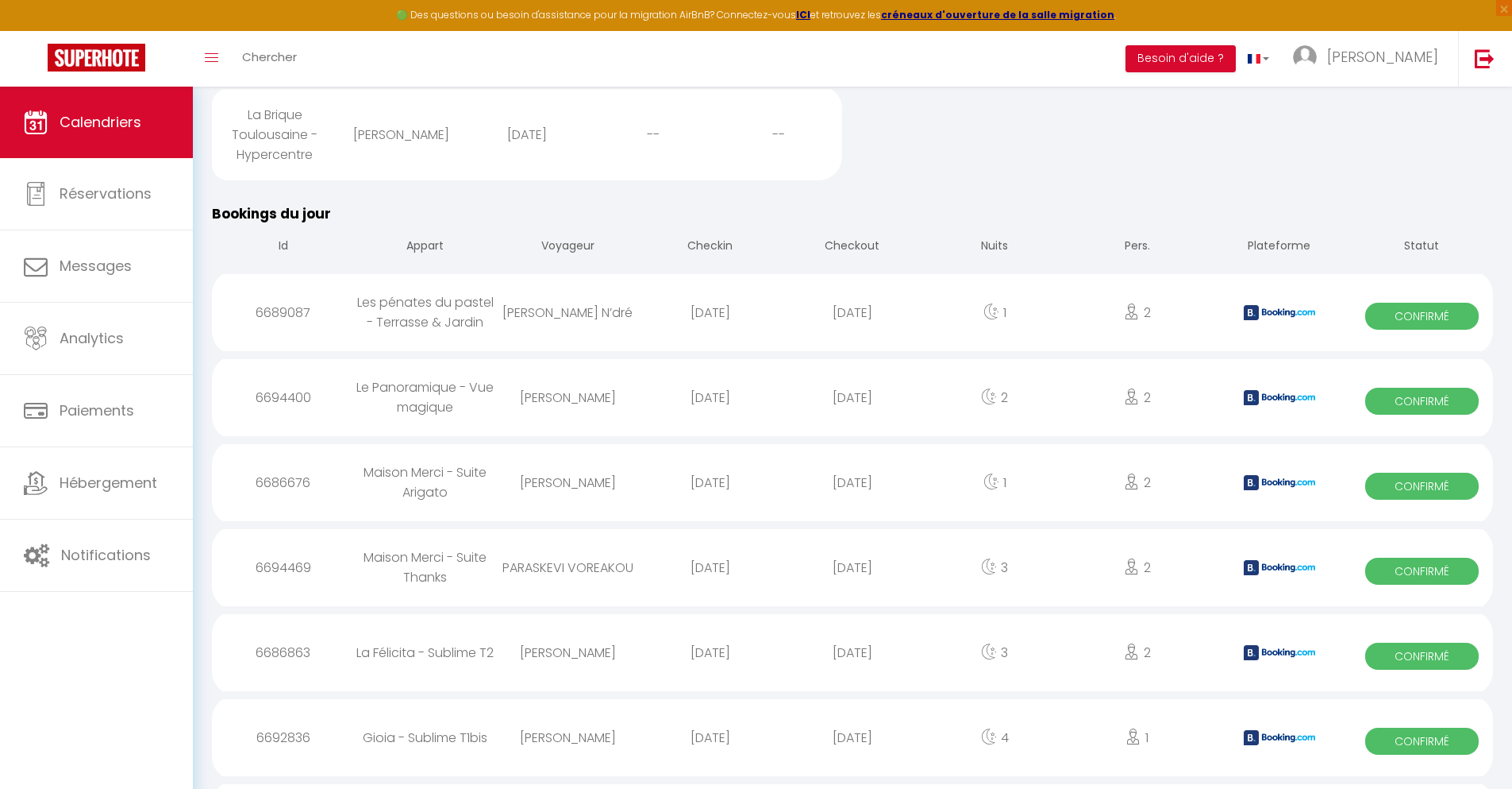
click at [853, 745] on div "[DATE]" at bounding box center [852, 737] width 142 height 52
select select "0"
select select "1"
select select
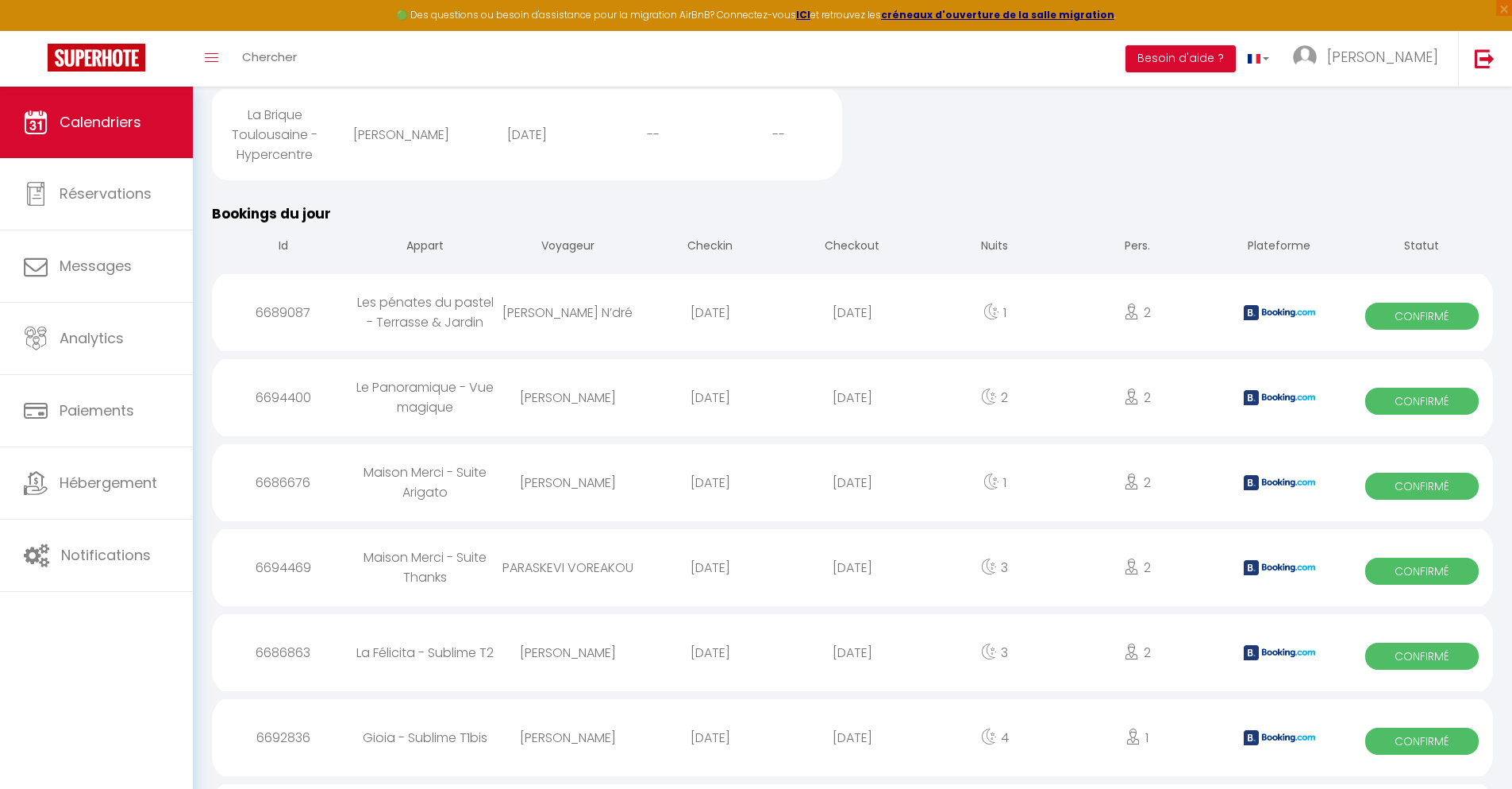
select select
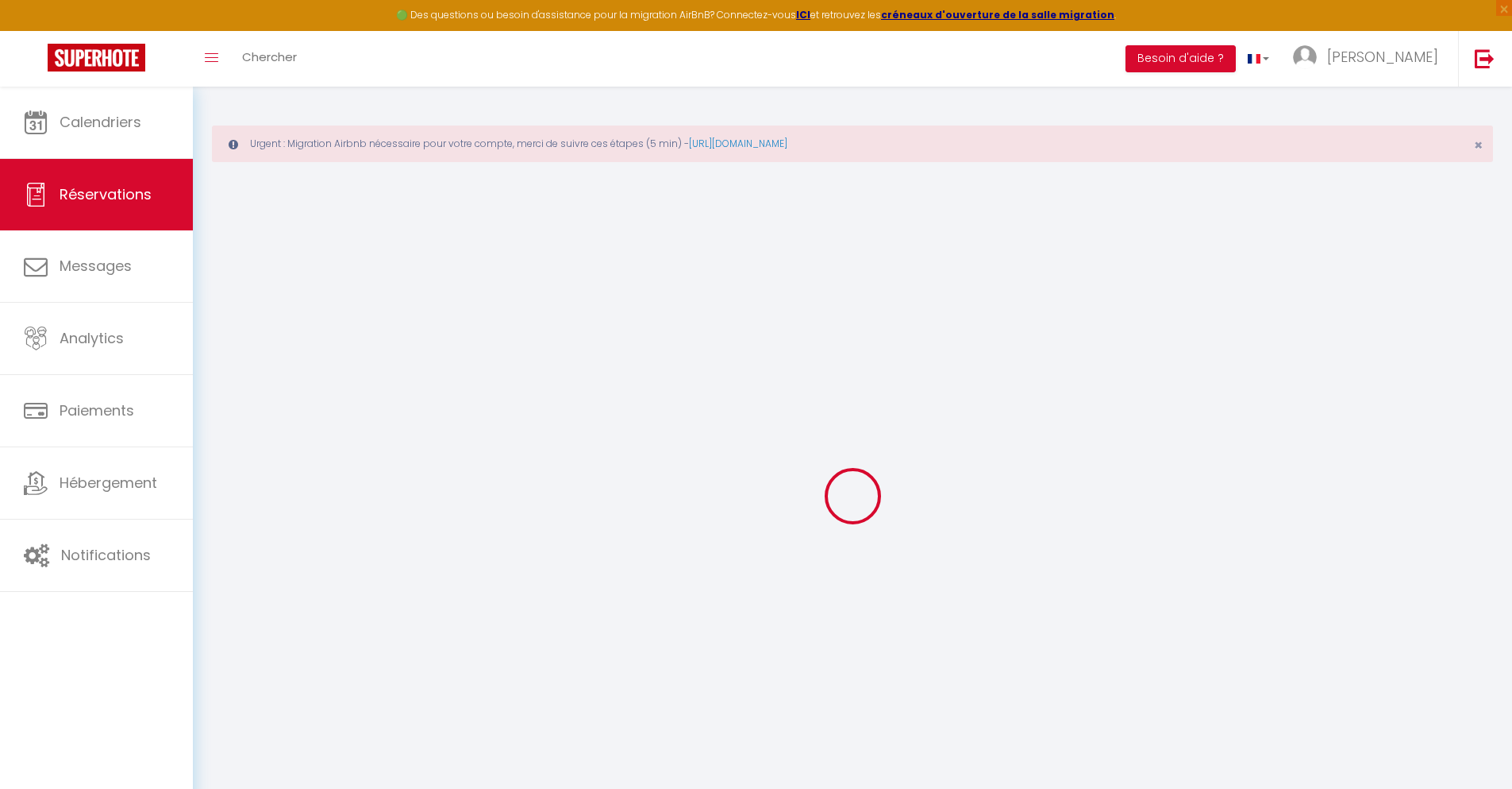
select select
checkbox input "false"
select select
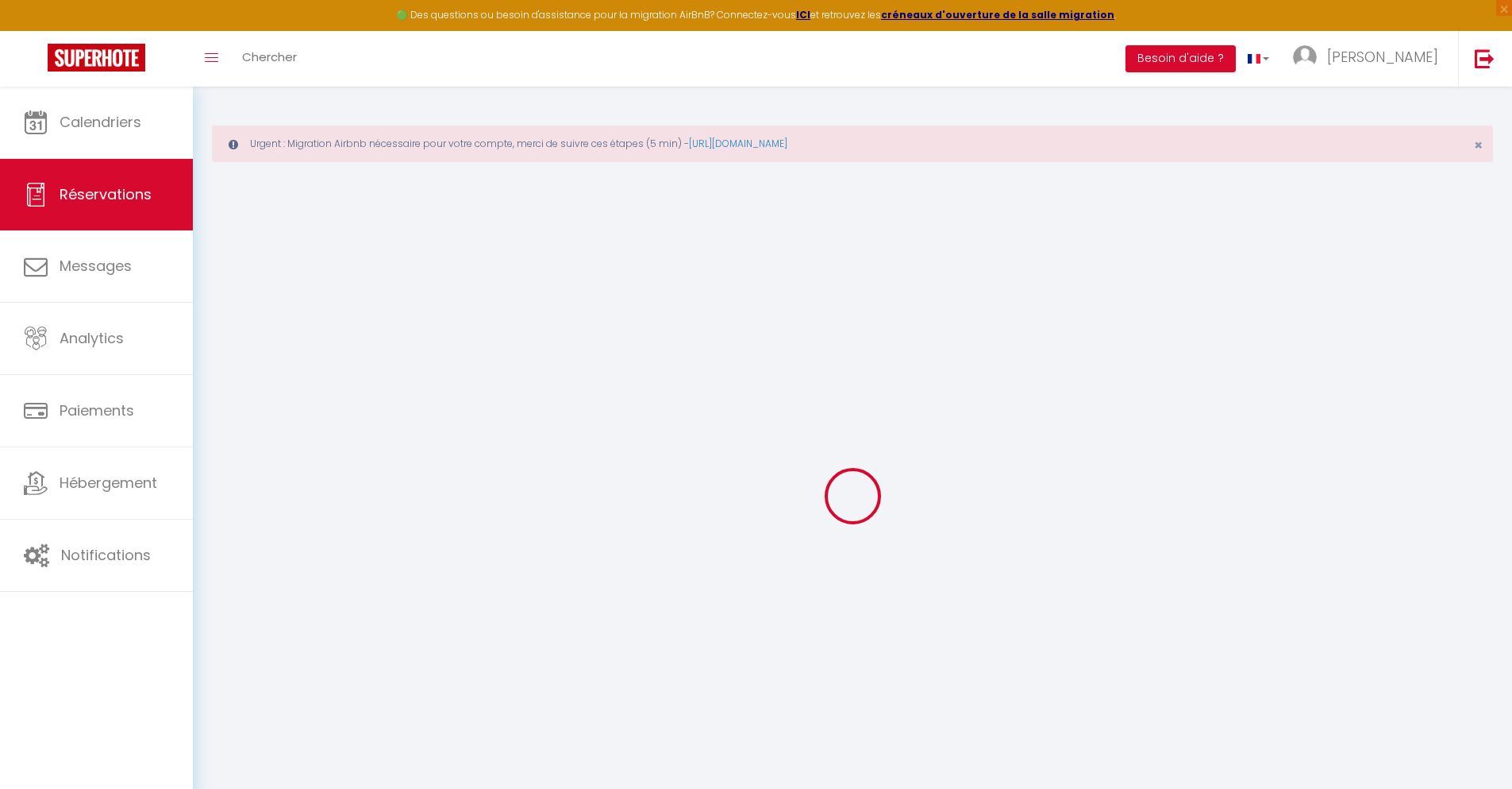
checkbox input "false"
type textarea "** THIS RESERVATION HAS BEEN PRE-PAID ** BOOKING NOTE : Payment charge is EUR 3…"
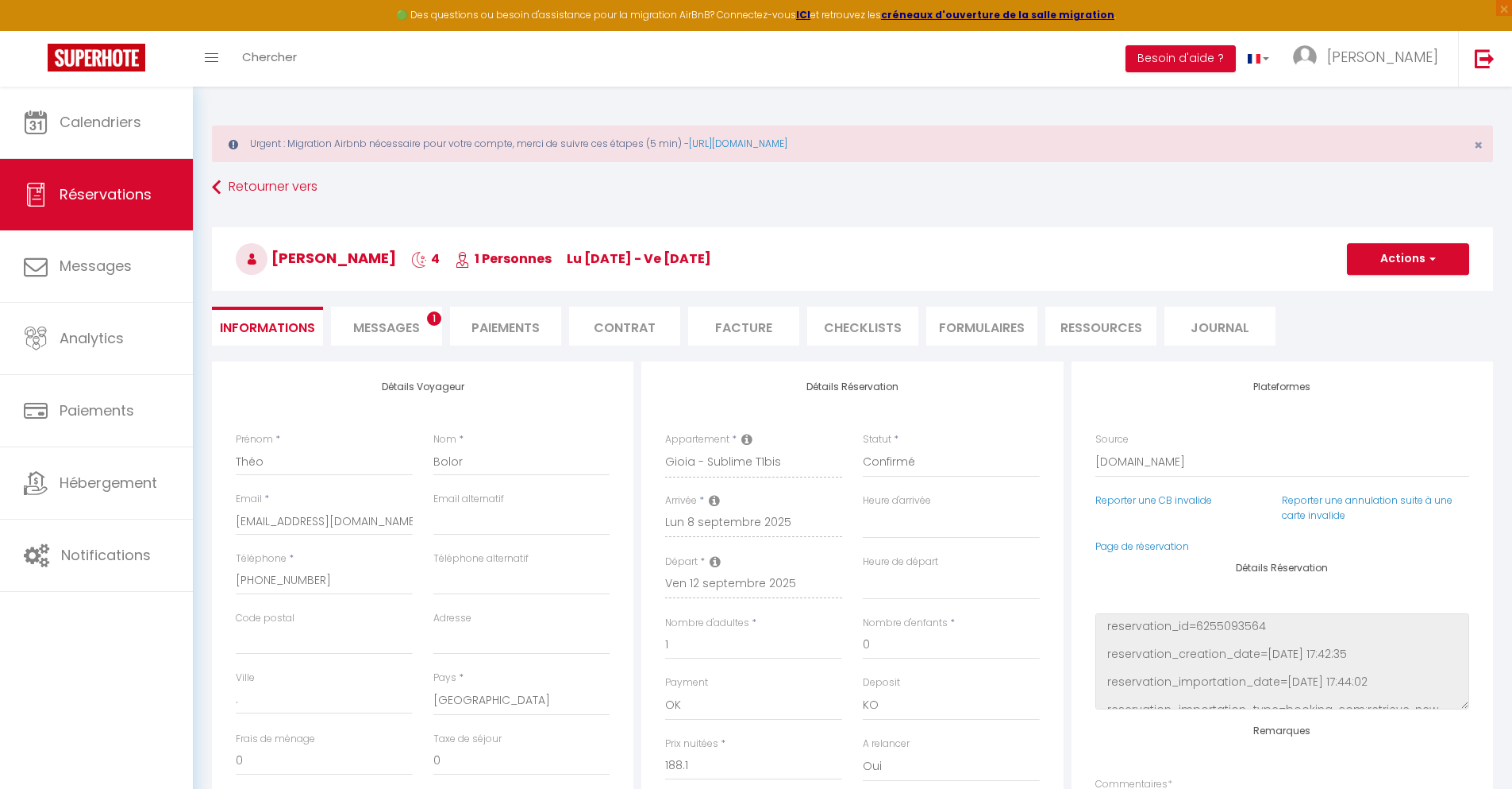
type input "40"
type input "12.31"
select select
checkbox input "false"
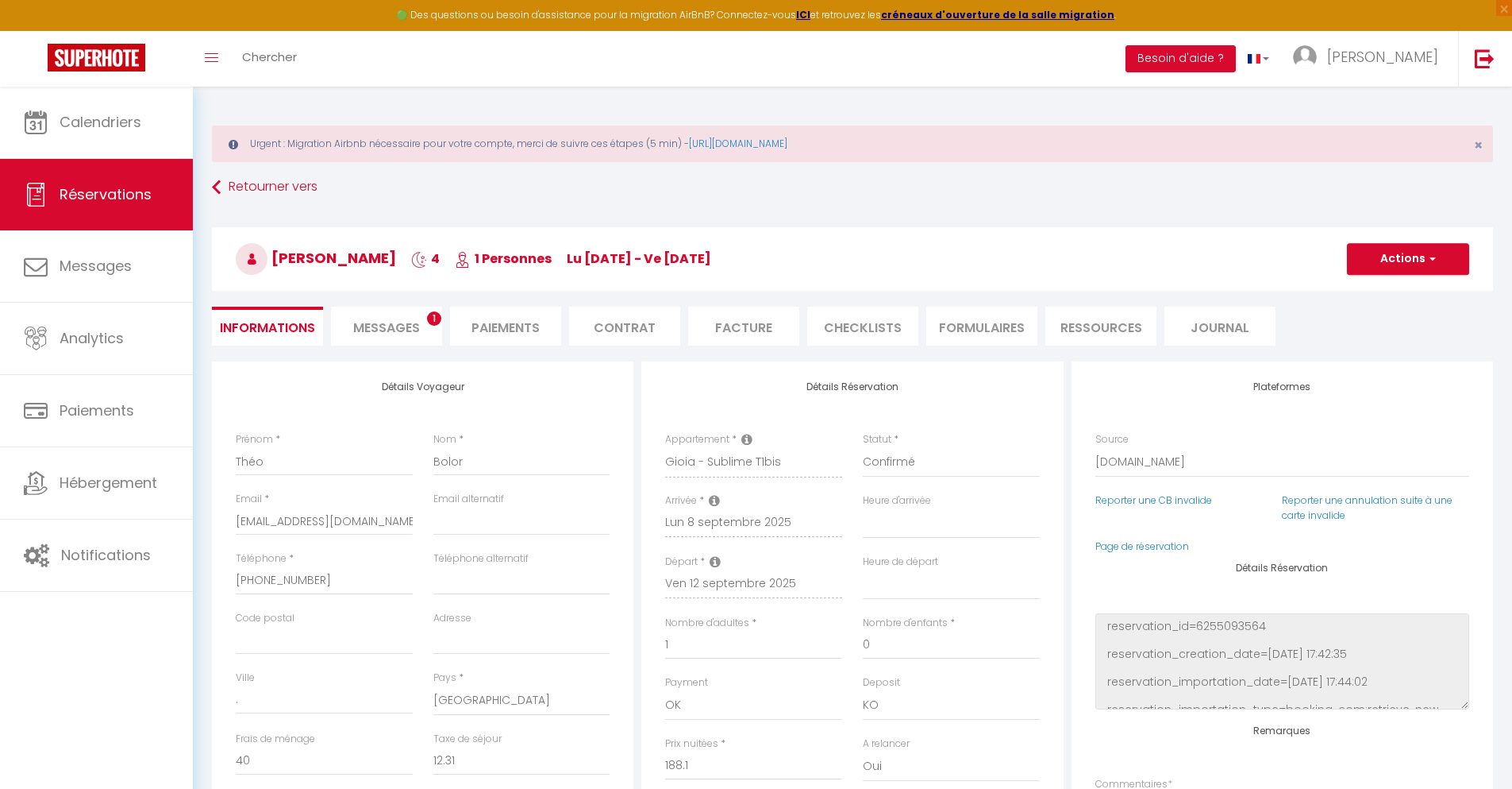
select select
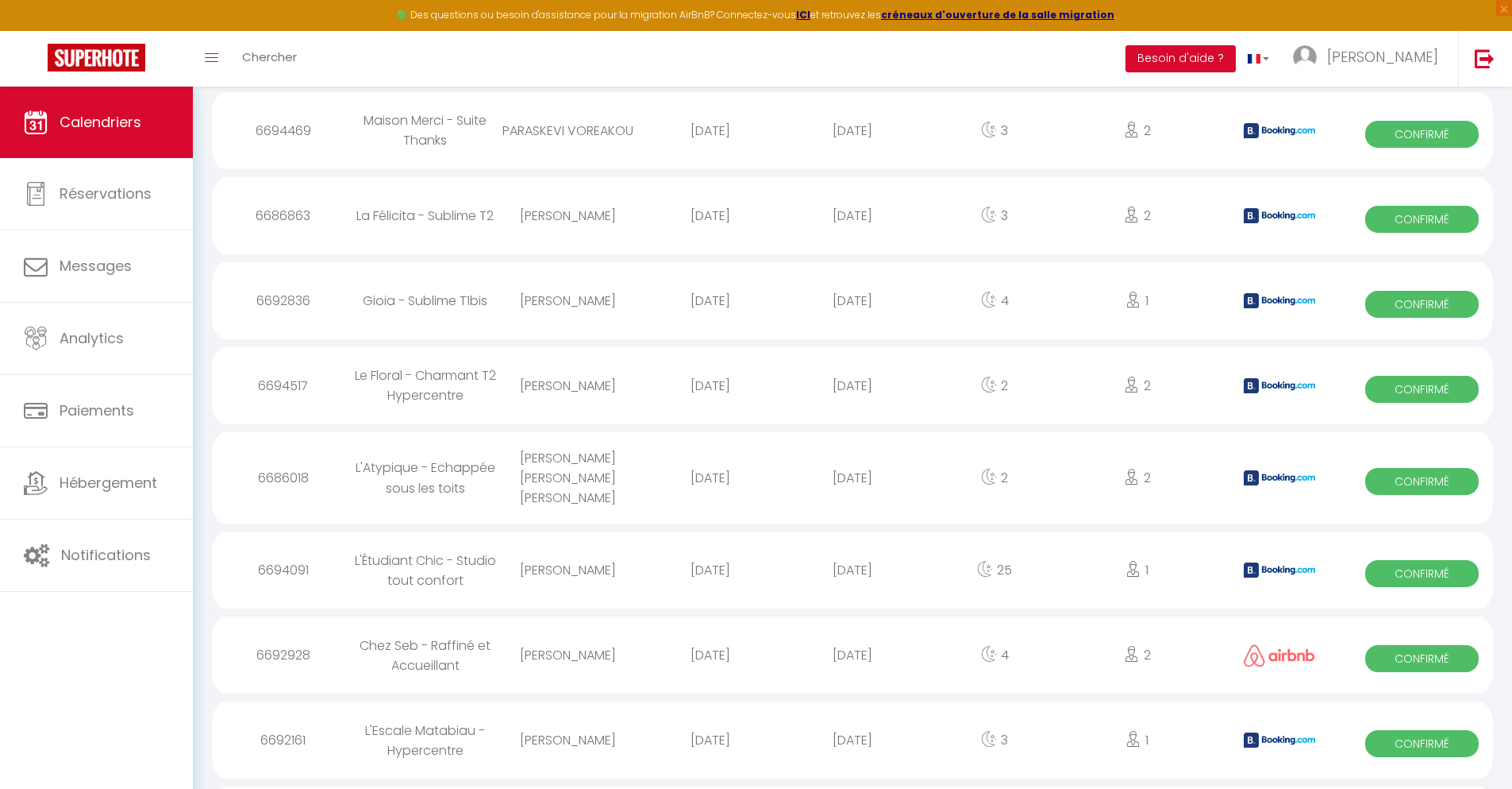
scroll to position [1774, 0]
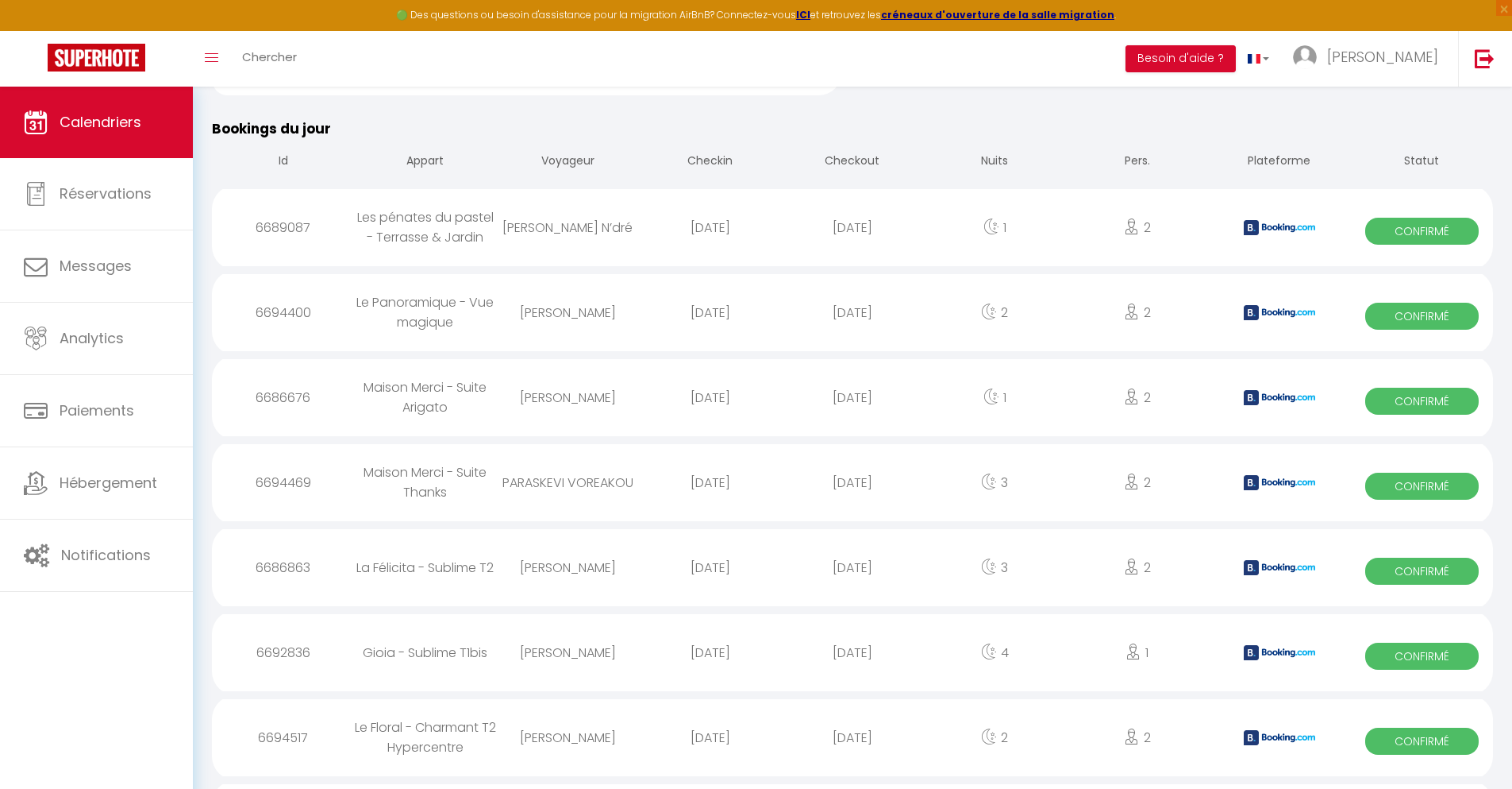
click at [853, 745] on div "[DATE]" at bounding box center [852, 737] width 142 height 52
select select "0"
select select "1"
select select
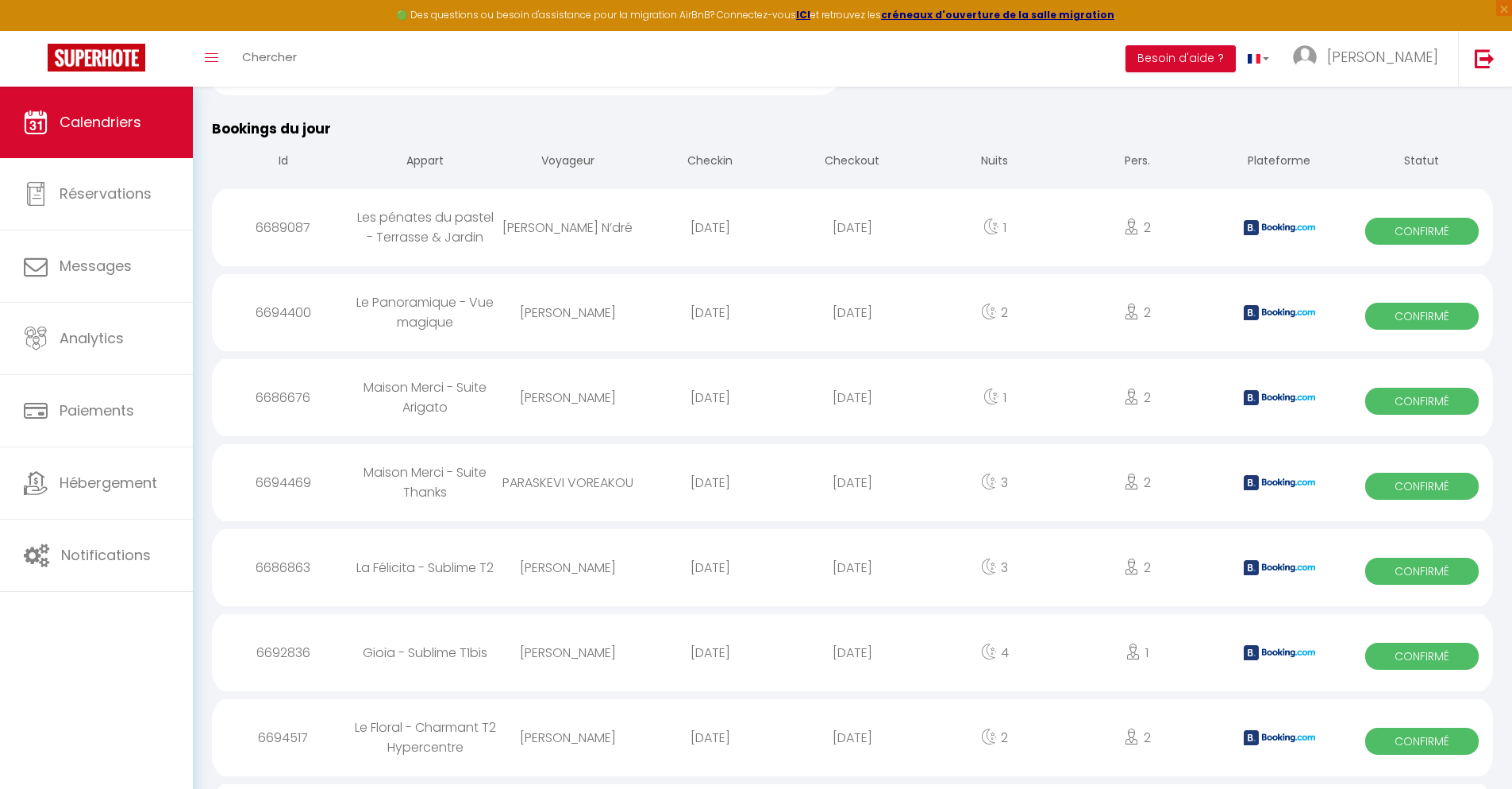
select select
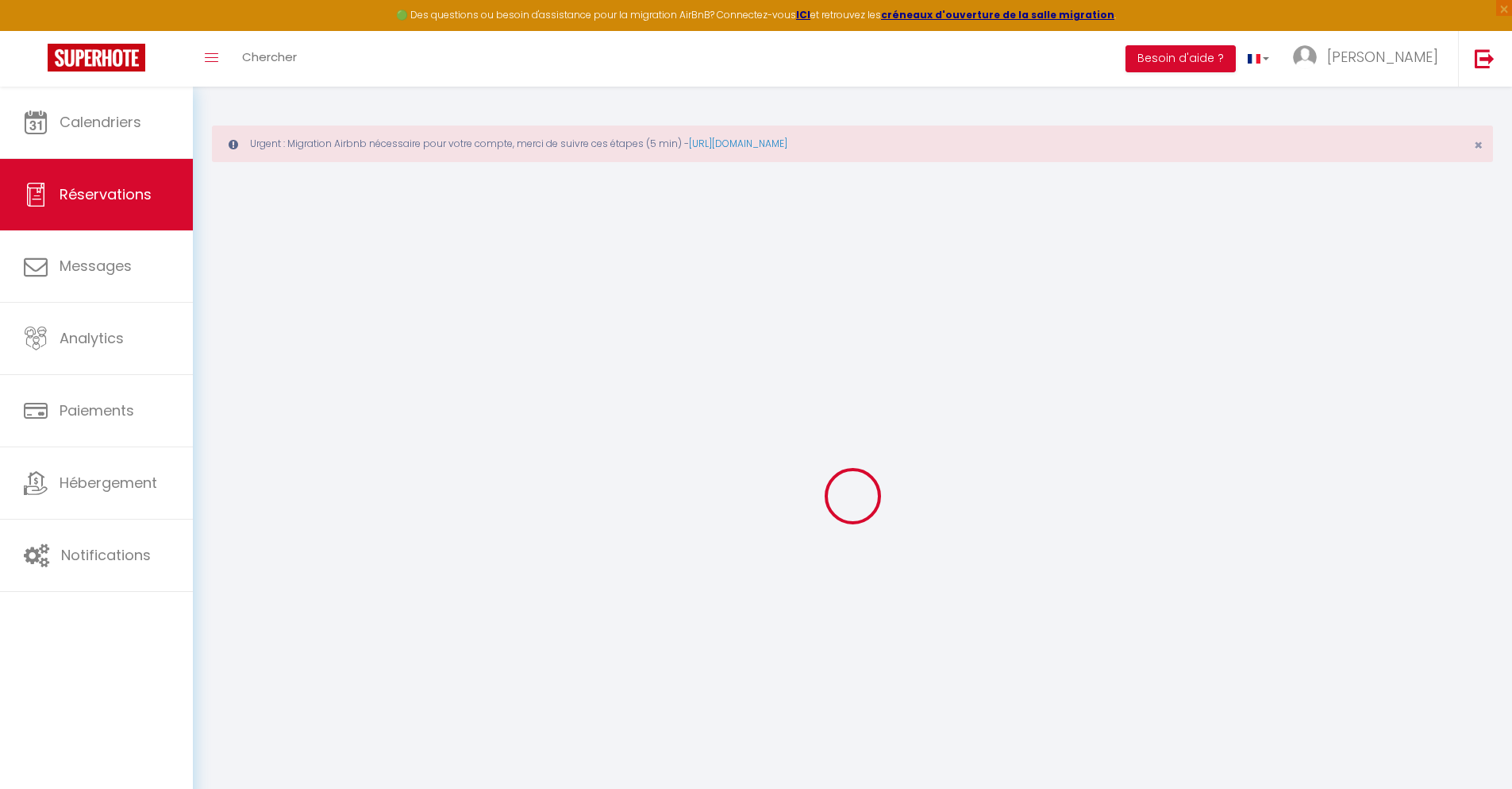
type input "Flandin"
type input "[PERSON_NAME]"
type input "[EMAIL_ADDRESS][DOMAIN_NAME]"
type input "[PHONE_NUMBER]"
select select "FR"
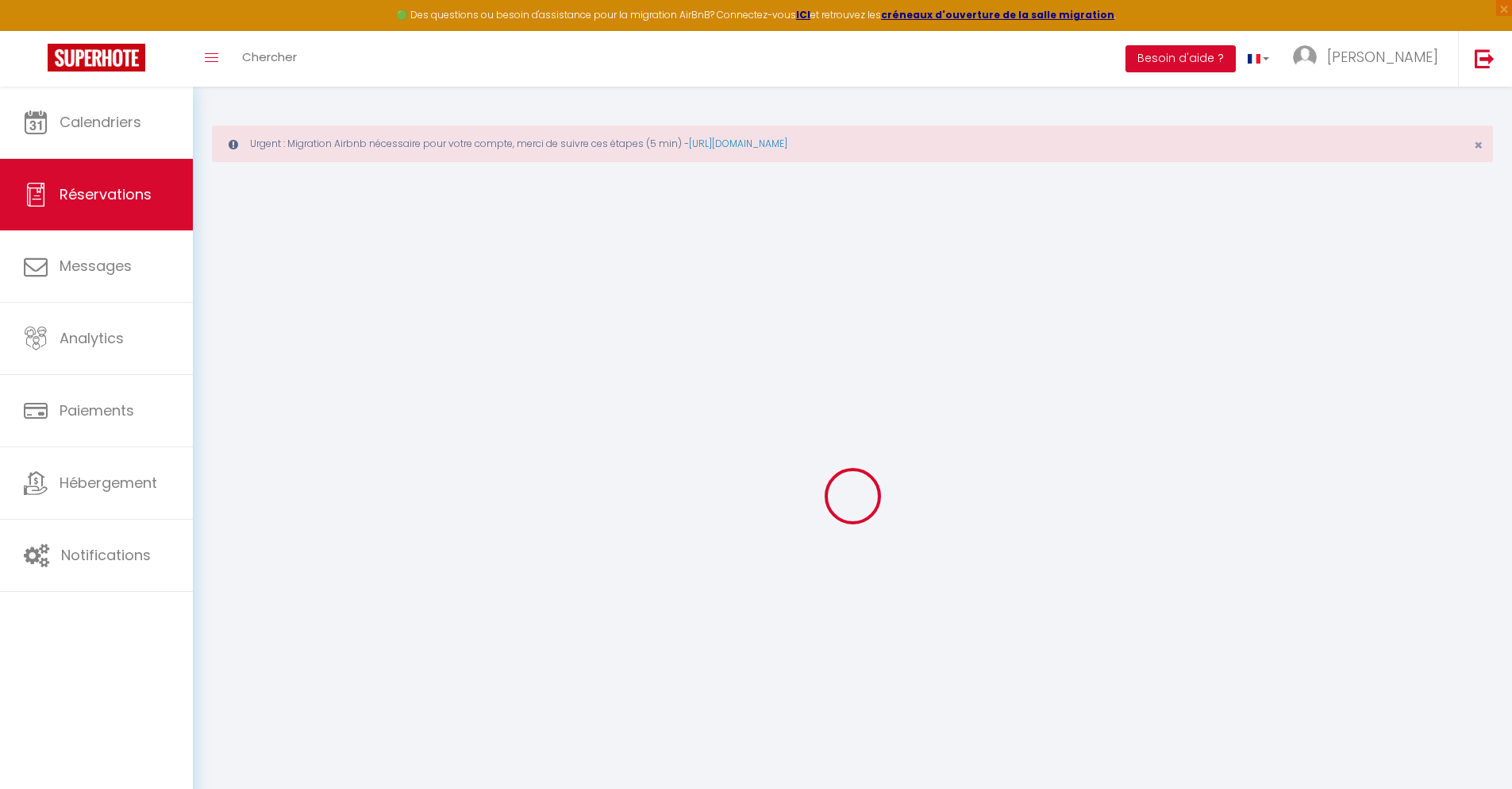
type input "21.73"
type input "1.85"
select select "46121"
select select "1"
select select
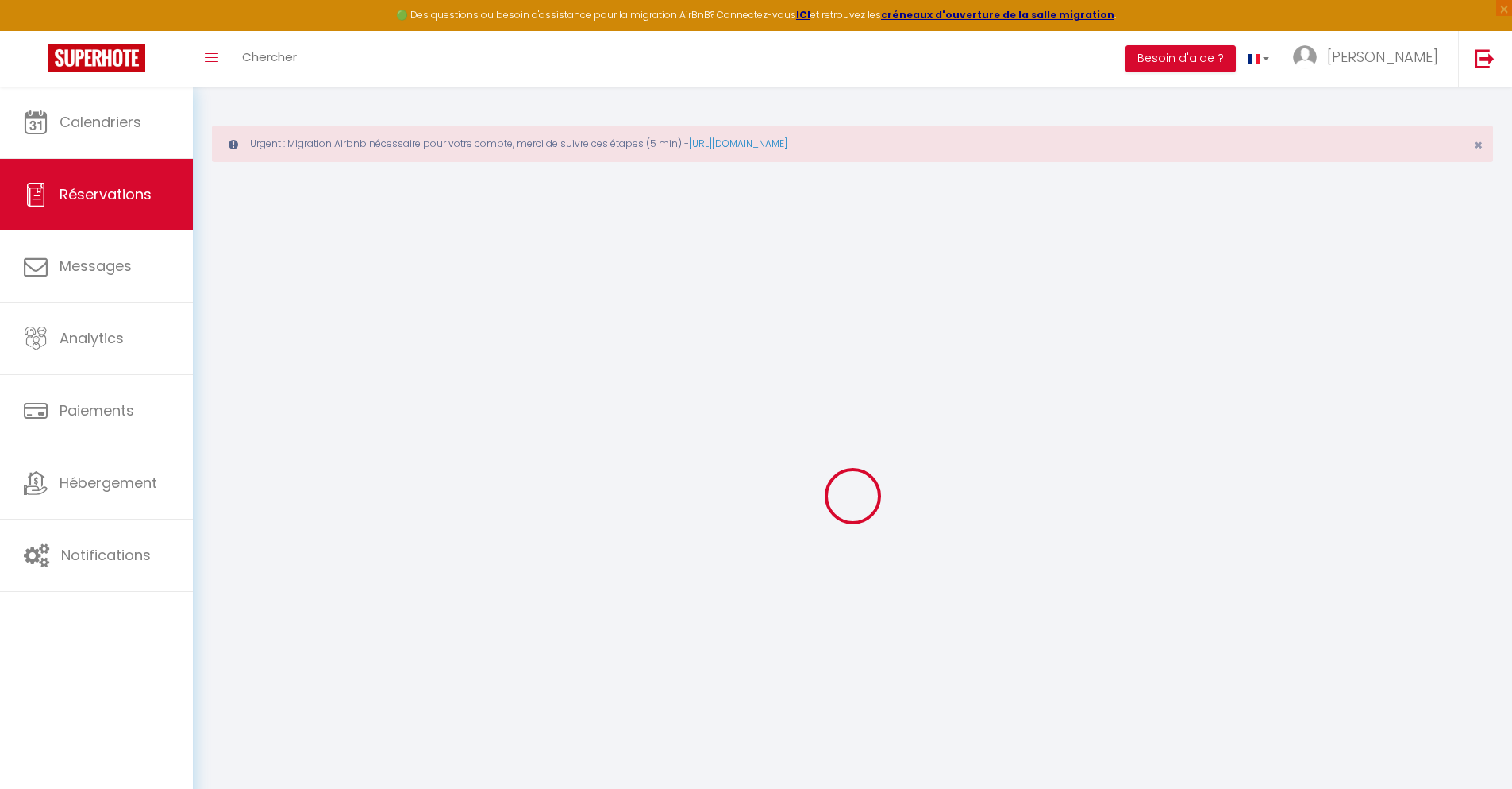
select select
type input "2"
type input "1"
select select "12"
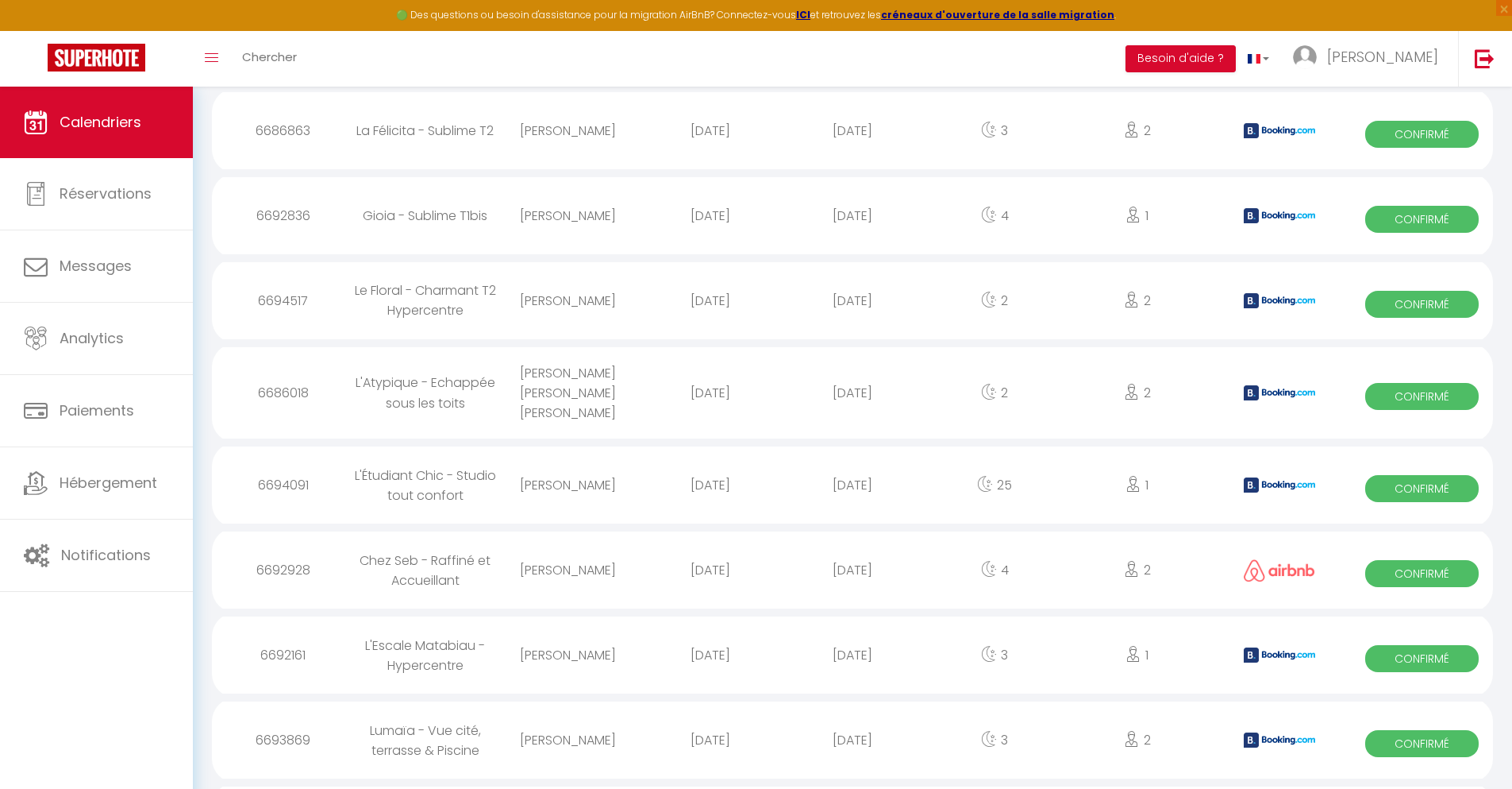
scroll to position [1859, 0]
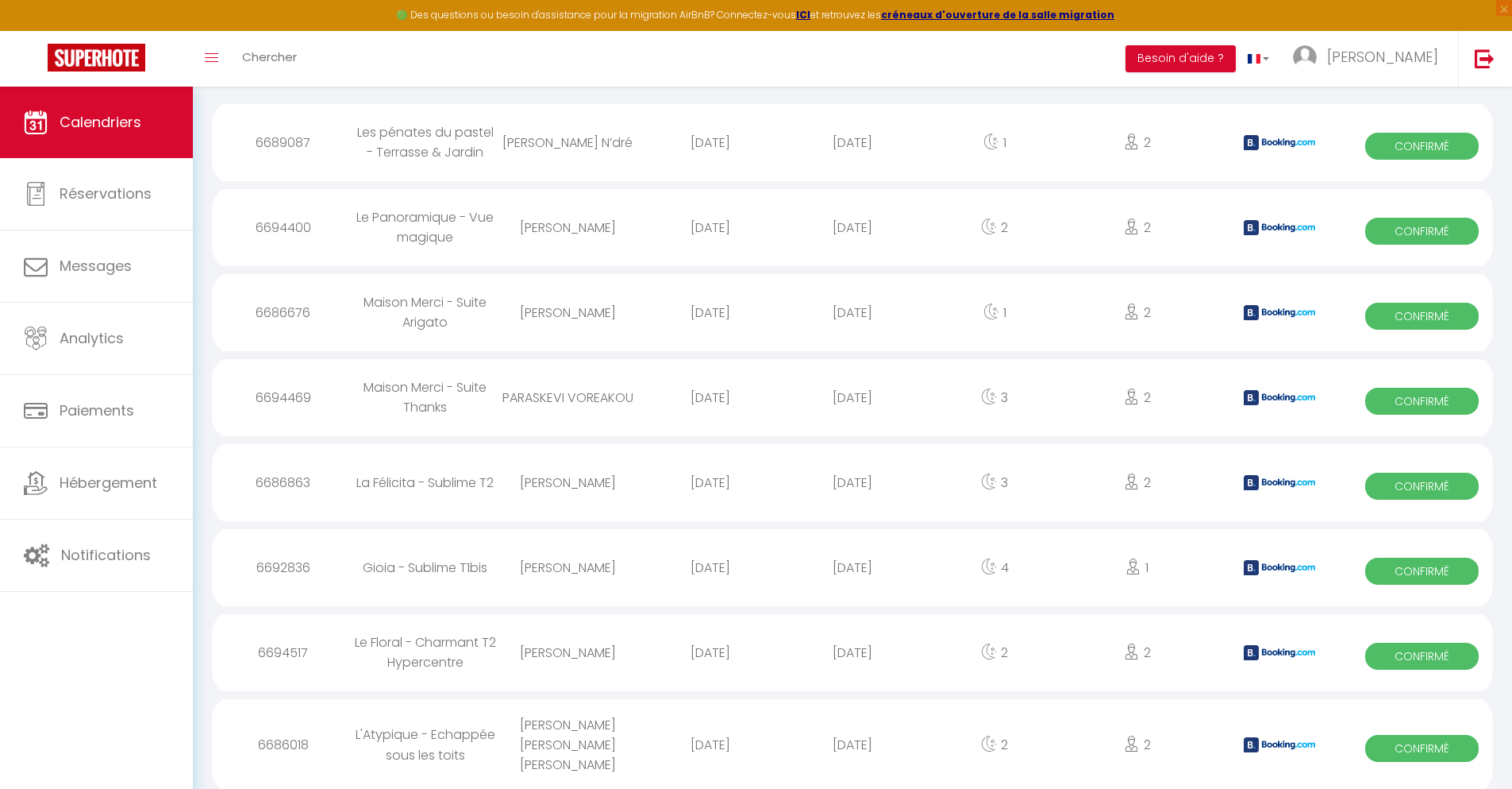
click at [853, 745] on div "[DATE]" at bounding box center [852, 745] width 142 height 52
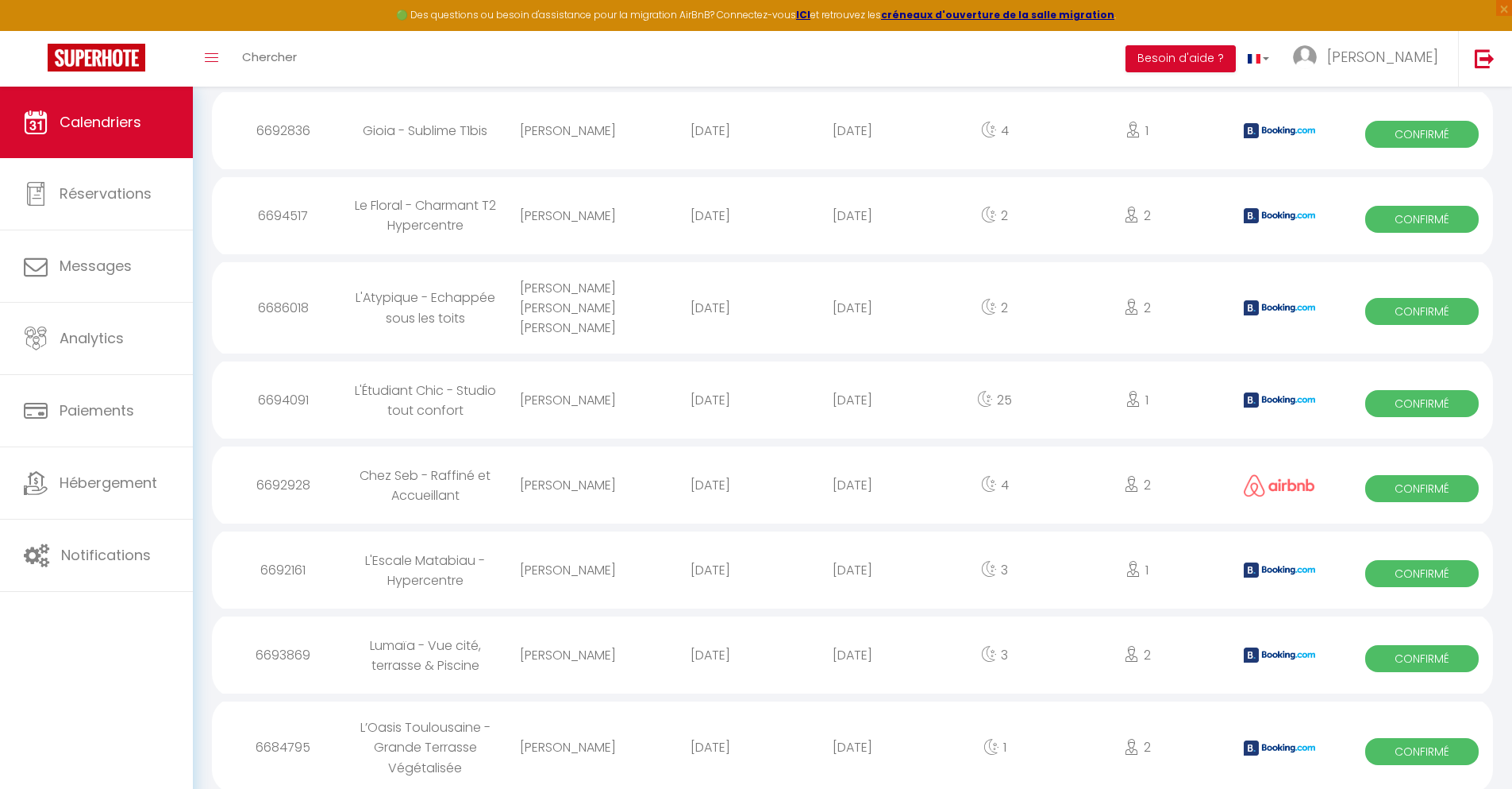
scroll to position [1944, 0]
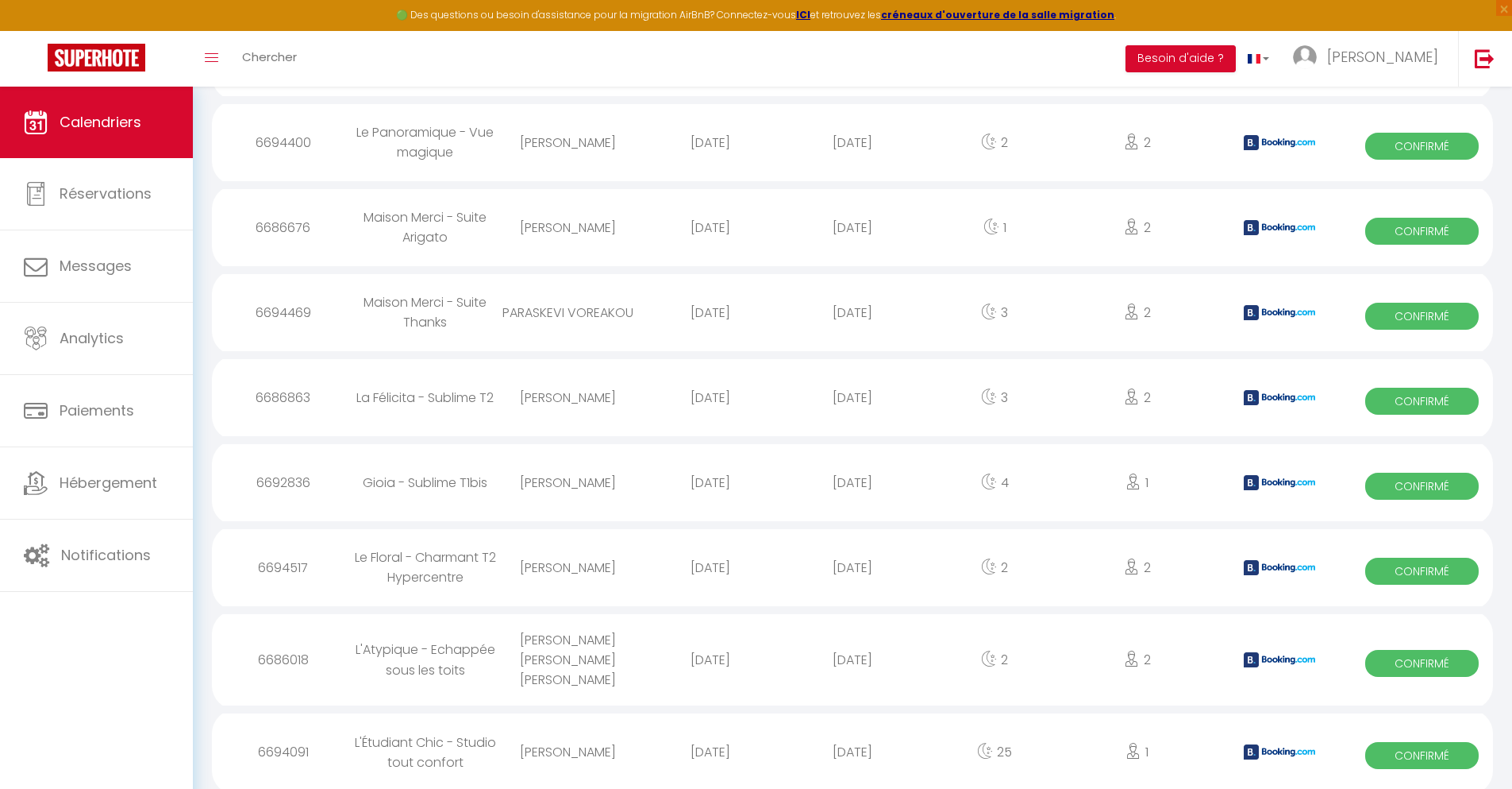
click at [853, 745] on div "[DATE]" at bounding box center [852, 751] width 142 height 52
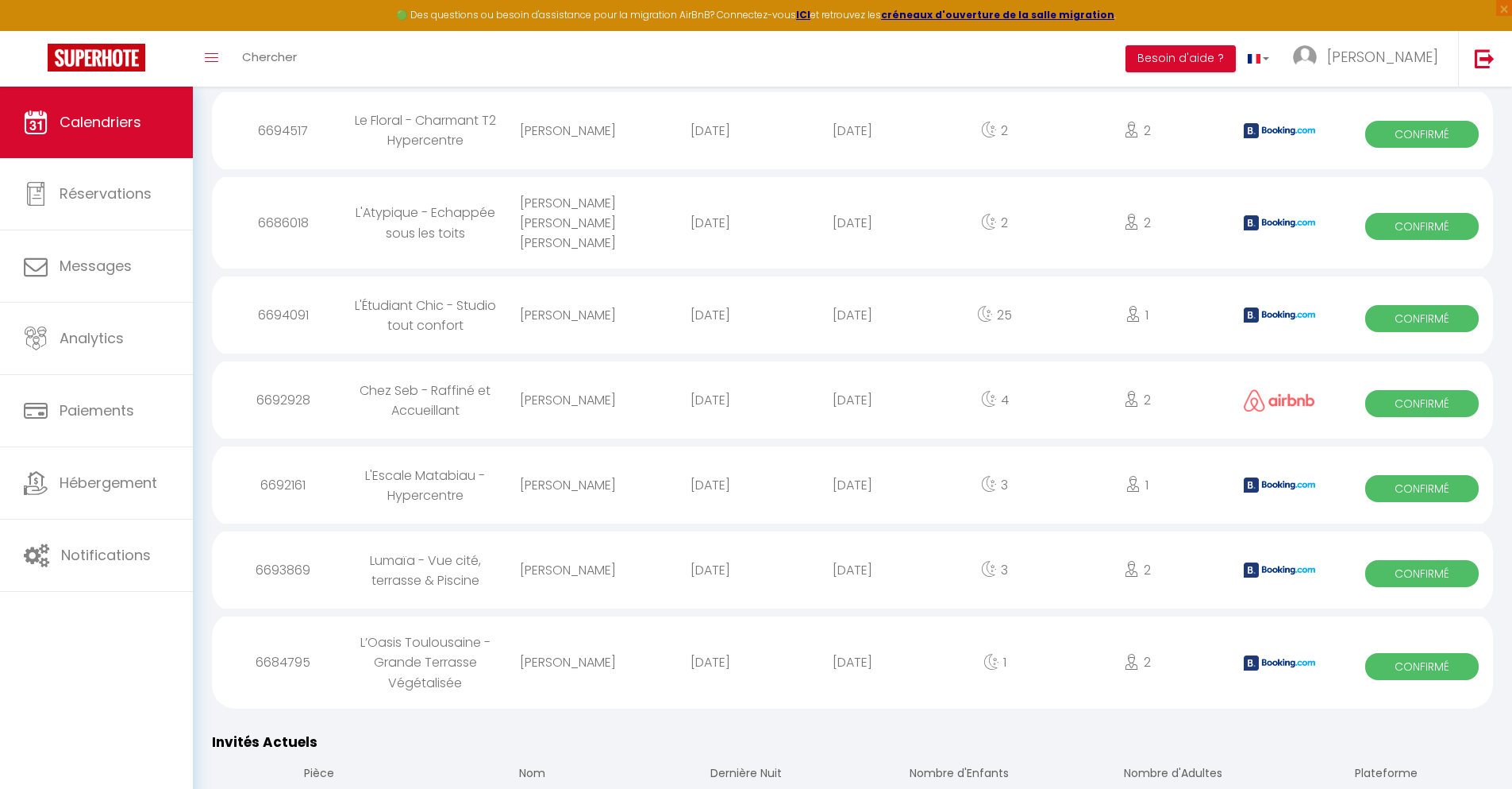
scroll to position [2030, 0]
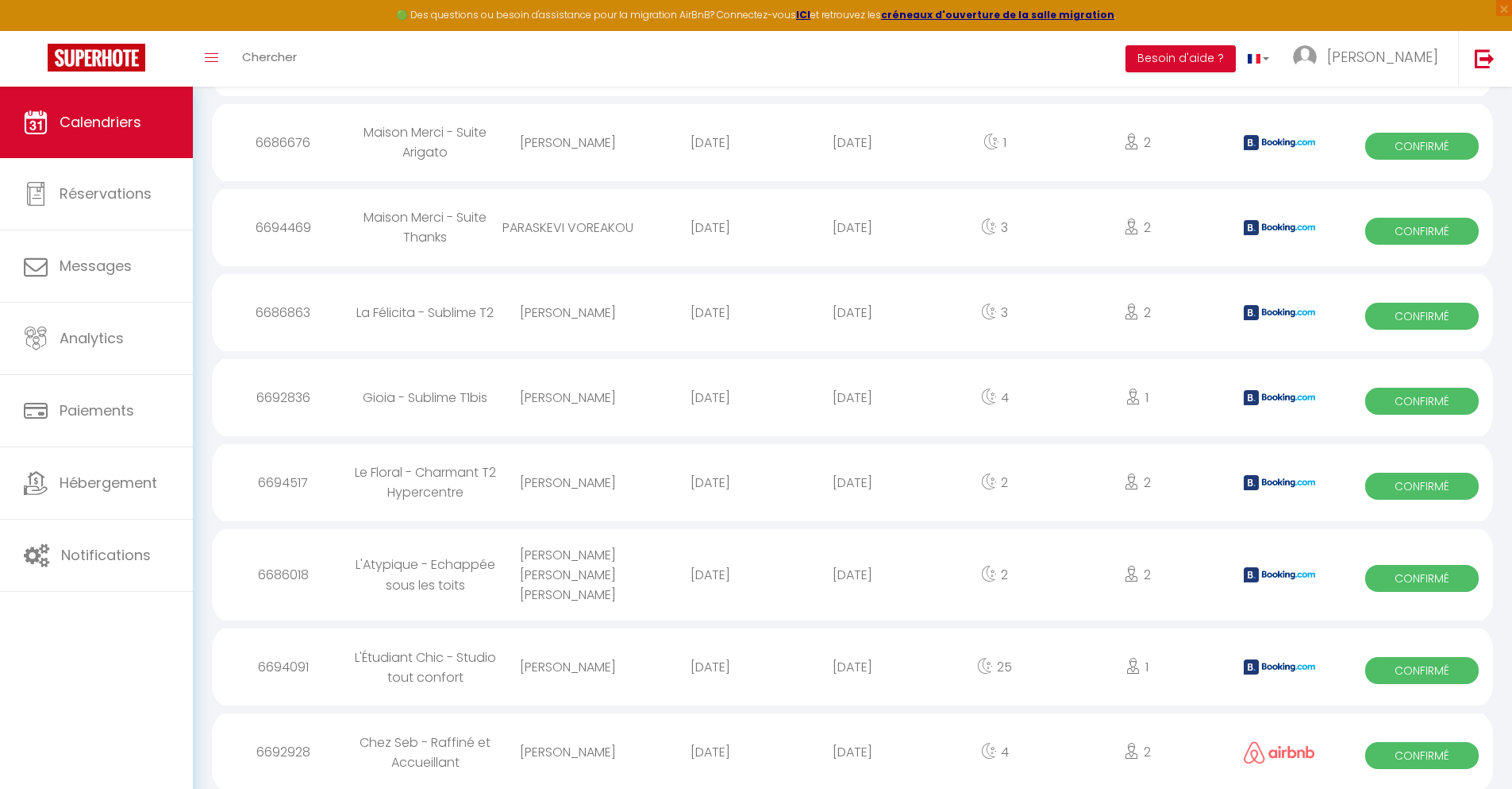
click at [853, 745] on div "[DATE]" at bounding box center [852, 751] width 142 height 52
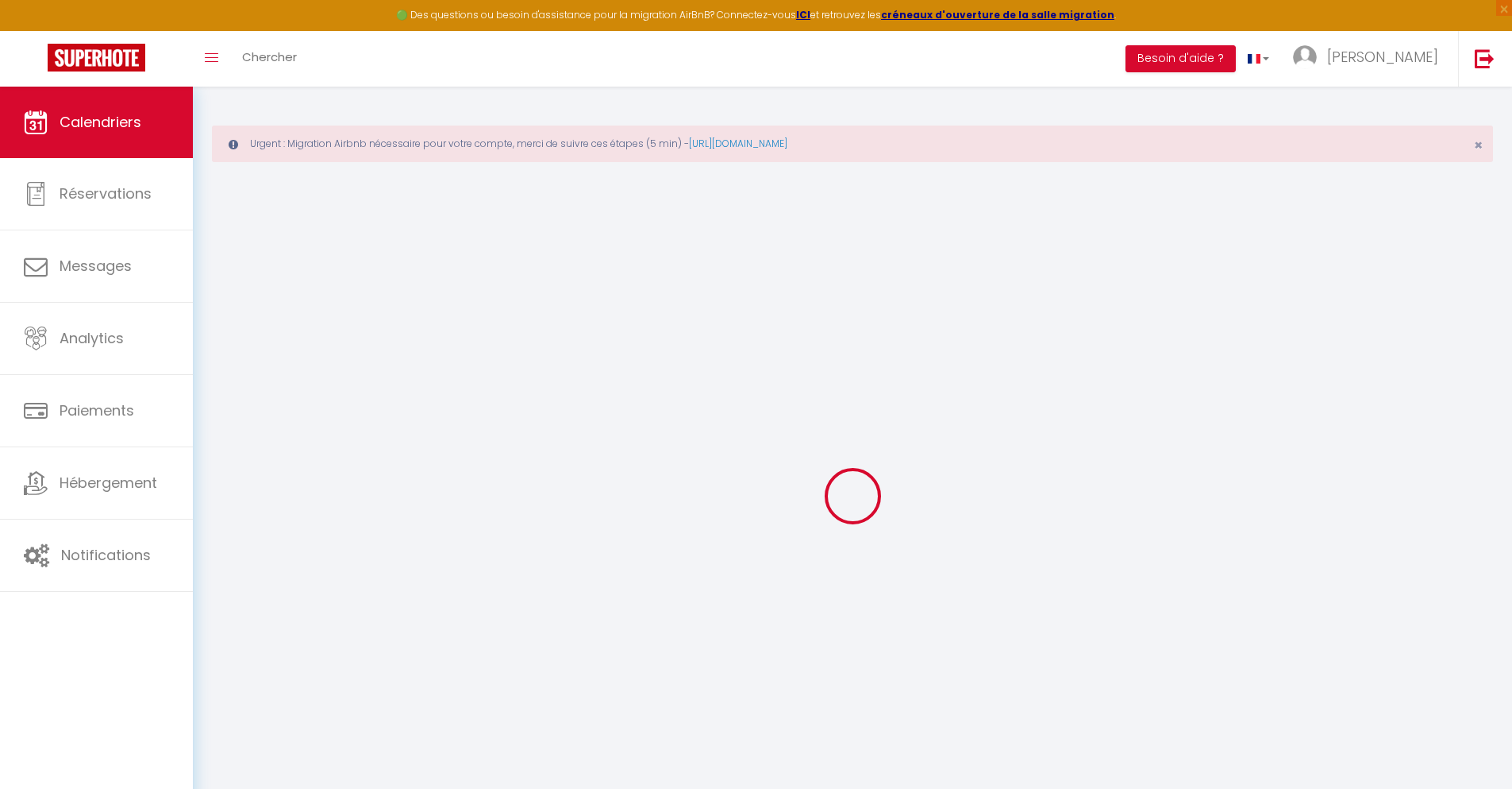
scroll to position [86, 0]
